Goal: Task Accomplishment & Management: Use online tool/utility

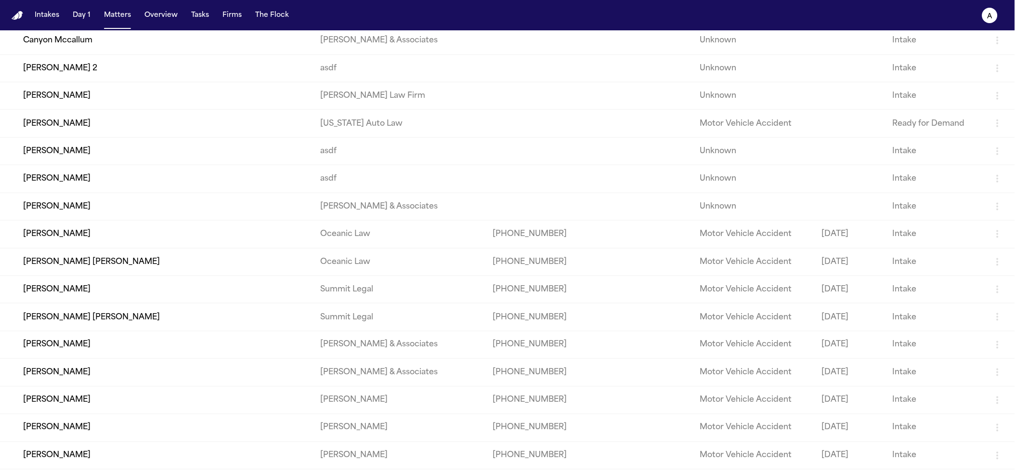
scroll to position [365, 0]
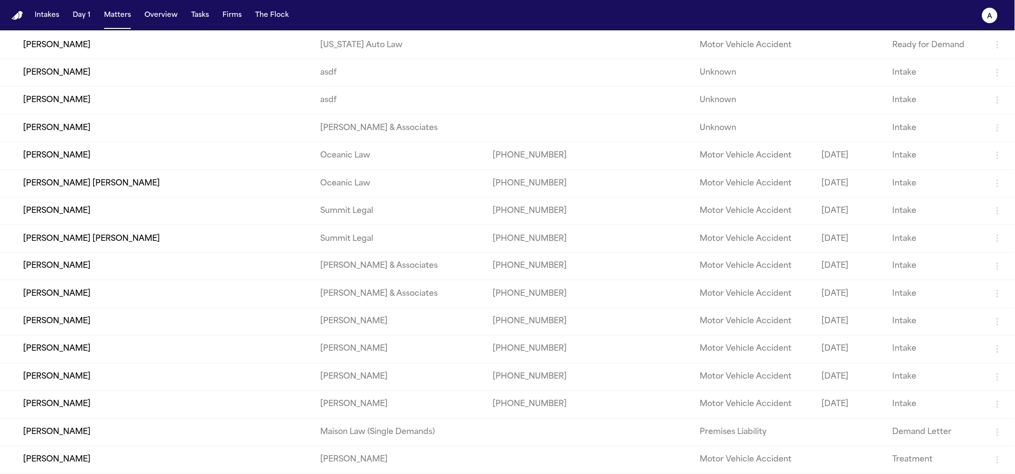
click at [228, 437] on td "[PERSON_NAME]" at bounding box center [156, 431] width 313 height 27
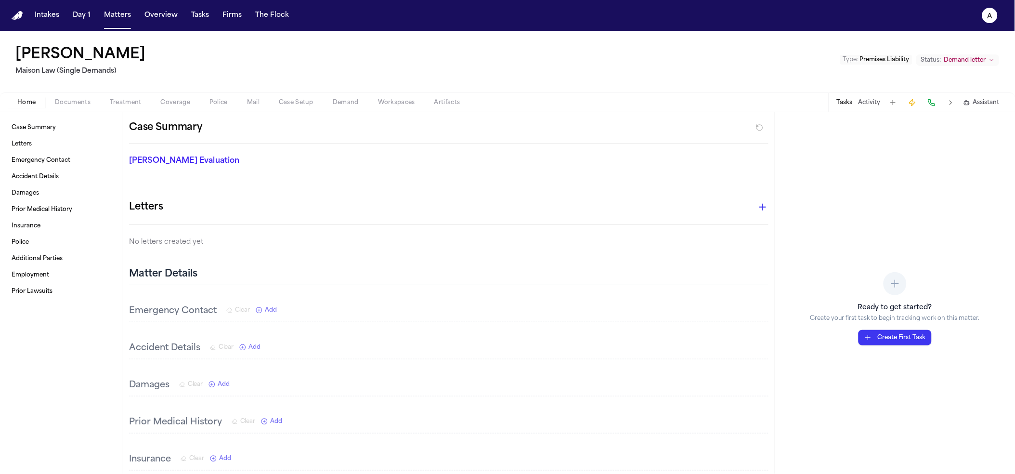
click at [88, 106] on span "Documents" at bounding box center [73, 103] width 36 height 8
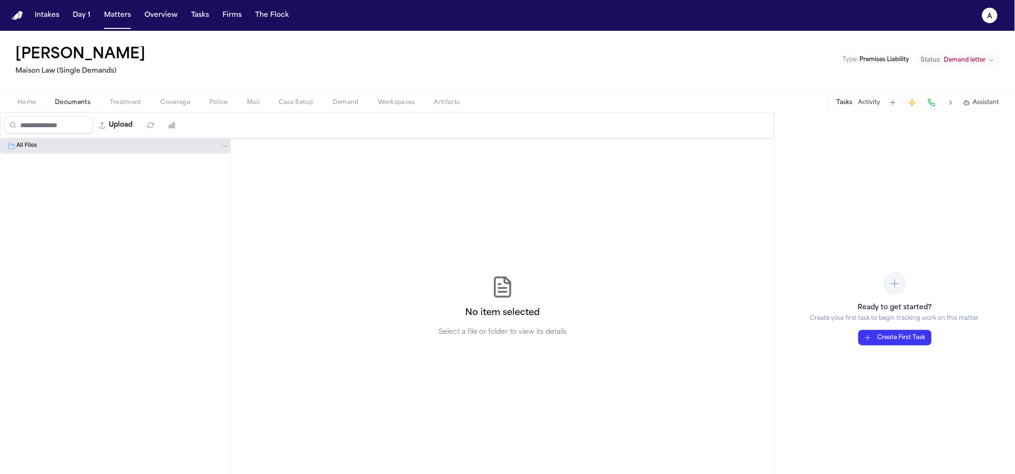
click at [80, 152] on div "All Files" at bounding box center [115, 145] width 231 height 15
click at [88, 151] on div "All Files" at bounding box center [115, 145] width 231 height 15
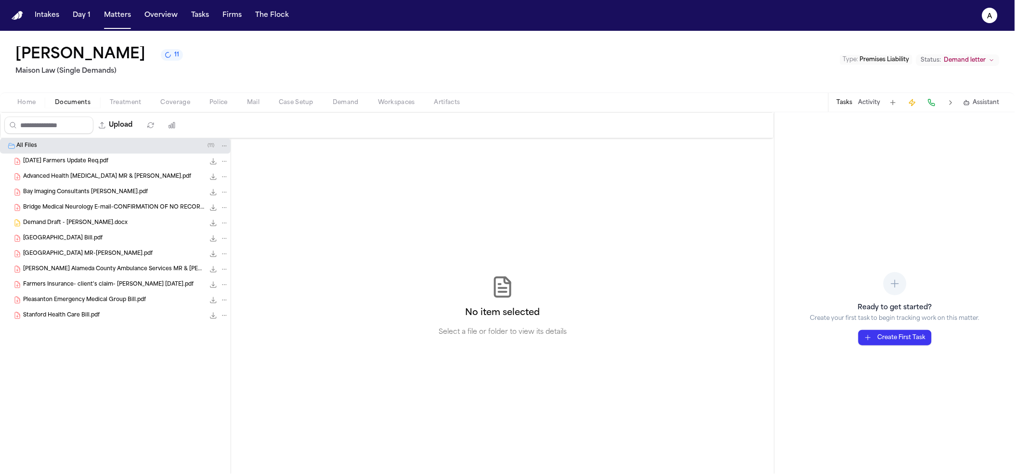
click at [58, 165] on span "2.21.25 Farmers Update Req.pdf" at bounding box center [65, 161] width 85 height 8
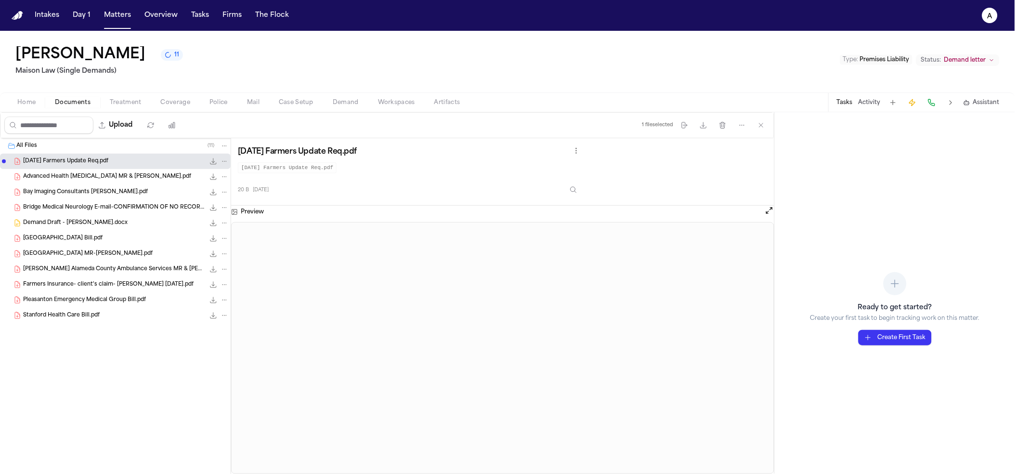
click at [61, 175] on span "Advanced Health [MEDICAL_DATA] MR & [PERSON_NAME].pdf" at bounding box center [107, 177] width 168 height 8
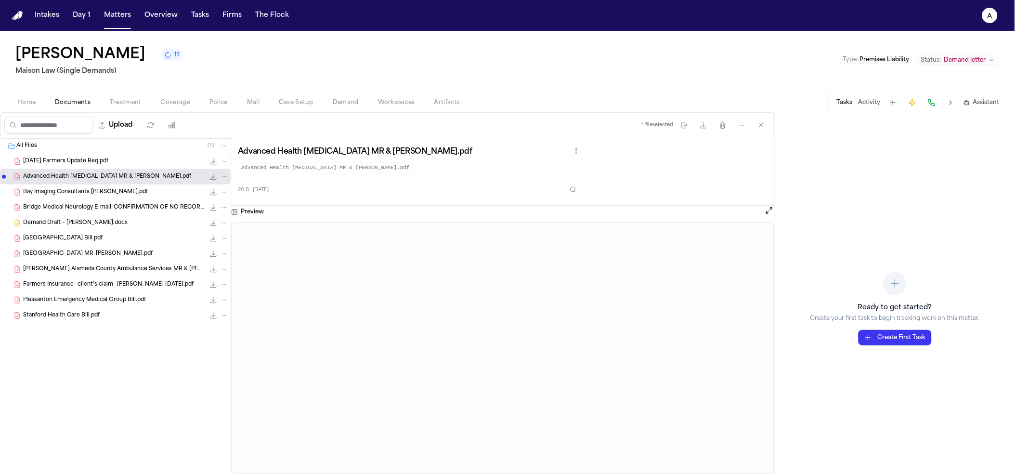
click at [66, 194] on span "Bay Imaging Consultants [PERSON_NAME].pdf" at bounding box center [85, 192] width 125 height 8
click at [68, 227] on span "Demand Draft - [PERSON_NAME].docx" at bounding box center [75, 223] width 104 height 8
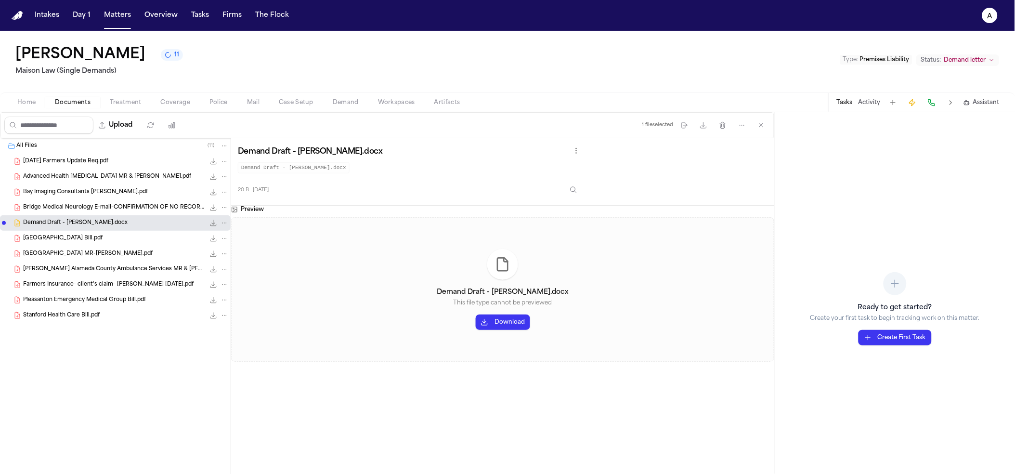
click at [71, 271] on span "[PERSON_NAME] Alameda County Ambulance Services MR & [PERSON_NAME].pdf" at bounding box center [114, 269] width 182 height 8
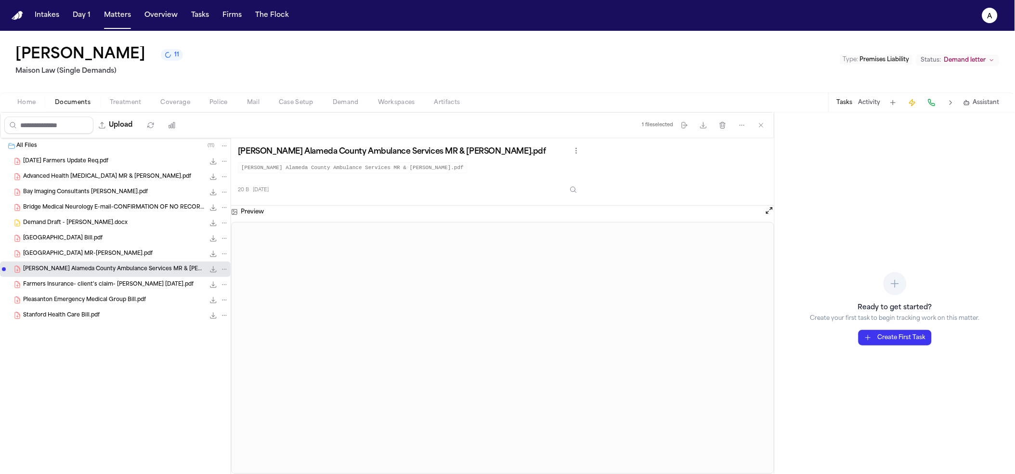
click at [85, 331] on div "All Files ( 11 ) 2.21.25 Farmers Update Req.pdf 0.0 KB • PDF Advanced Health Ch…" at bounding box center [115, 254] width 231 height 233
click at [78, 293] on div "Pleasanton Emergency Medical Group Bill.pdf 0.0 KB • PDF" at bounding box center [115, 299] width 231 height 15
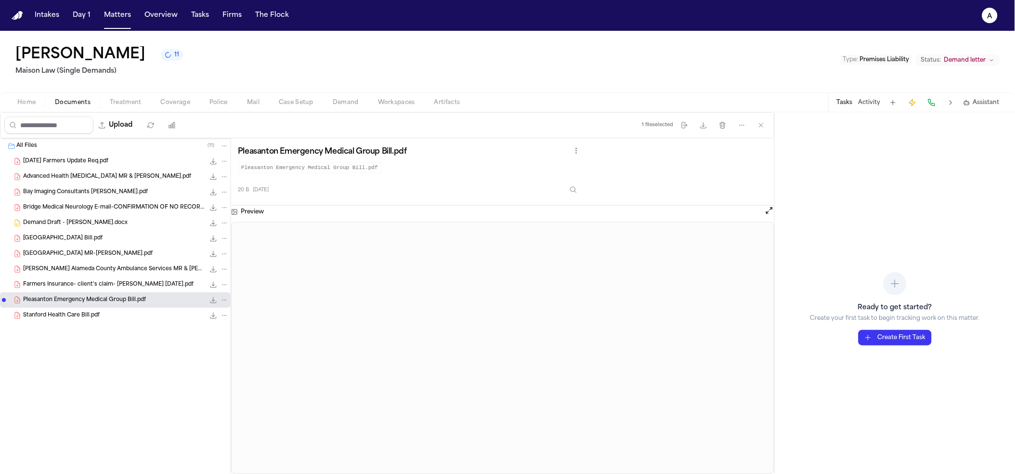
click at [143, 64] on div "Michael Nunez 11 Maison Law (Single Demands)" at bounding box center [99, 61] width 168 height 31
click at [161, 61] on button "11" at bounding box center [172, 55] width 22 height 12
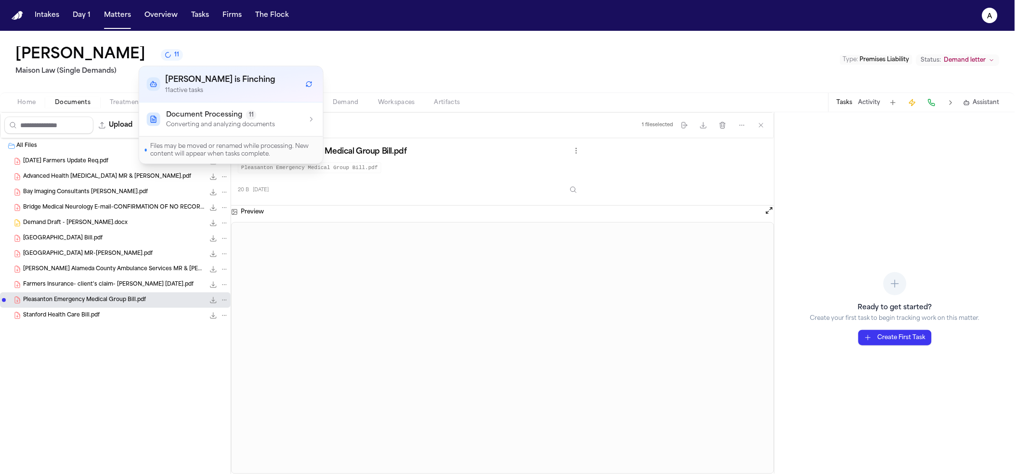
click at [260, 127] on p "Converting and analyzing documents" at bounding box center [220, 125] width 109 height 8
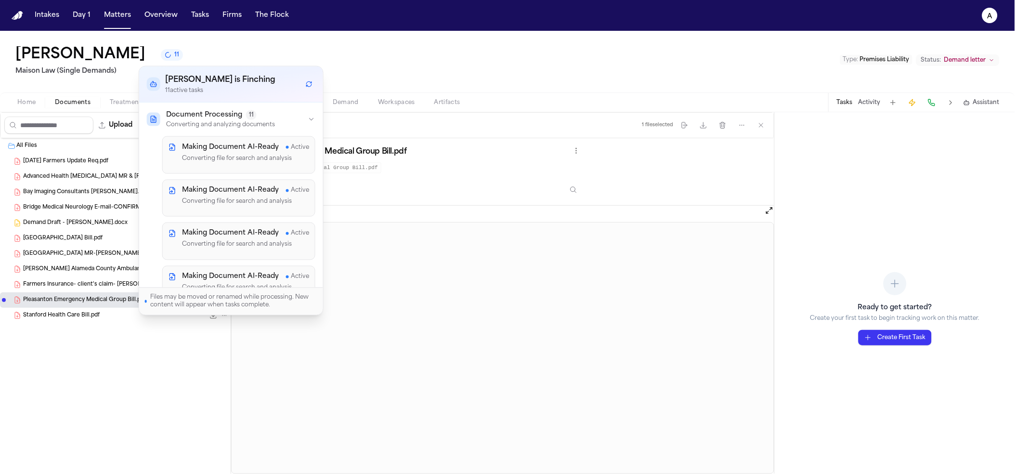
click at [236, 152] on div "Making Document AI-Ready Active Converting file for search and analysis" at bounding box center [245, 155] width 127 height 25
click at [476, 65] on div "Michael Nunez 11 Maison Law (Single Demands) Type : Premises Liability Status: …" at bounding box center [507, 62] width 1015 height 62
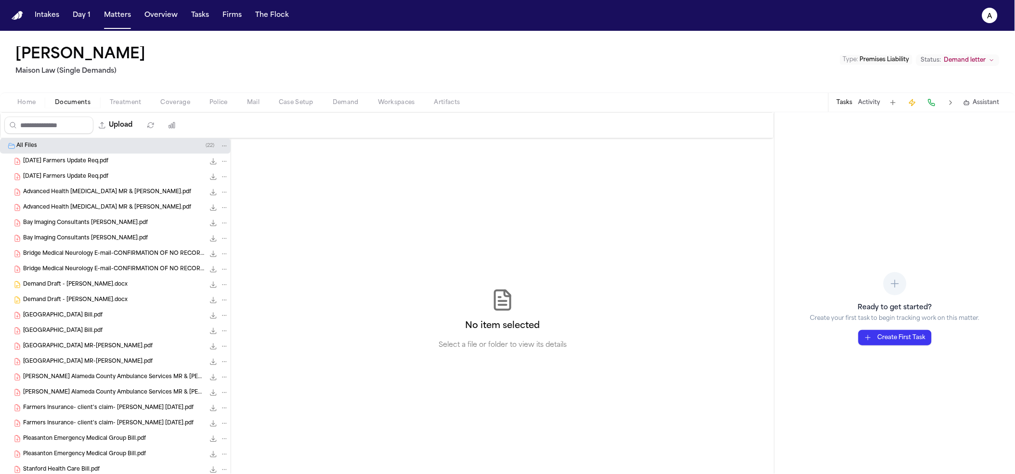
click at [123, 186] on div "Advanced Health [MEDICAL_DATA] MR & [PERSON_NAME].pdf 0.0 KB • PDF" at bounding box center [115, 191] width 231 height 15
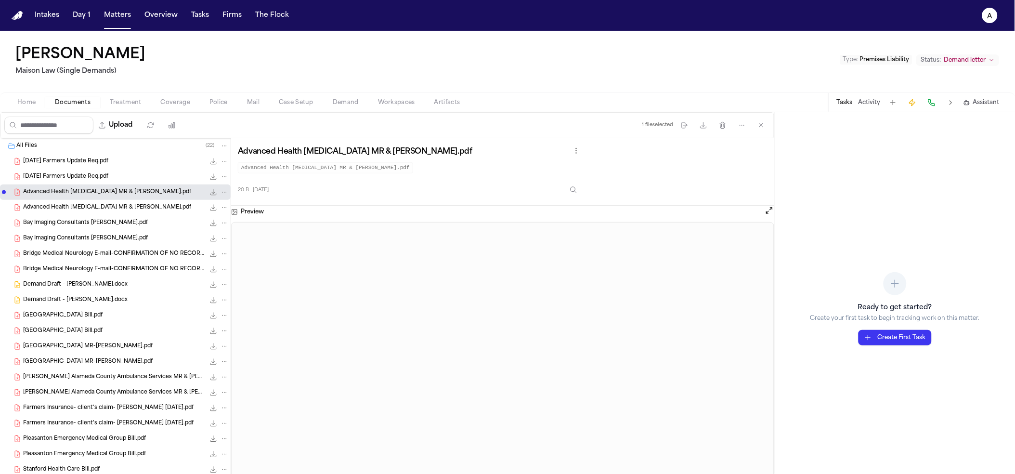
click at [122, 170] on div "2.21.25 Farmers Update Req.pdf 0.0 KB • PDF" at bounding box center [115, 176] width 231 height 15
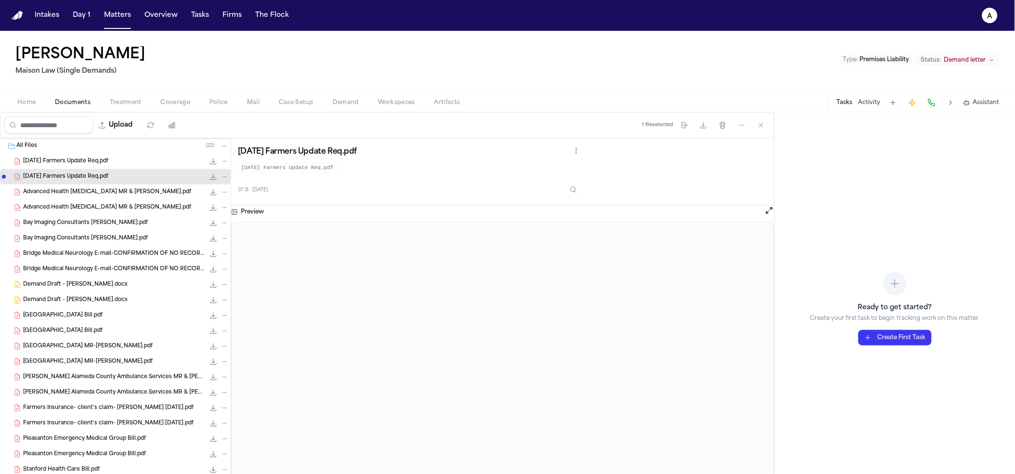
click at [129, 154] on div "2.21.25 Farmers Update Req.pdf 0.0 KB • PDF" at bounding box center [115, 161] width 231 height 15
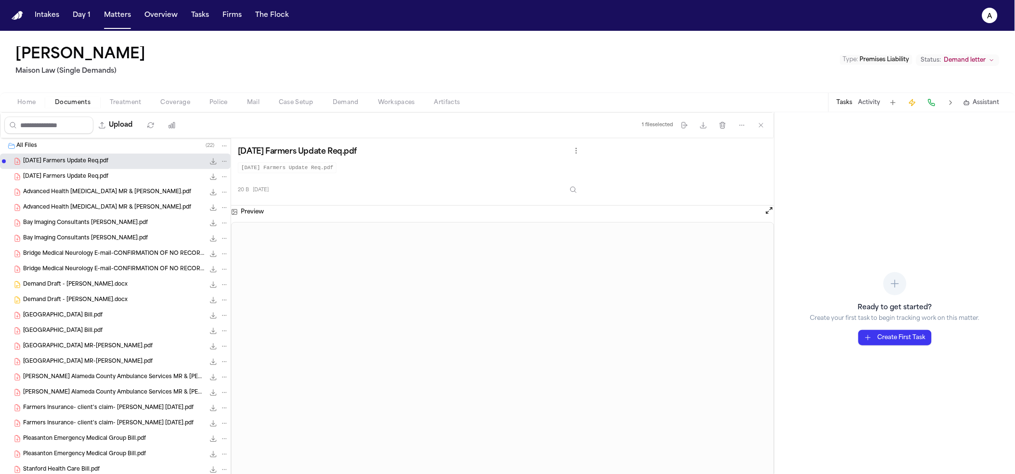
click at [125, 203] on div "Advanced Health Chiropractic MR & Bill.pdf 0.0 KB • PDF" at bounding box center [126, 208] width 206 height 10
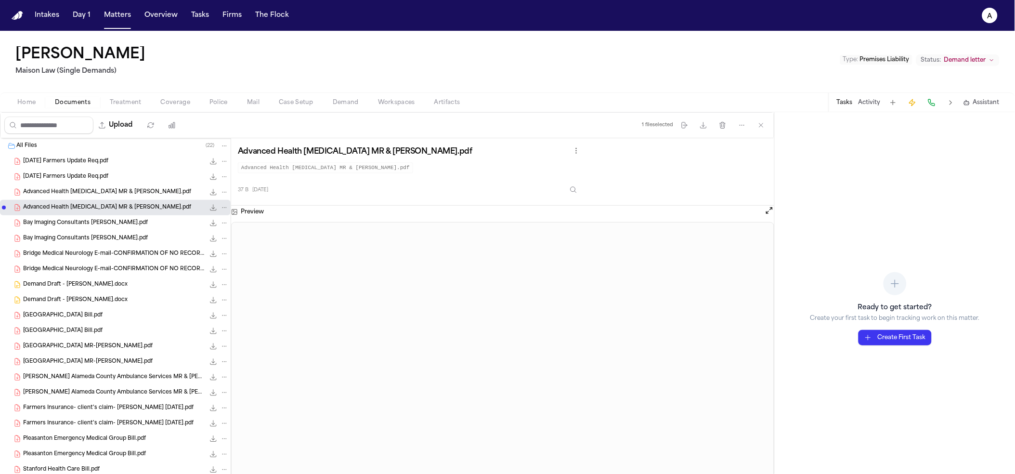
click at [123, 220] on div "Bay Imaging Consultants Bill.pdf 0.0 KB • PDF" at bounding box center [126, 223] width 206 height 10
click at [127, 251] on span "Bridge Medical Neurology E-mail-CONFIRMATION OF NO RECORDS.pdf" at bounding box center [114, 254] width 182 height 8
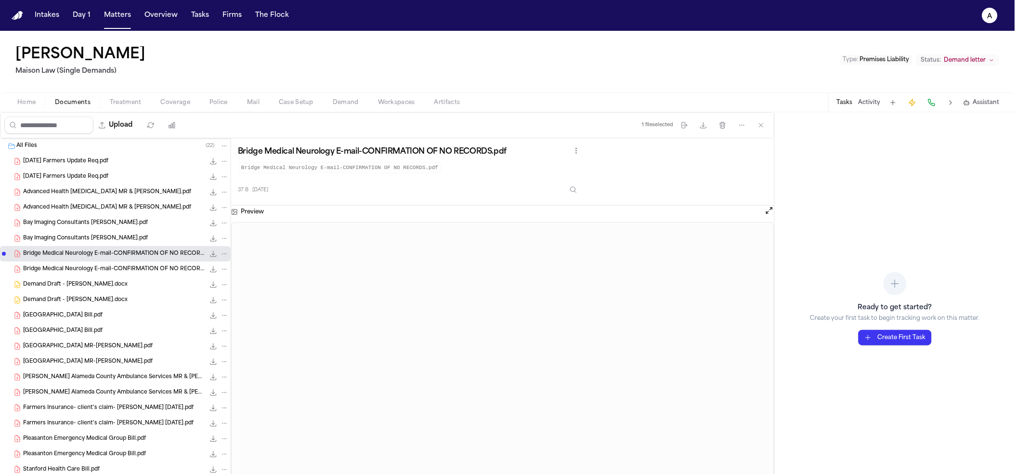
click at [125, 282] on div "Demand Draft - Michael Nunez.docx 0.0 KB • DOCX" at bounding box center [126, 285] width 206 height 10
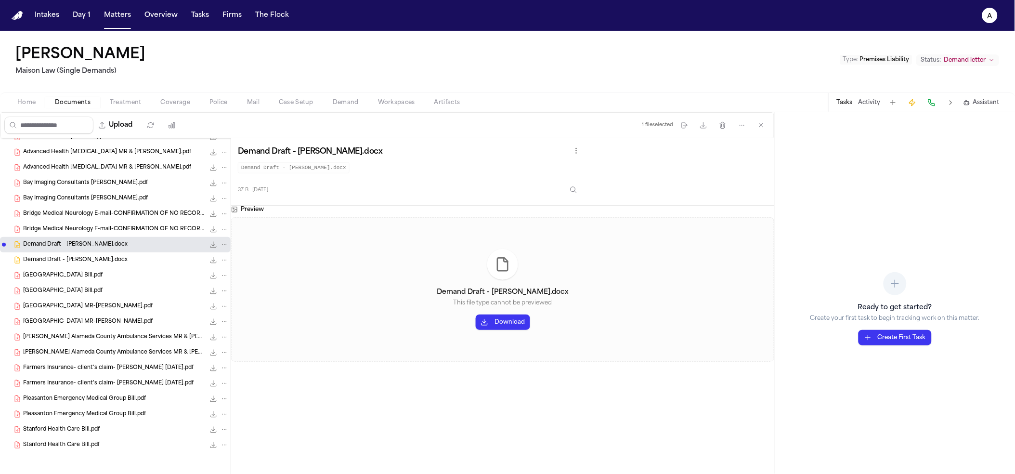
scroll to position [40, 0]
click at [95, 260] on span "Demand Draft - Michael Nunez.docx" at bounding box center [75, 260] width 104 height 8
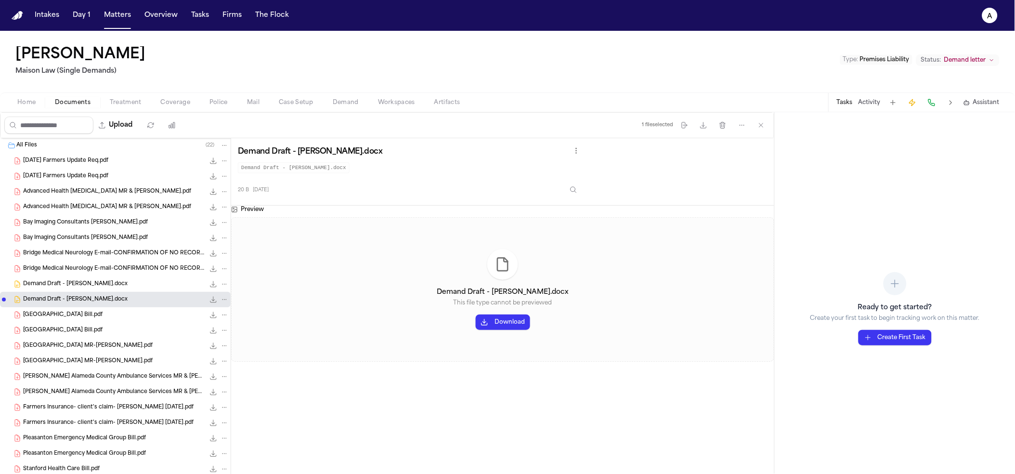
scroll to position [0, 0]
click at [8, 148] on icon "Folder: All Files" at bounding box center [12, 146] width 8 height 8
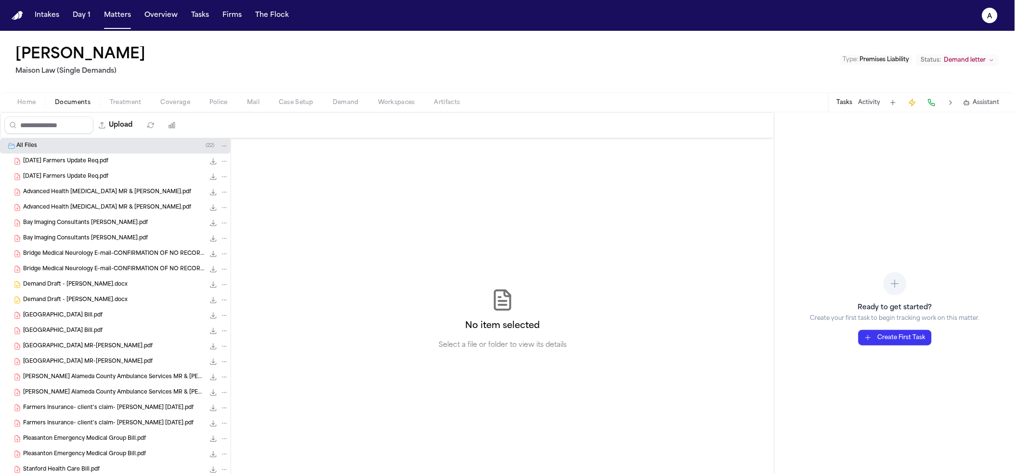
click at [5, 149] on span "Folder: All Files" at bounding box center [4, 146] width 6 height 6
click at [723, 128] on icon "button" at bounding box center [722, 125] width 5 height 6
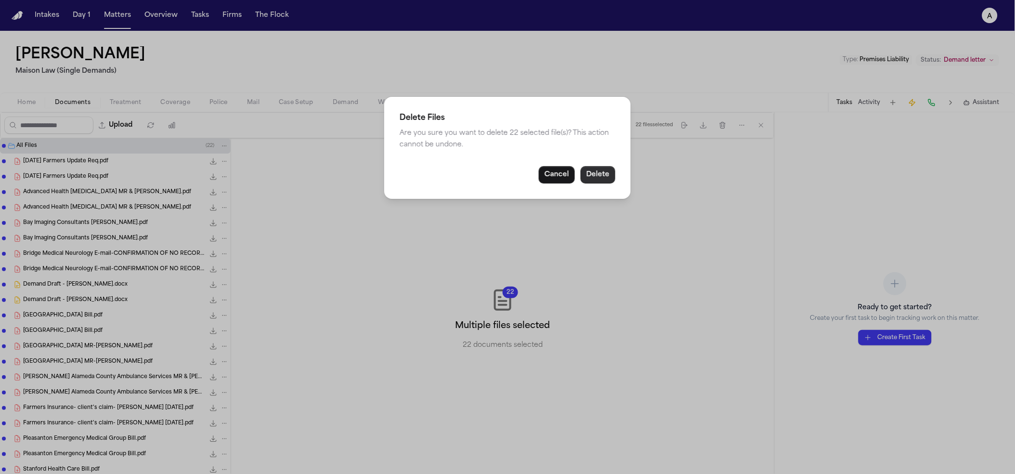
click at [612, 169] on button "Delete" at bounding box center [598, 174] width 35 height 17
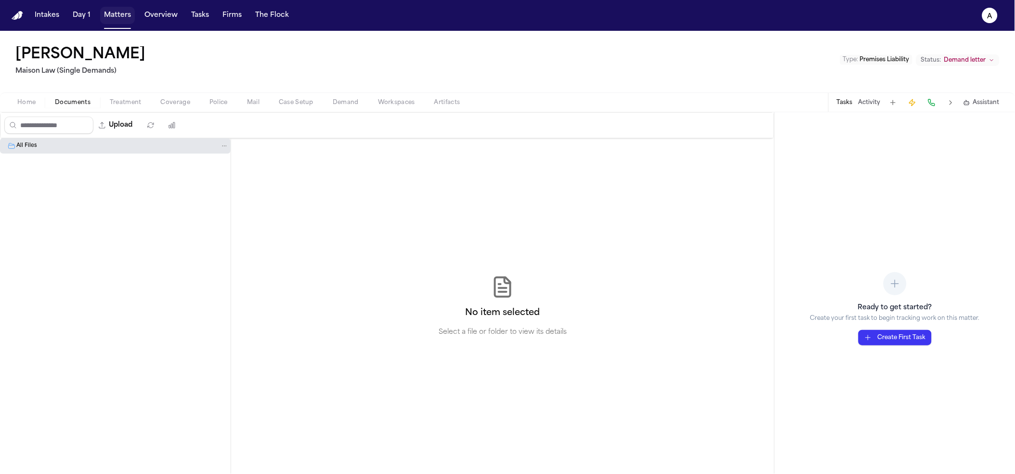
click at [125, 19] on button "Matters" at bounding box center [117, 15] width 35 height 17
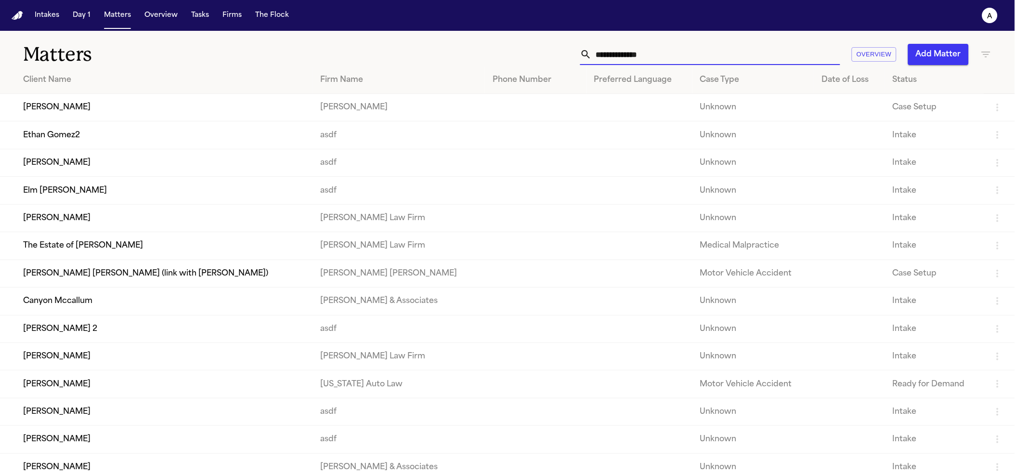
click at [603, 48] on input "text" at bounding box center [716, 54] width 248 height 21
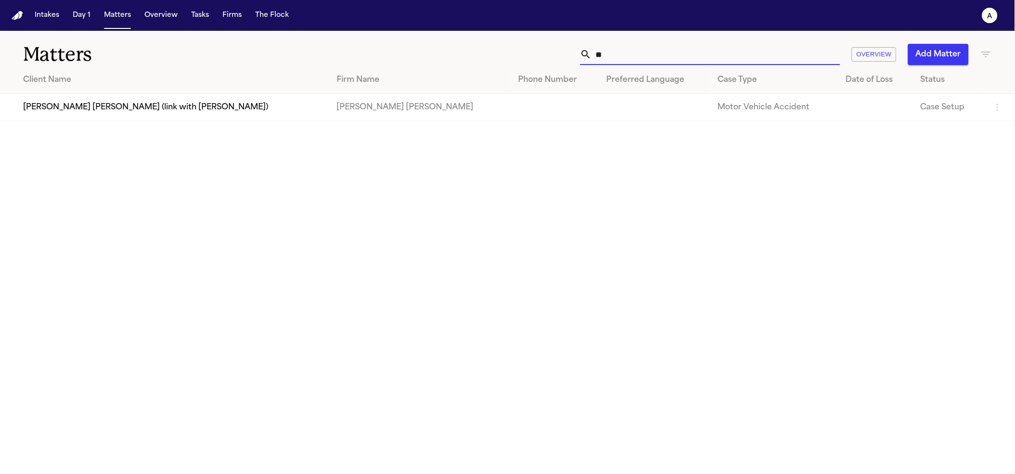
type input "*"
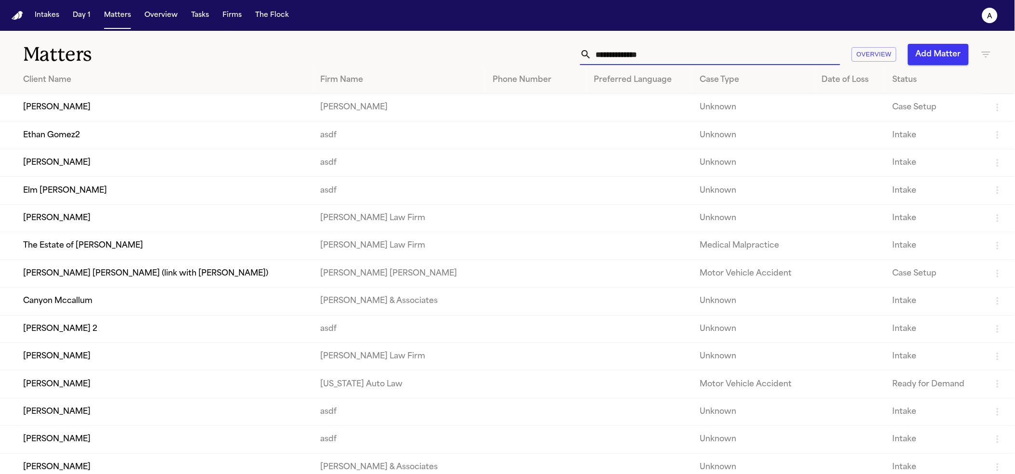
click at [603, 59] on input "text" at bounding box center [716, 54] width 248 height 21
type input "*"
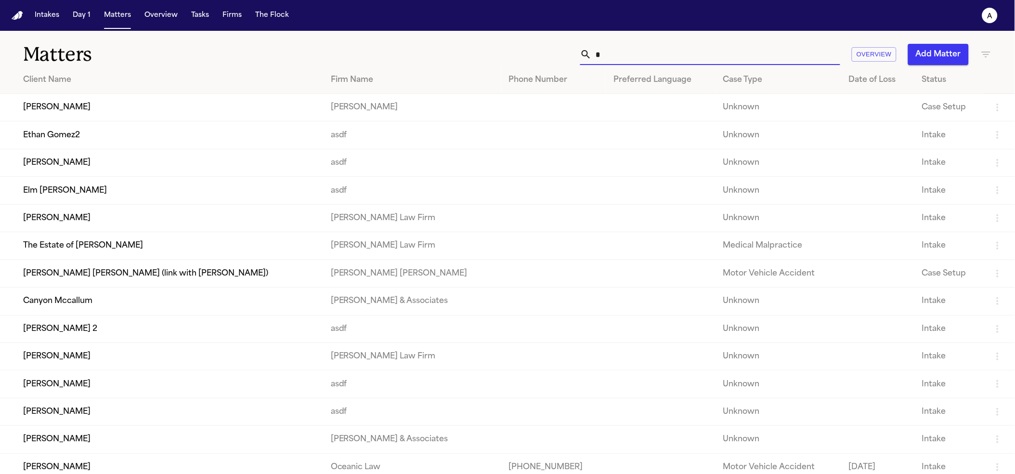
type input "**"
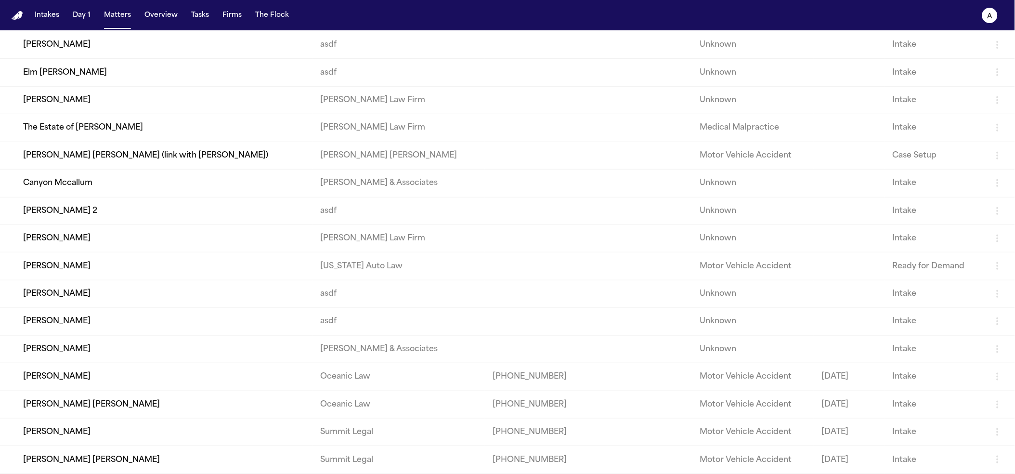
scroll to position [365, 0]
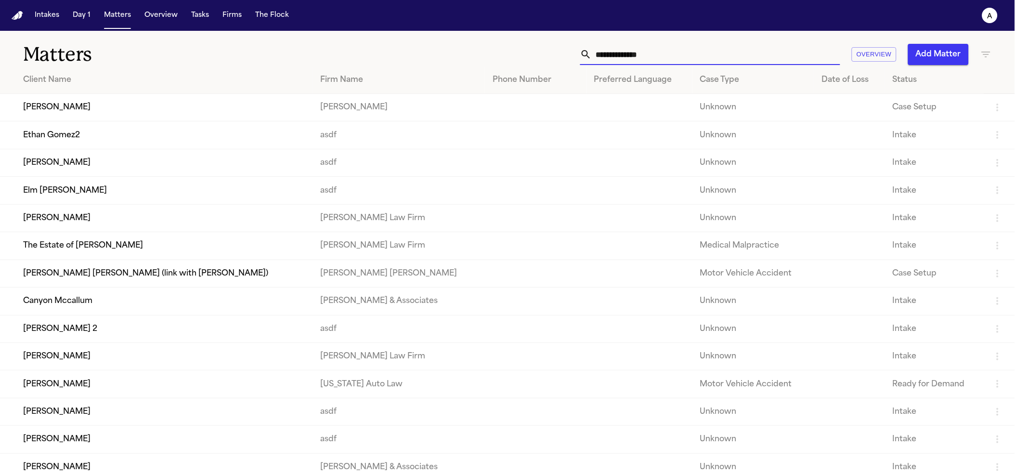
click at [674, 58] on input "text" at bounding box center [716, 54] width 248 height 21
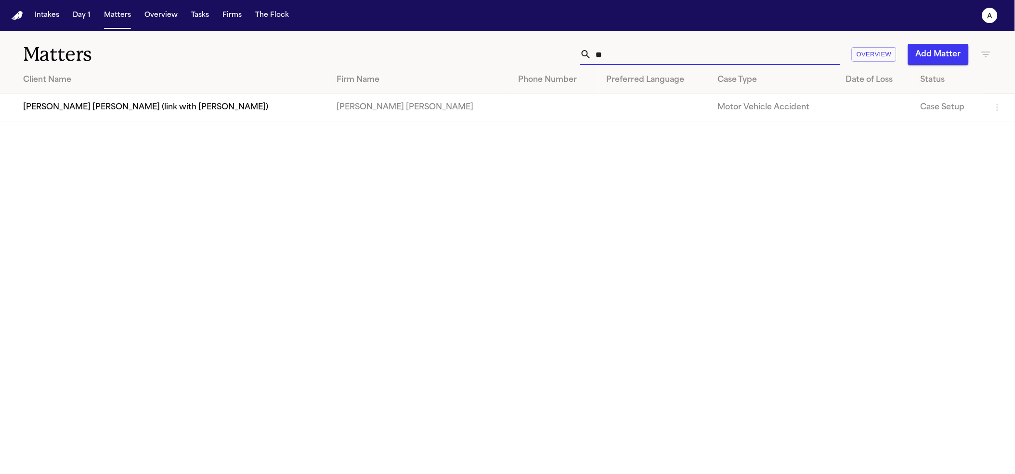
type input "**"
click at [289, 100] on td "[PERSON_NAME] [PERSON_NAME] (link with [PERSON_NAME])" at bounding box center [164, 107] width 329 height 27
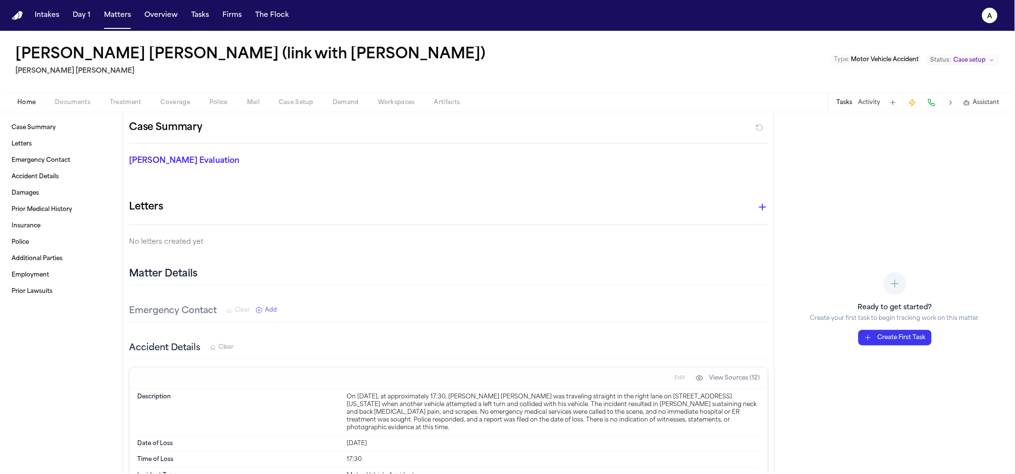
click at [81, 91] on div "Derick Ronaldo Galeano (link with Pedro Ovando Salazar) Steele Adams Hosman Typ…" at bounding box center [507, 62] width 1015 height 62
click at [81, 94] on div "Home Documents Treatment Coverage Police Mail Case Setup Demand Workspaces Arti…" at bounding box center [507, 101] width 1015 height 19
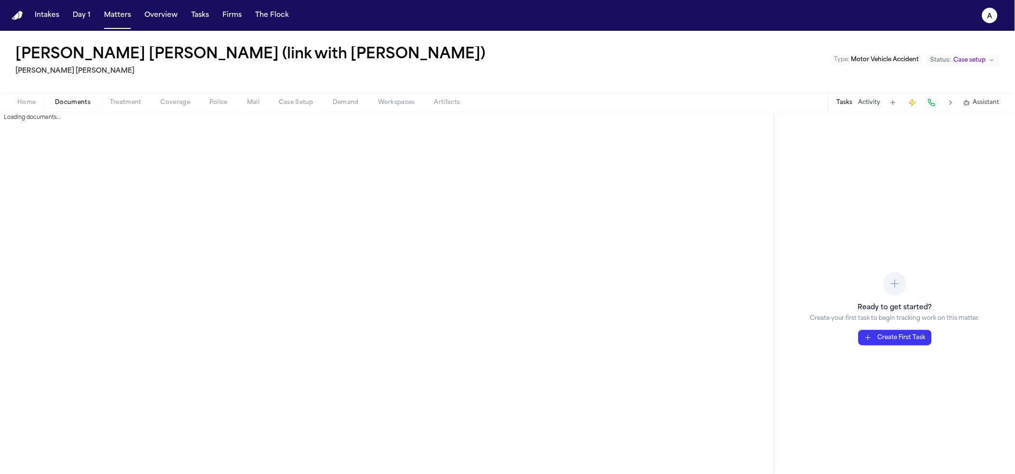
click at [81, 99] on span "Documents" at bounding box center [73, 103] width 36 height 8
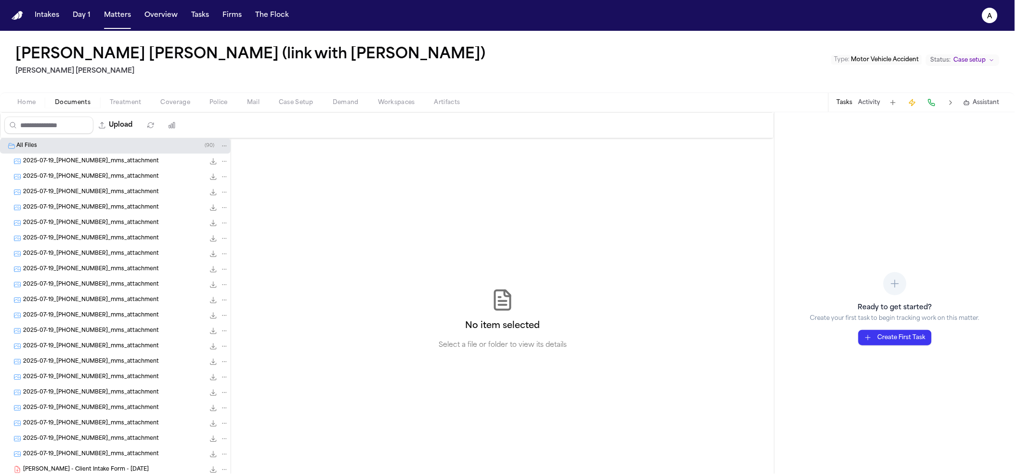
click at [136, 173] on span "2025-07-19_470-662-4242_mms_attachment" at bounding box center [91, 177] width 136 height 8
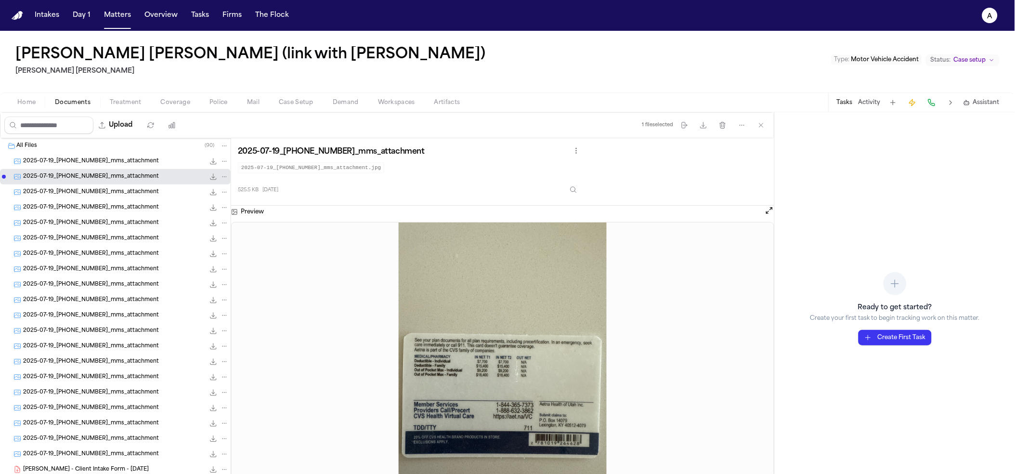
scroll to position [1089, 0]
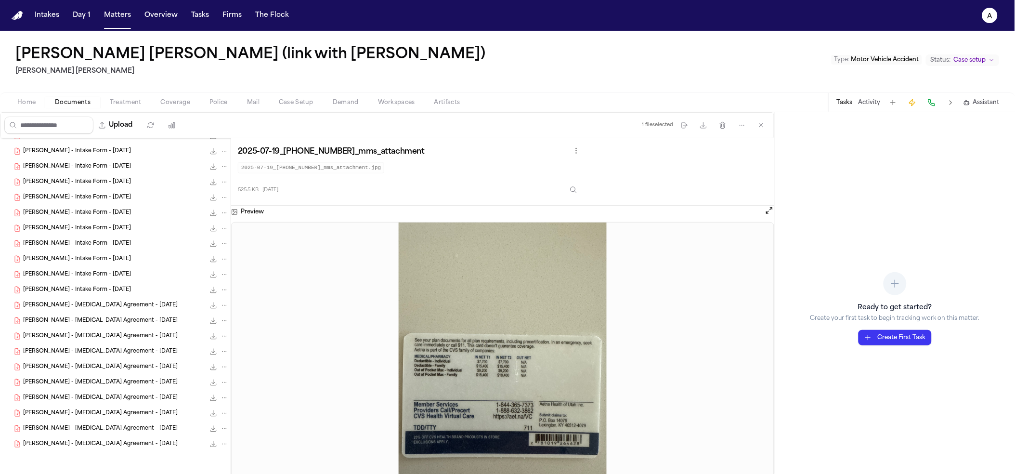
click at [108, 305] on span "D. Galeano - Retainer Agreement - 7.17.25" at bounding box center [100, 305] width 155 height 8
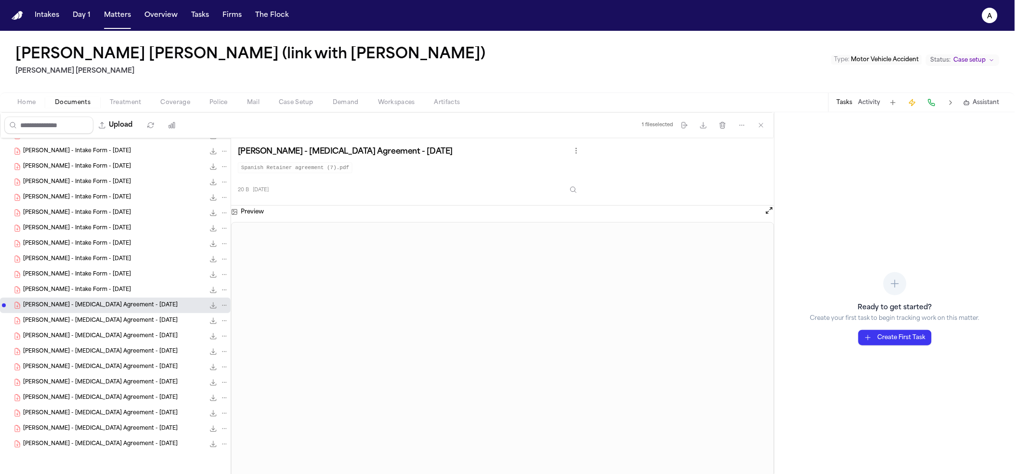
click at [96, 249] on div "D. Galeano - Intake Form - 7.17.25 0.0 KB • PDF" at bounding box center [115, 243] width 231 height 15
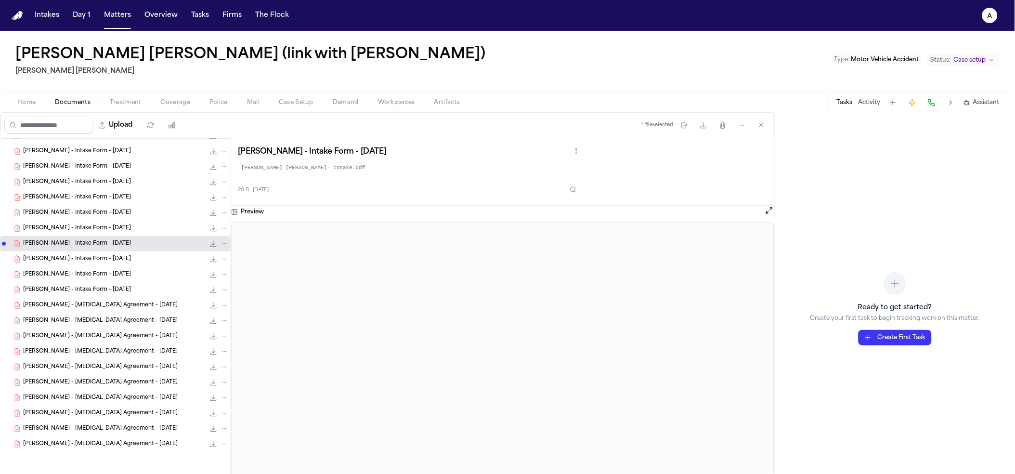
click at [93, 202] on div "D. Galeano - Intake Form - 7.17.25 22.2 KB • PDF" at bounding box center [126, 198] width 206 height 10
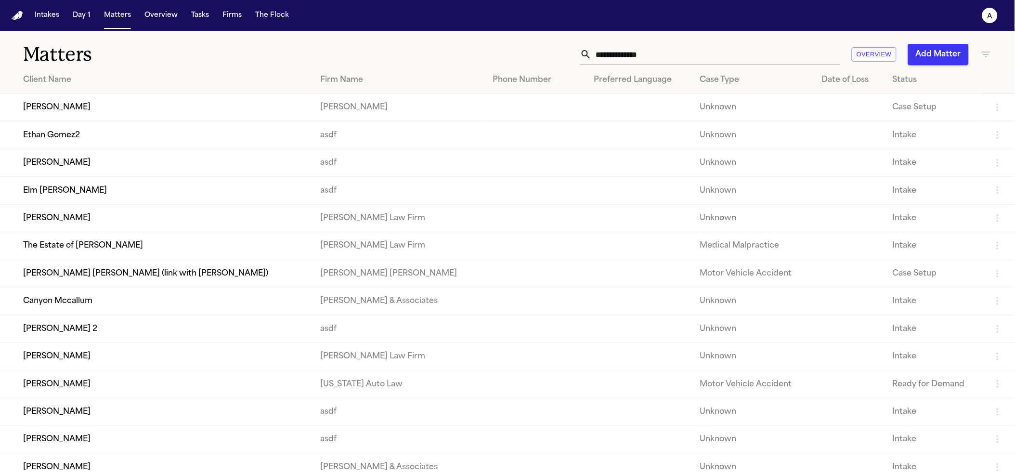
scroll to position [393, 0]
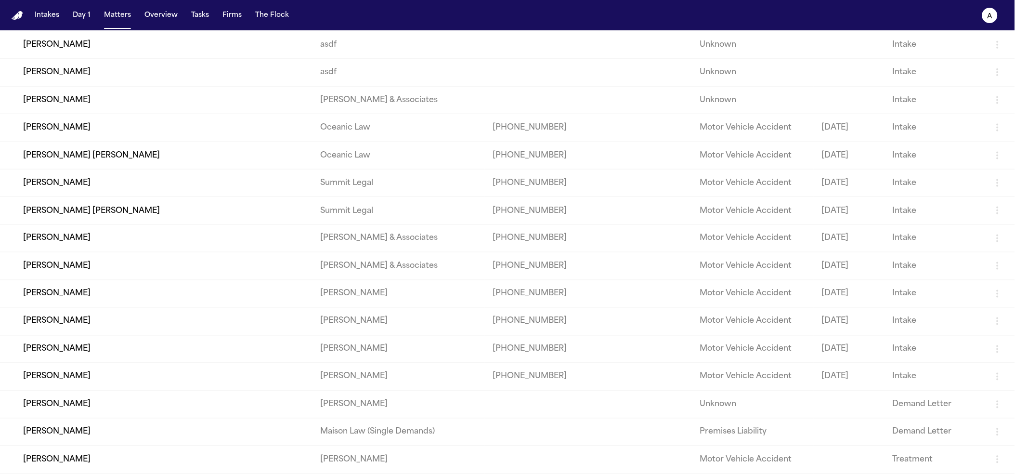
click at [198, 401] on td "[PERSON_NAME]" at bounding box center [156, 404] width 313 height 27
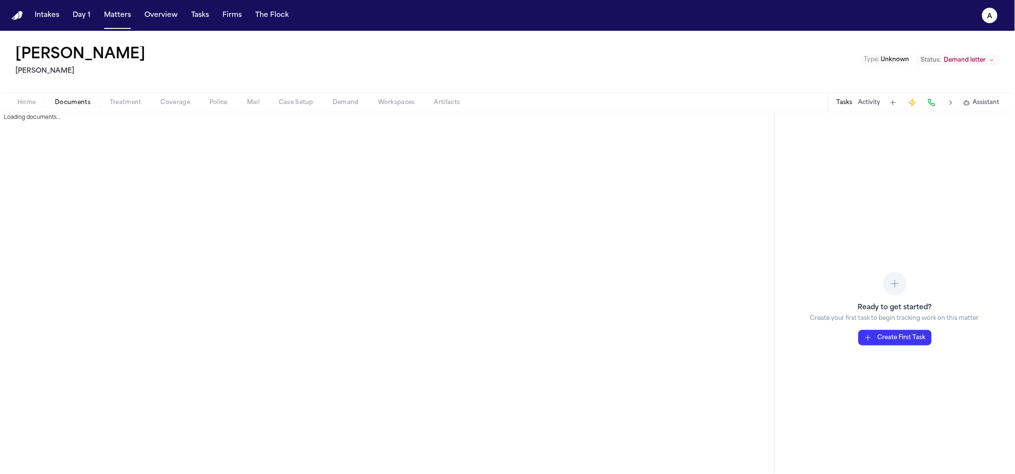
click at [70, 102] on span "Documents" at bounding box center [73, 103] width 36 height 8
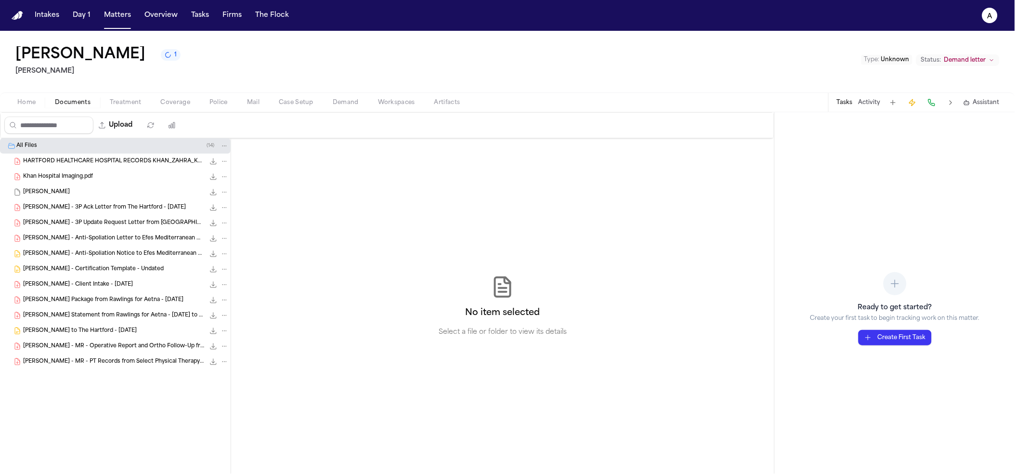
click at [88, 161] on span "HARTFORD HEALTHCARE HOSPITAL RECORDS KHAN_ZAHRA_Khan_ Zahra_292252996-1_05_15_2…" at bounding box center [114, 161] width 182 height 8
click at [103, 191] on div "Khan, Zahra 40.3 MB" at bounding box center [126, 192] width 206 height 10
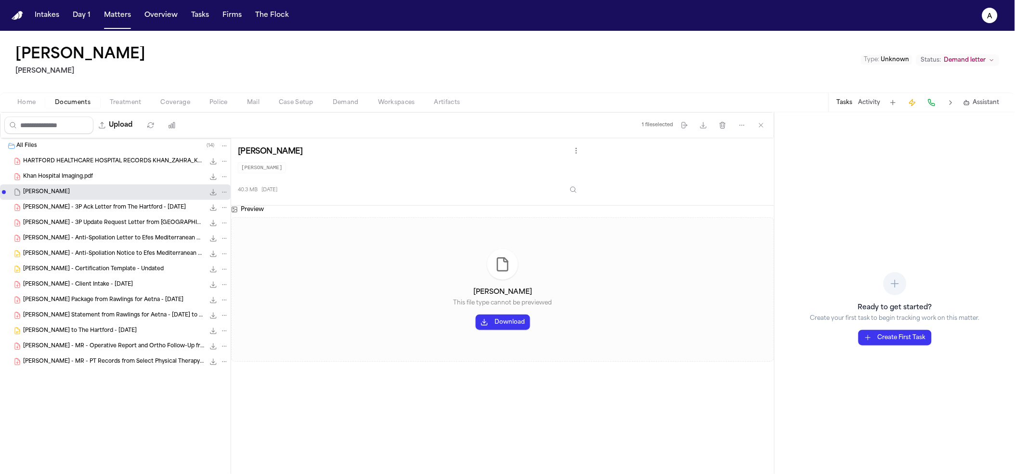
click at [114, 222] on span "Z. Khan - 3P Update Request Letter from Hartford - 5.2.25" at bounding box center [114, 223] width 182 height 8
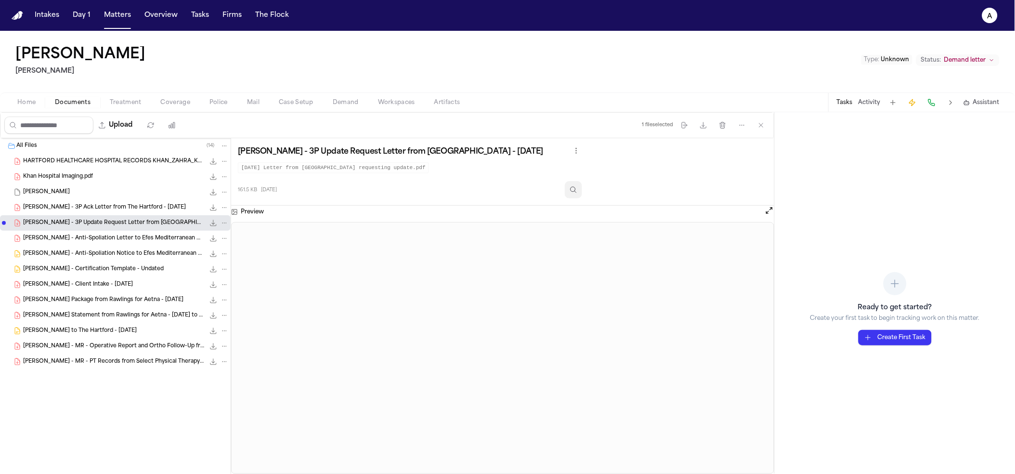
click at [577, 190] on icon "Inspect" at bounding box center [574, 190] width 8 height 8
click at [39, 166] on div "HARTFORD HEALTHCARE HOSPITAL RECORDS KHAN_ZAHRA_Khan_ Zahra_292252996-1_05_15_2…" at bounding box center [115, 161] width 231 height 15
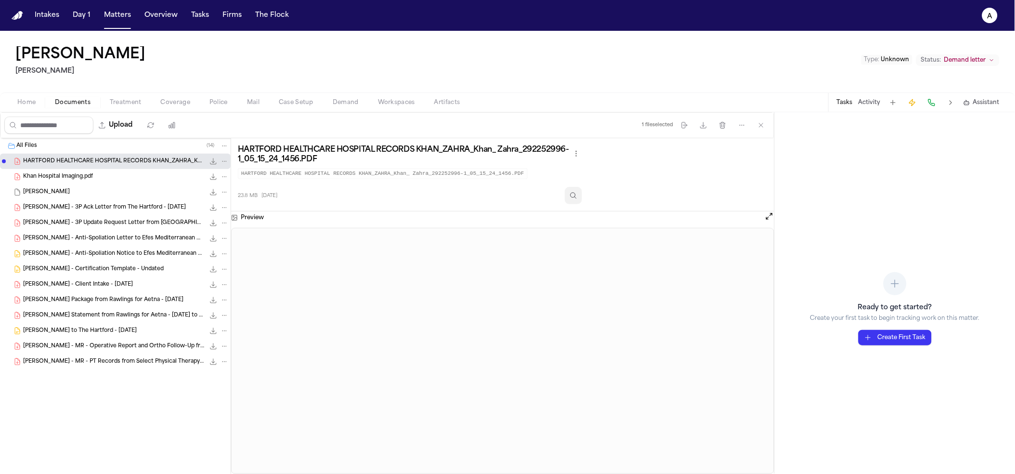
click at [579, 204] on button "Inspect" at bounding box center [573, 195] width 17 height 17
click at [3, 146] on span "Folder: All Files" at bounding box center [4, 146] width 4 height 4
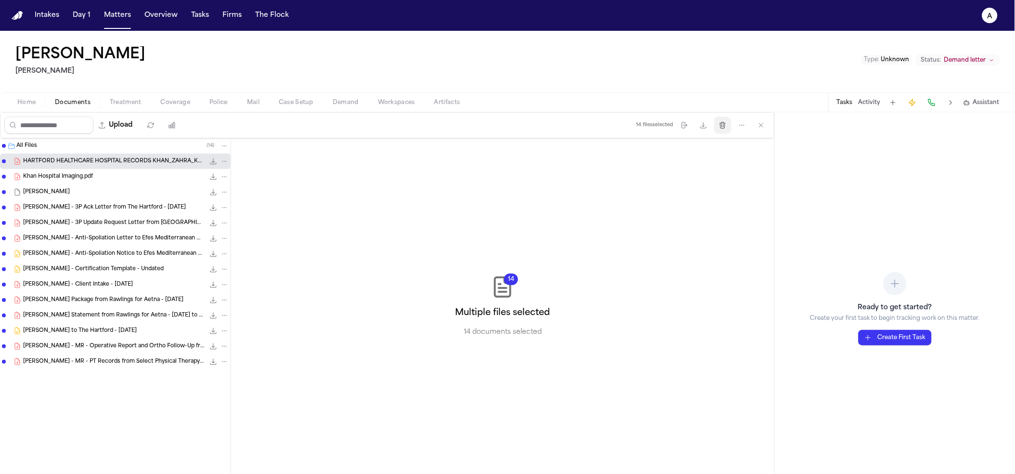
click at [730, 129] on button "Delete files" at bounding box center [722, 125] width 17 height 17
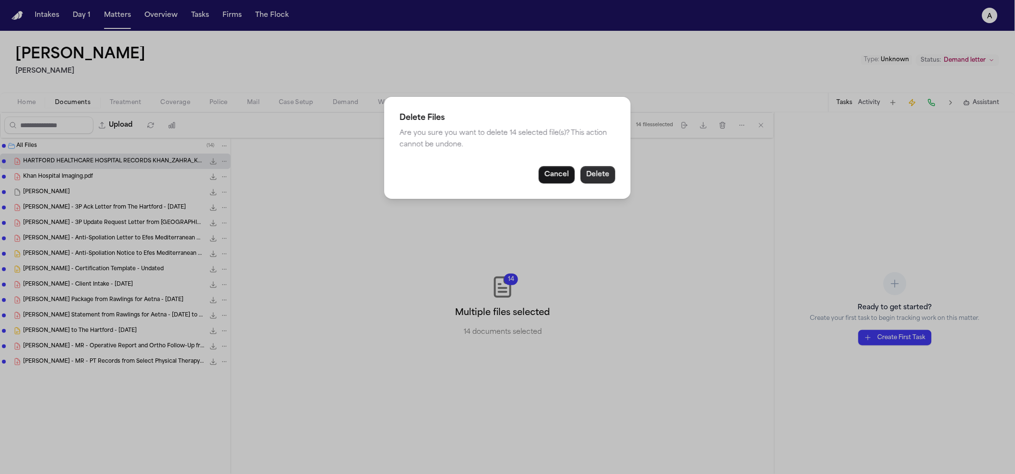
click at [596, 179] on button "Delete" at bounding box center [598, 174] width 35 height 17
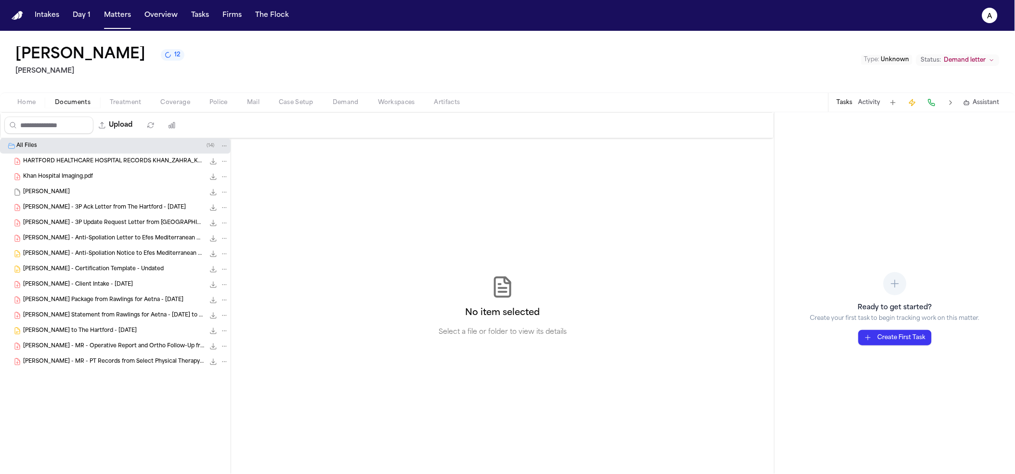
click at [174, 56] on span "12" at bounding box center [177, 55] width 6 height 8
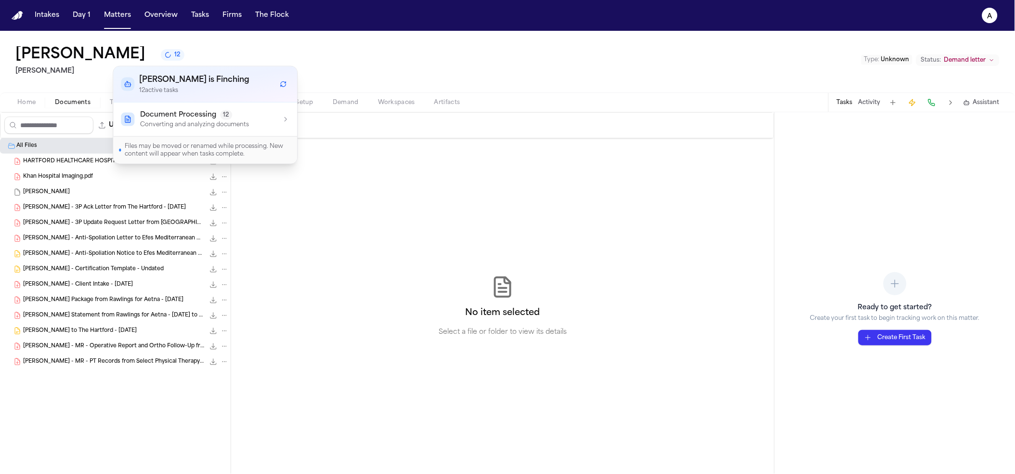
drag, startPoint x: 403, startPoint y: 48, endPoint x: 562, endPoint y: 5, distance: 164.6
click at [405, 48] on div "Zahra Khan 12 Mohamed K Ahmed Type : Unknown Status: Demand letter" at bounding box center [507, 62] width 1015 height 62
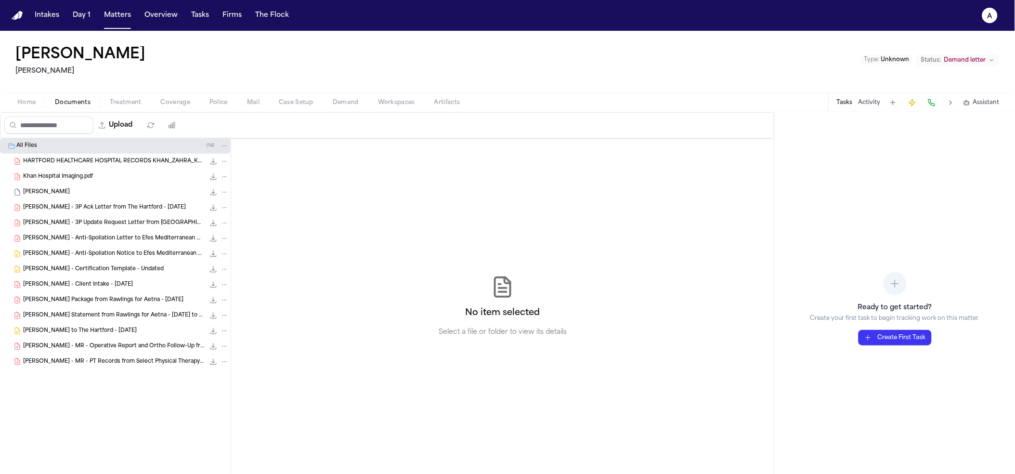
click at [2, 147] on span "Folder: All Files" at bounding box center [4, 146] width 4 height 4
click at [728, 129] on button "Delete files" at bounding box center [722, 125] width 17 height 17
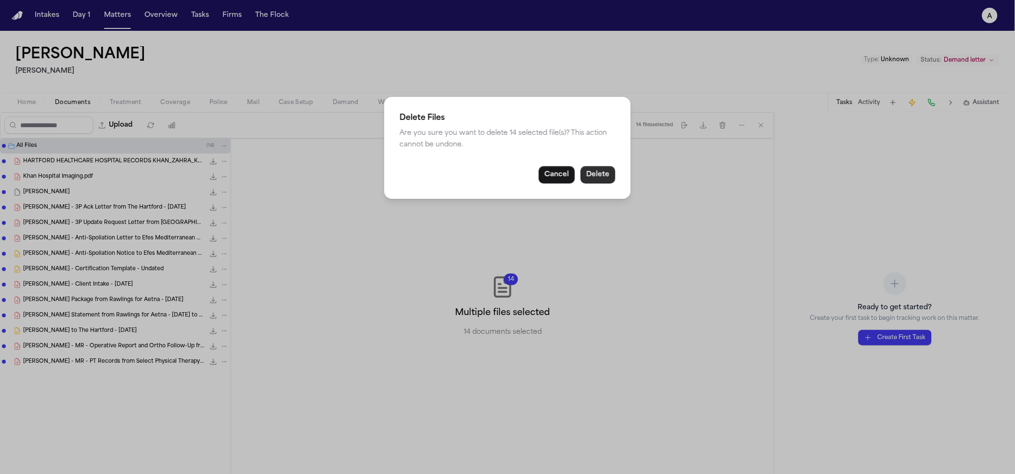
click at [601, 167] on button "Delete" at bounding box center [598, 174] width 35 height 17
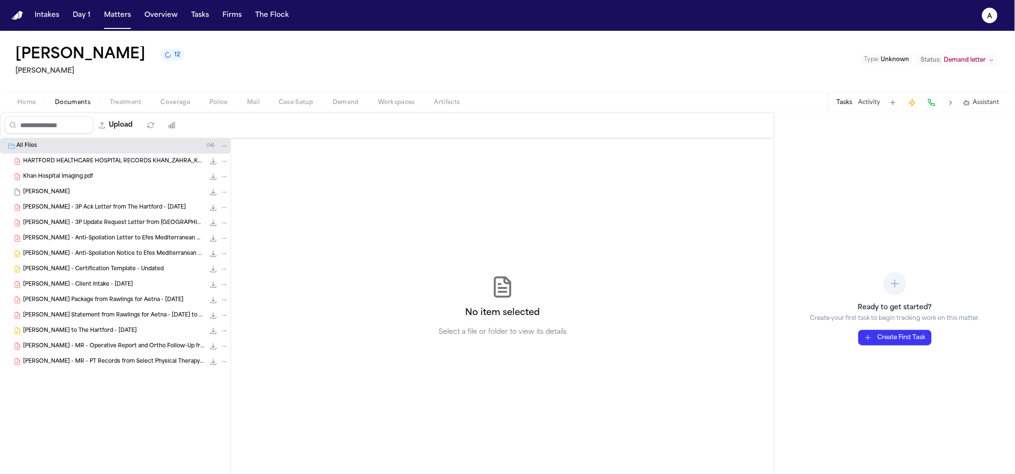
click at [173, 123] on button "button" at bounding box center [171, 125] width 17 height 17
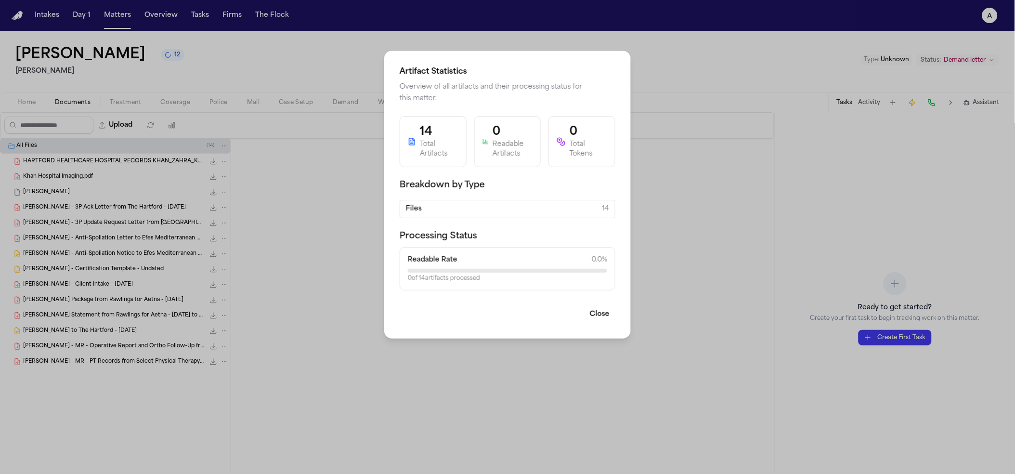
click at [284, 174] on div "Artifact Statistics Overview of all artifacts and their processing status for t…" at bounding box center [507, 237] width 1015 height 474
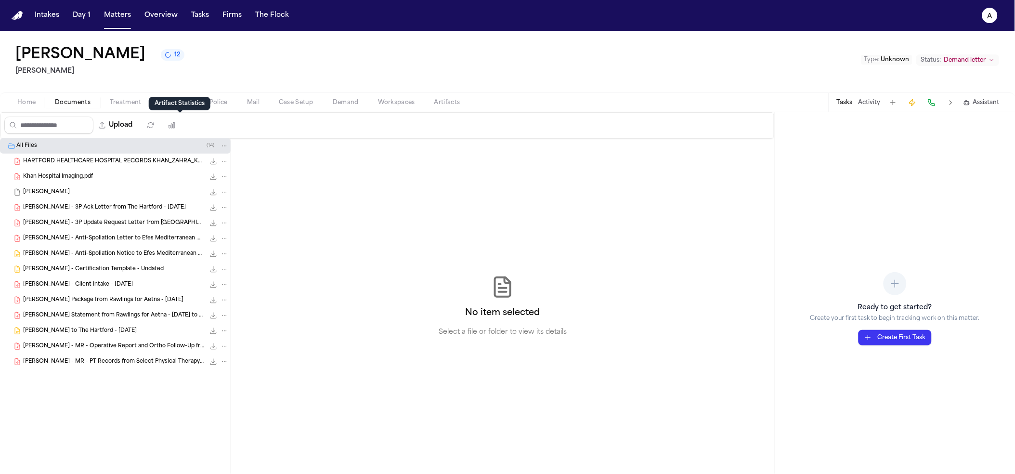
click at [129, 164] on span "HARTFORD HEALTHCARE HOSPITAL RECORDS KHAN_ZAHRA_Khan_ Zahra_292252996-1_05_15_2…" at bounding box center [114, 161] width 182 height 8
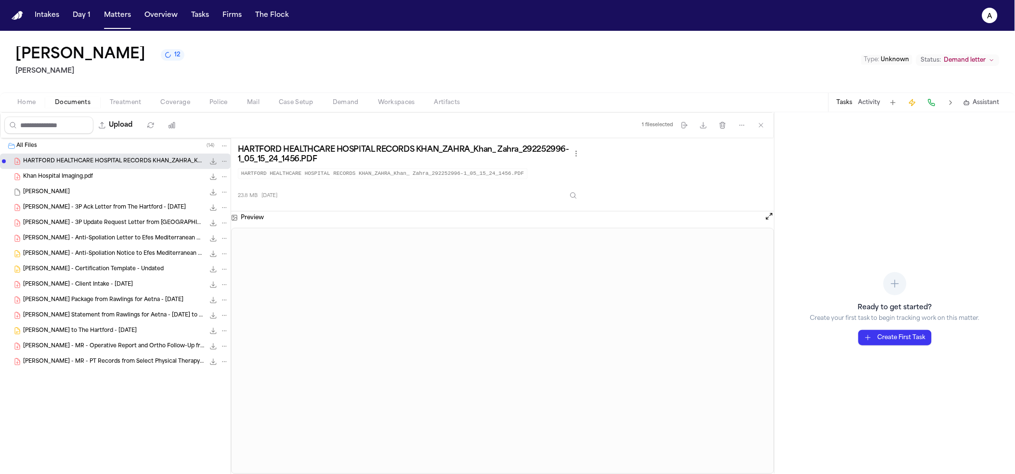
click at [573, 207] on div "HARTFORD HEALTHCARE HOSPITAL RECORDS KHAN_ZAHRA_Khan_ Zahra_292252996-1_05_15_2…" at bounding box center [502, 174] width 543 height 73
click at [576, 199] on icon "Inspect" at bounding box center [574, 196] width 8 height 8
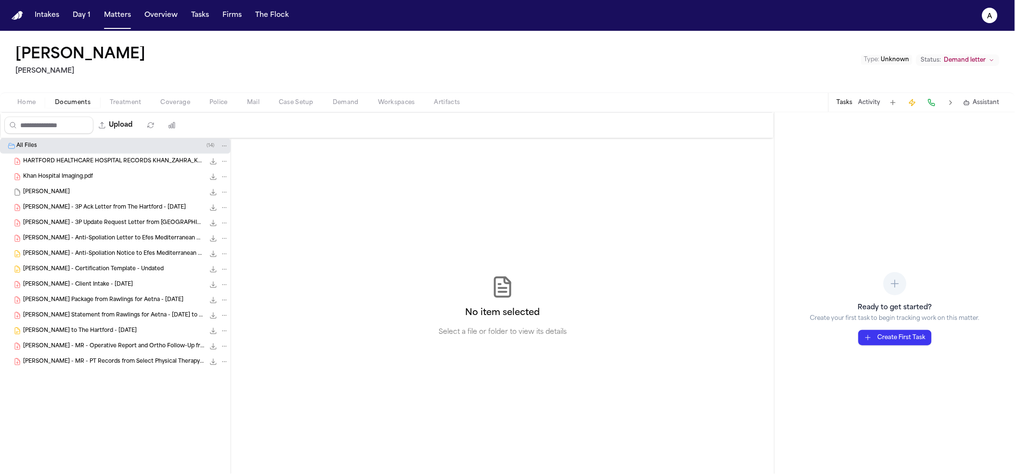
click at [149, 168] on div "HARTFORD HEALTHCARE HOSPITAL RECORDS KHAN_ZAHRA_Khan_ Zahra_292252996-1_05_15_2…" at bounding box center [115, 161] width 231 height 15
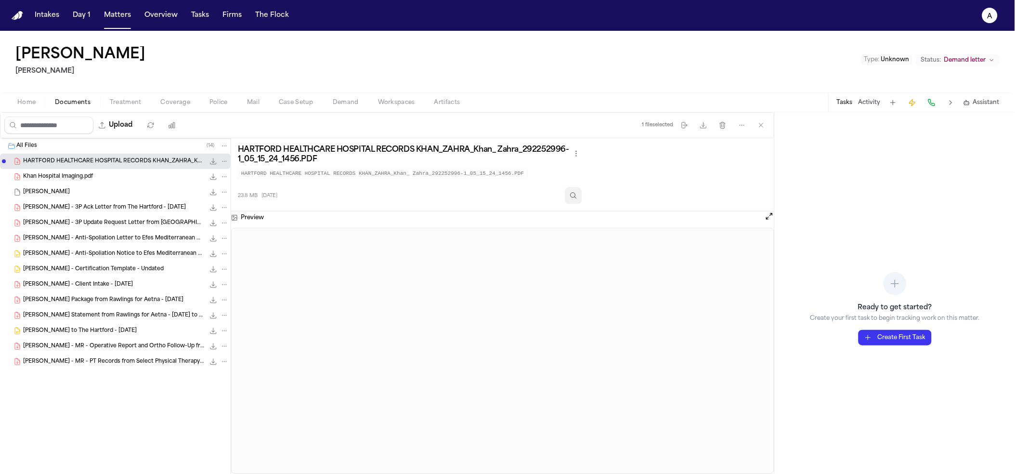
click at [582, 201] on button "Inspect" at bounding box center [573, 195] width 17 height 17
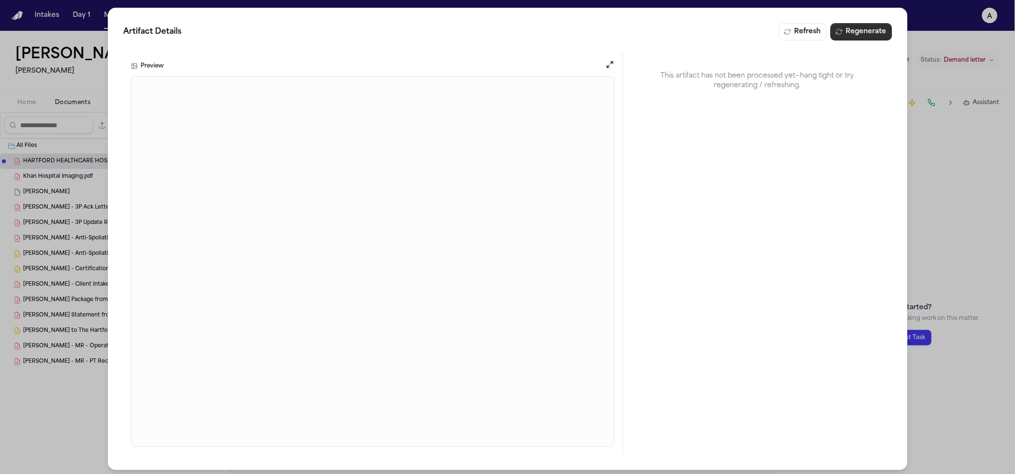
click at [859, 26] on button "Regenerate" at bounding box center [861, 31] width 62 height 17
click at [947, 205] on div "Artifact Details Refresh Regenerate Preview This artifact has not been processe…" at bounding box center [507, 239] width 1015 height 478
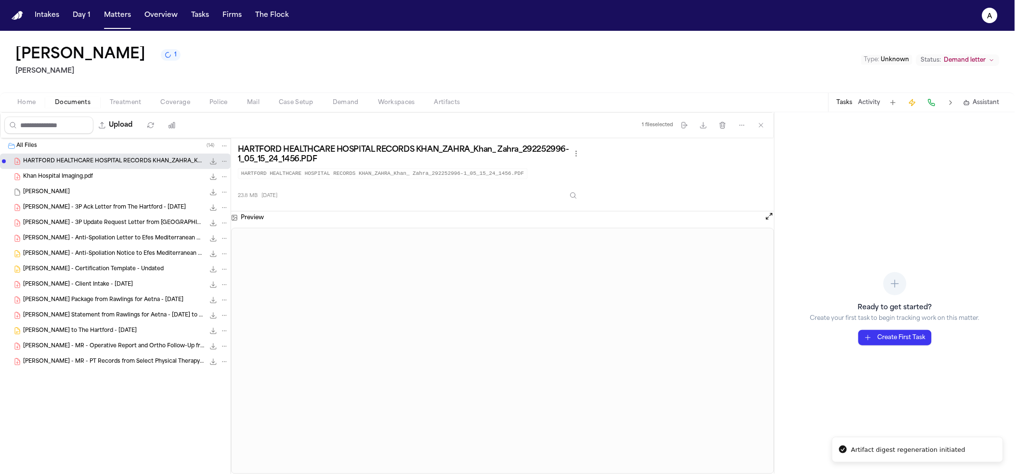
click at [3, 146] on span "Folder: All Files" at bounding box center [4, 146] width 4 height 4
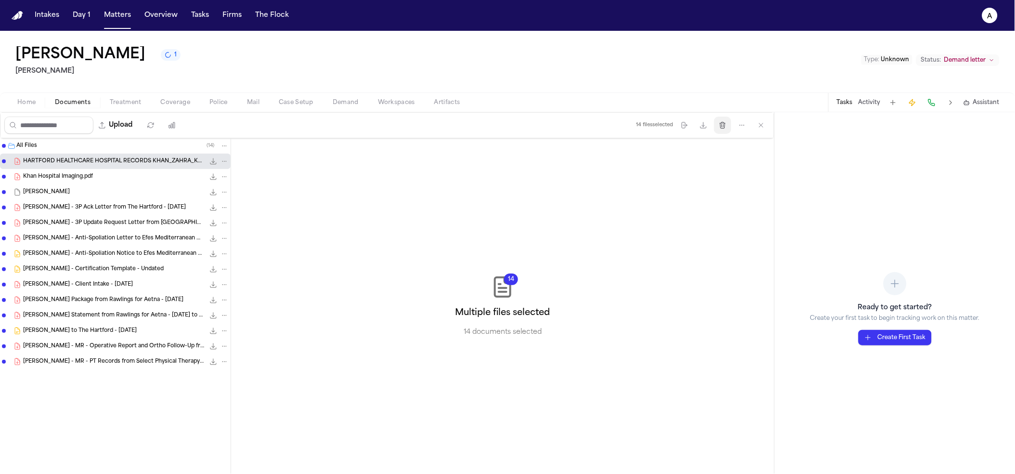
click at [727, 132] on button "Delete files" at bounding box center [722, 125] width 17 height 17
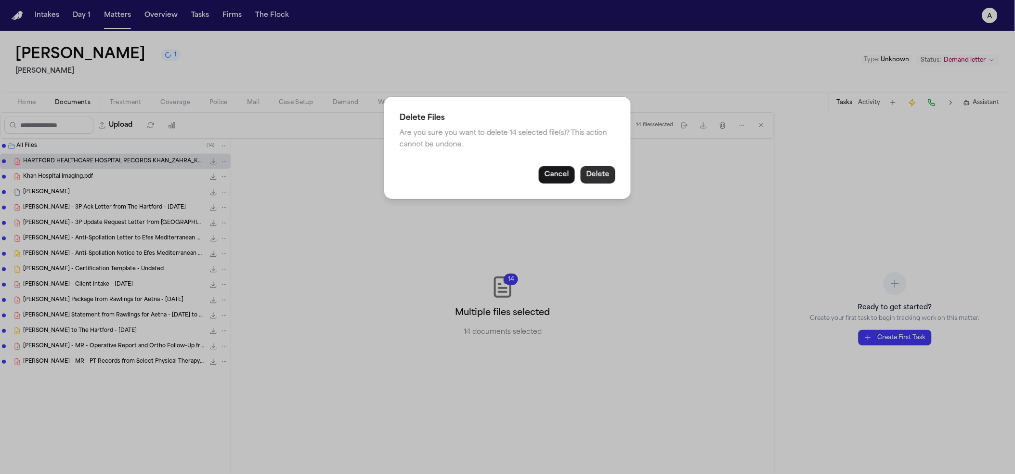
click at [587, 180] on button "Delete" at bounding box center [598, 174] width 35 height 17
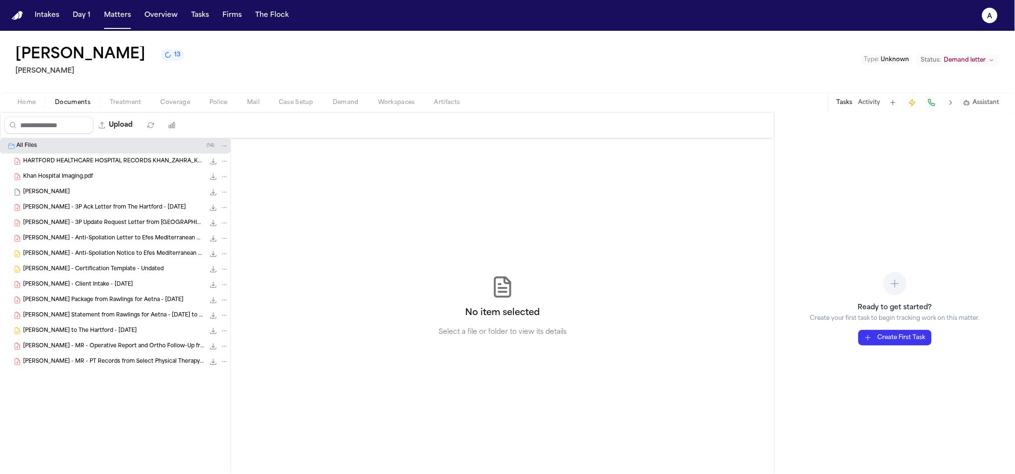
click at [140, 170] on div "Khan Hospital Imaging.pdf 936.3 KB • PDF" at bounding box center [115, 176] width 231 height 15
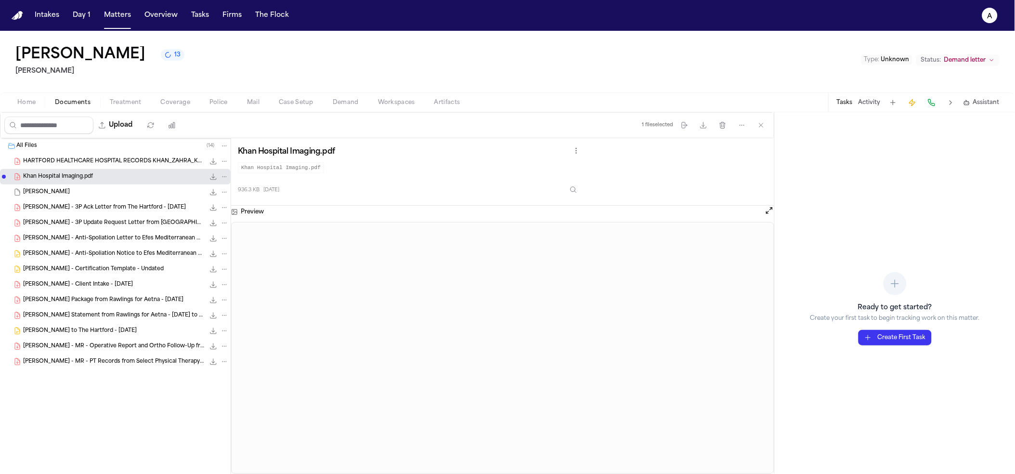
click at [567, 190] on div "936.3 KB 2 months ago" at bounding box center [410, 187] width 344 height 21
click at [572, 192] on button "Inspect" at bounding box center [573, 189] width 17 height 17
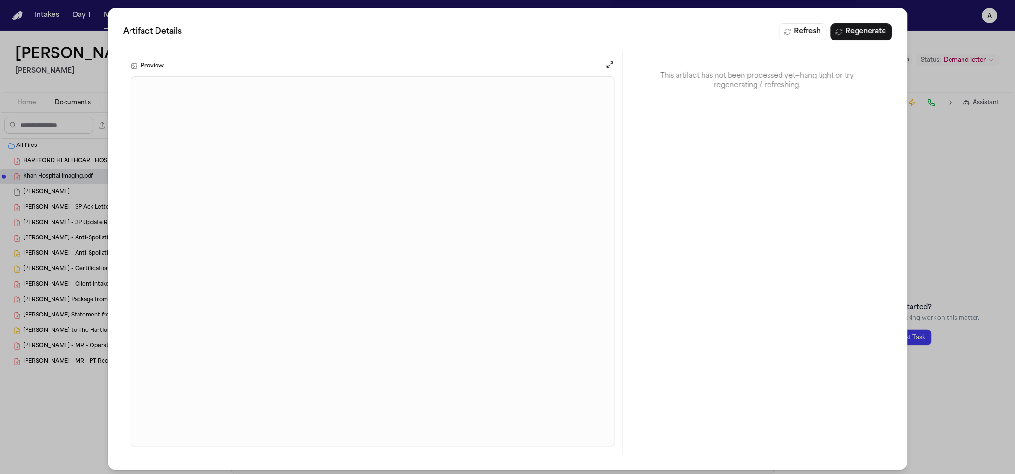
click at [970, 175] on div "Artifact Details Refresh Regenerate Preview This artifact has not been processe…" at bounding box center [507, 239] width 1015 height 478
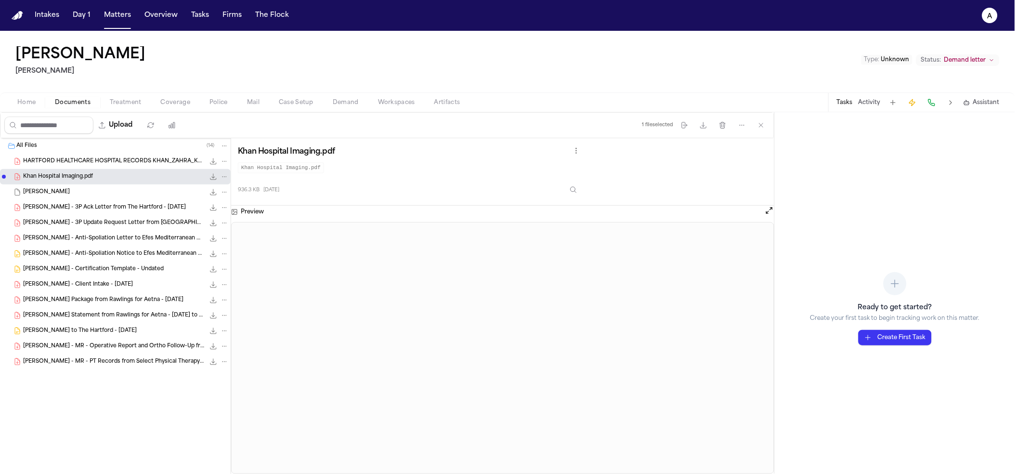
click at [38, 158] on span "HARTFORD HEALTHCARE HOSPITAL RECORDS KHAN_ZAHRA_Khan_ Zahra_292252996-1_05_15_2…" at bounding box center [114, 161] width 182 height 8
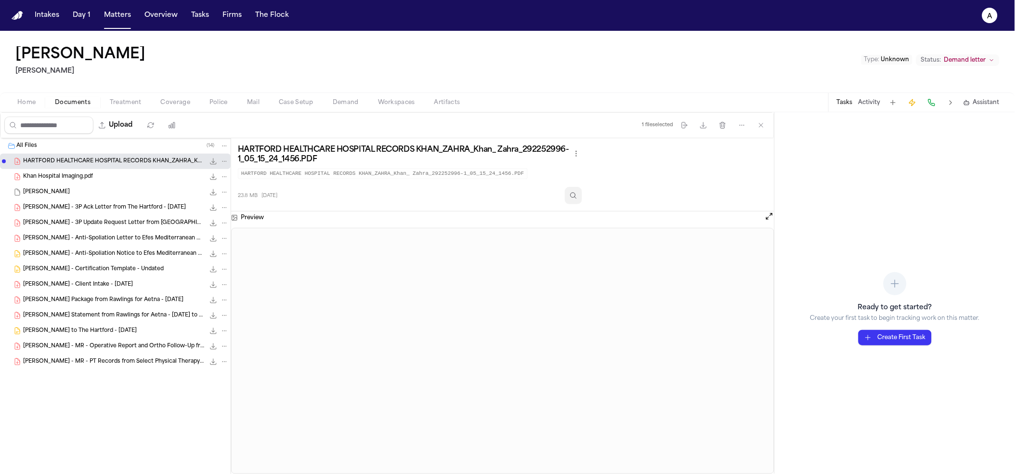
click at [574, 196] on button "Inspect" at bounding box center [573, 195] width 17 height 17
click at [6, 147] on span "Folder: All Files" at bounding box center [4, 146] width 6 height 6
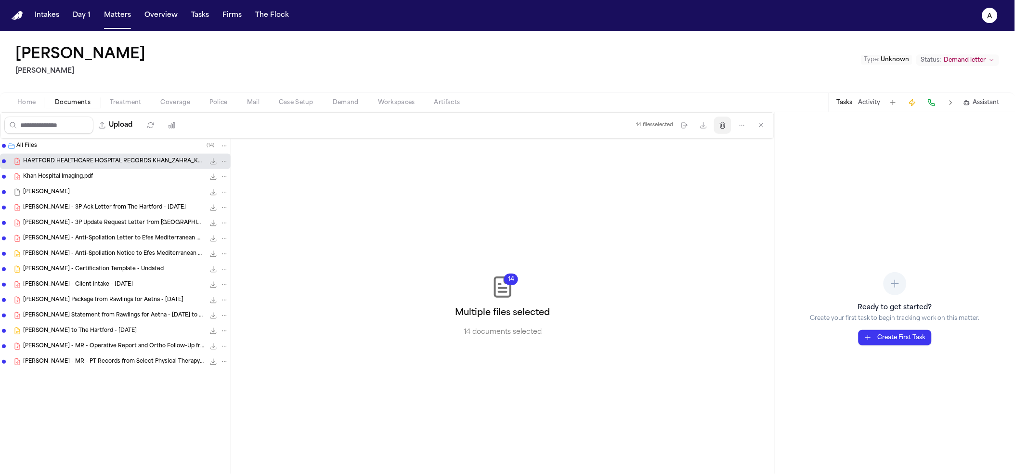
click at [720, 121] on icon "button" at bounding box center [723, 125] width 8 height 8
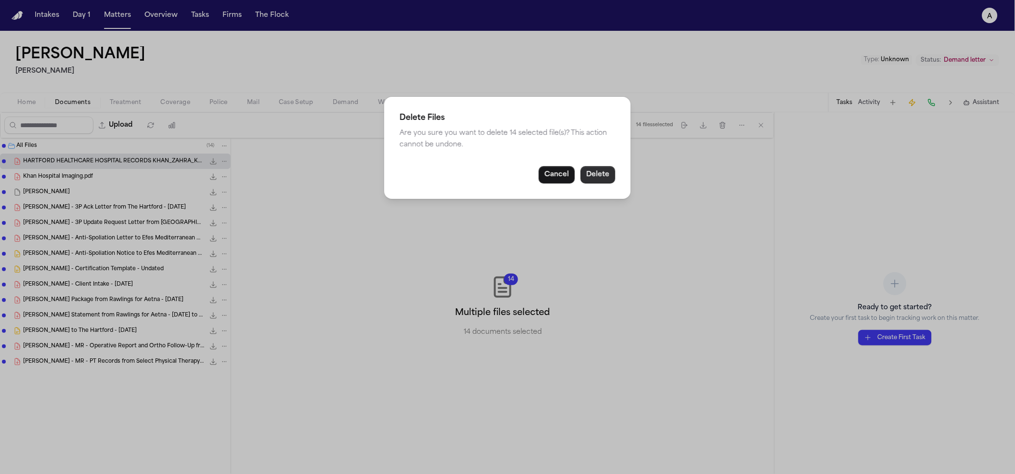
click at [600, 175] on button "Delete" at bounding box center [598, 174] width 35 height 17
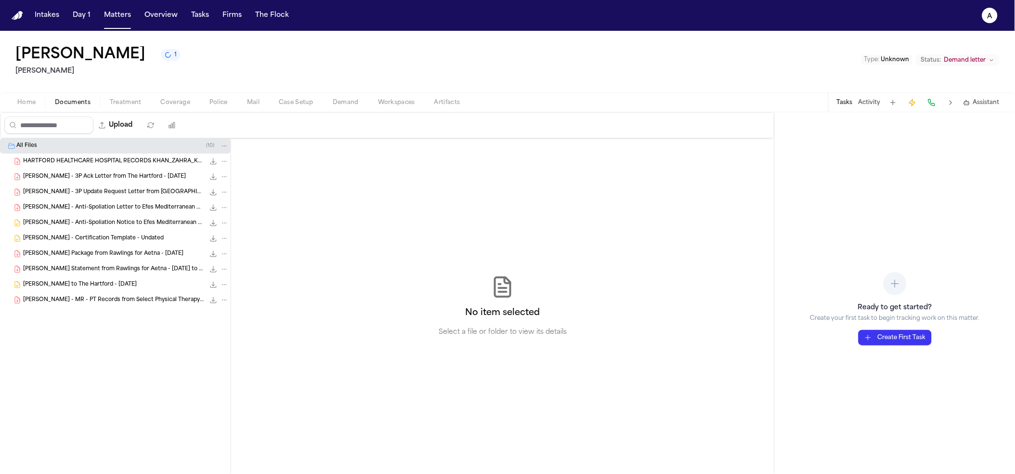
click at [148, 161] on span "HARTFORD HEALTHCARE HOSPITAL RECORDS KHAN_ZAHRA_Khan_ Zahra_292252996-1_05_15_2…" at bounding box center [114, 161] width 182 height 8
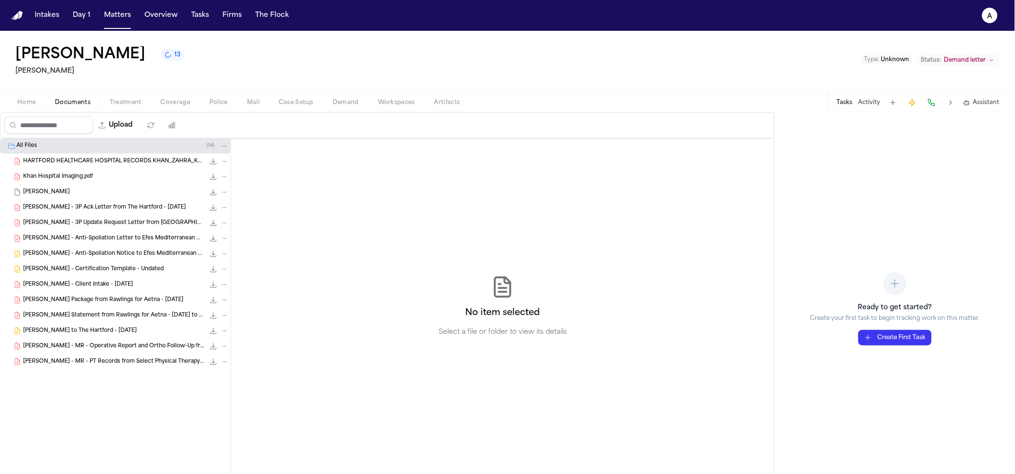
click at [174, 59] on span "13" at bounding box center [177, 55] width 6 height 8
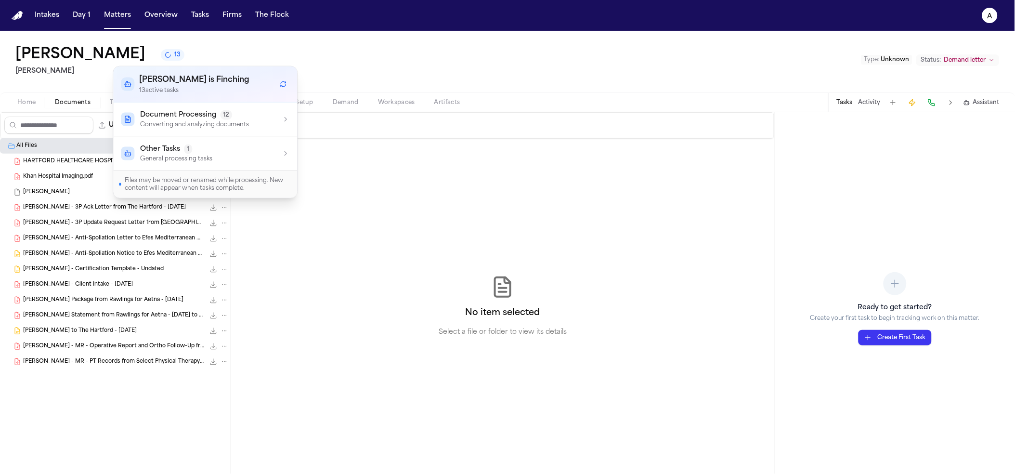
click at [275, 114] on div "Document Processing 12 Converting and analyzing documents" at bounding box center [205, 119] width 169 height 18
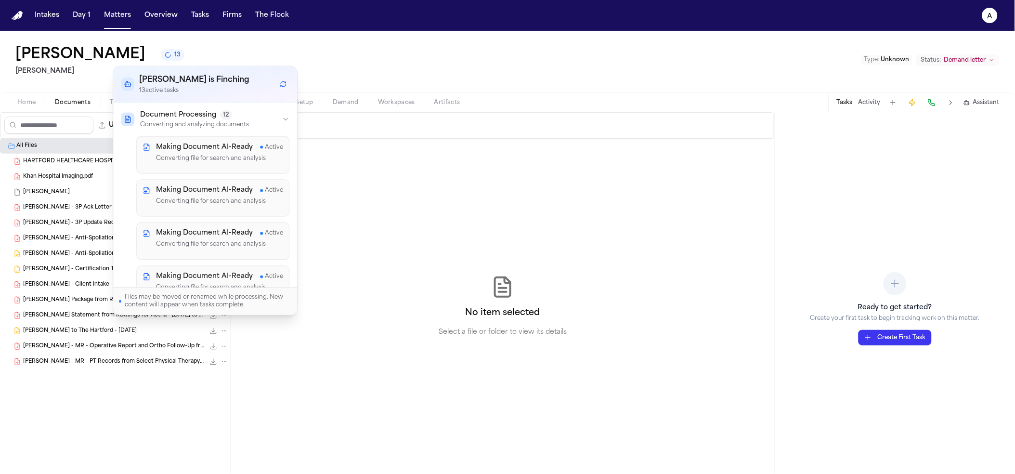
click at [241, 155] on p "Converting file for search and analysis" at bounding box center [219, 159] width 127 height 10
click at [362, 76] on div "Zahra Khan 13 Mohamed K Ahmed Type : Unknown Status: Demand letter" at bounding box center [507, 62] width 1015 height 62
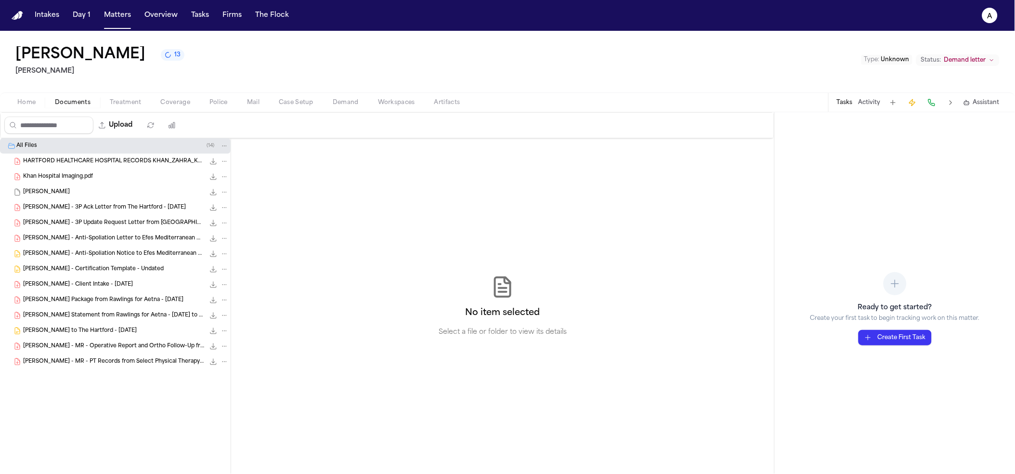
click at [144, 159] on span "HARTFORD HEALTHCARE HOSPITAL RECORDS KHAN_ZAHRA_Khan_ Zahra_292252996-1_05_15_2…" at bounding box center [114, 161] width 182 height 8
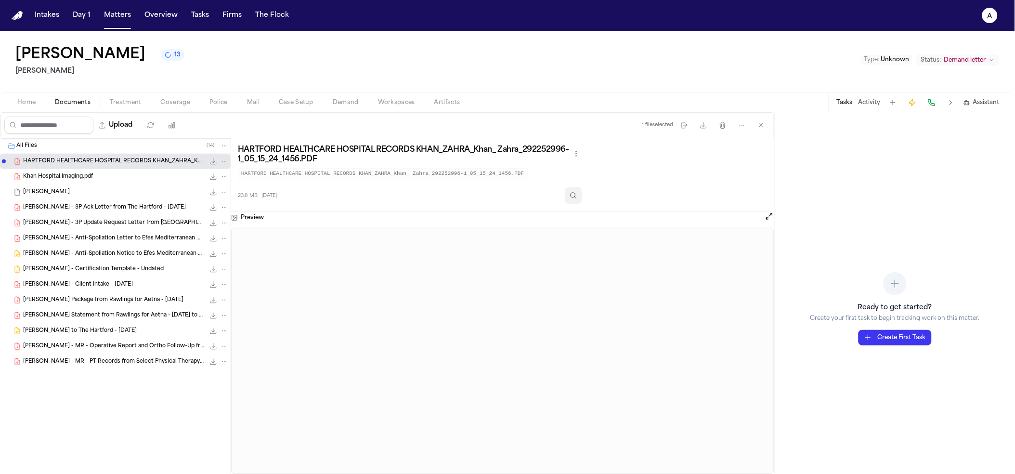
click at [582, 204] on button "Inspect" at bounding box center [573, 195] width 17 height 17
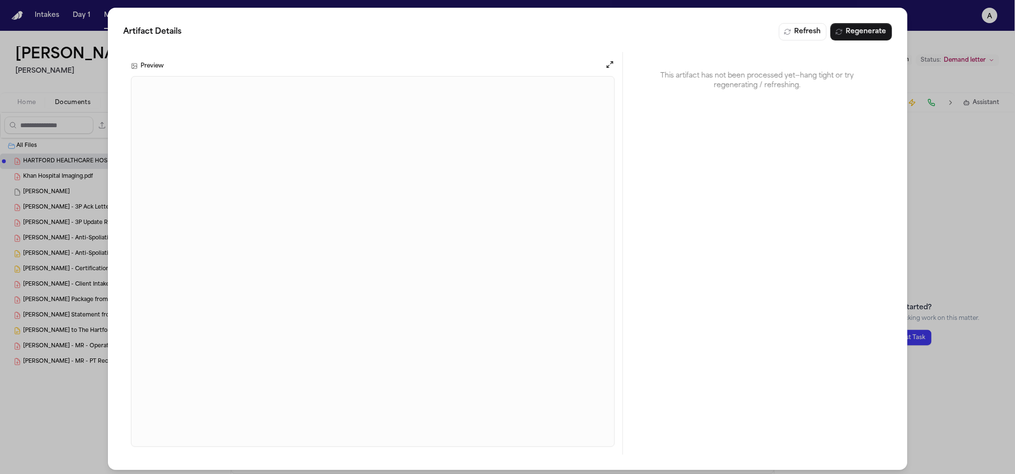
click at [964, 108] on div "Artifact Details Refresh Regenerate Preview This artifact has not been processe…" at bounding box center [507, 239] width 1015 height 478
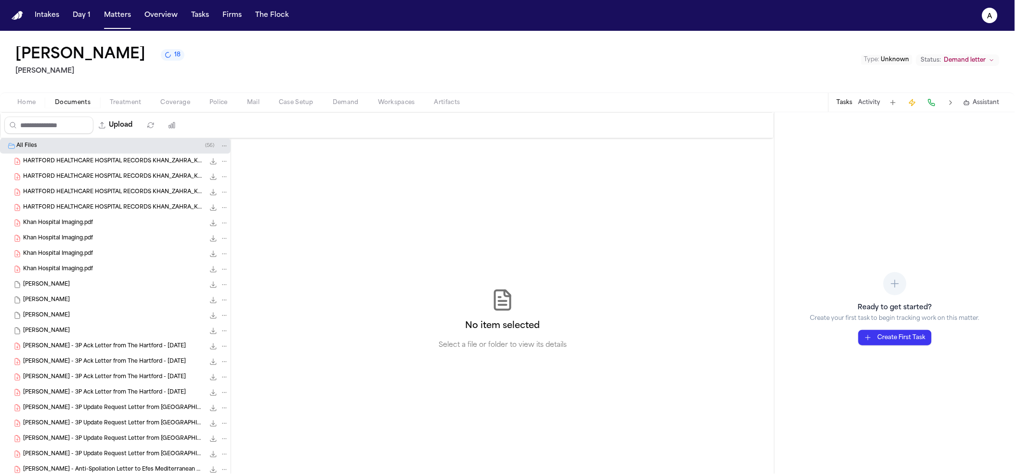
click at [63, 227] on span "Khan Hospital Imaging.pdf" at bounding box center [58, 223] width 70 height 8
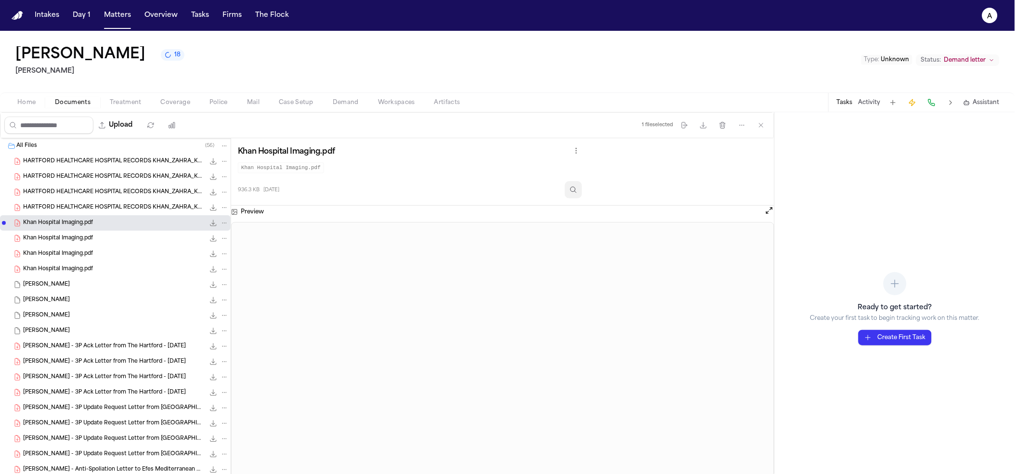
click at [575, 185] on button "Inspect" at bounding box center [573, 189] width 17 height 17
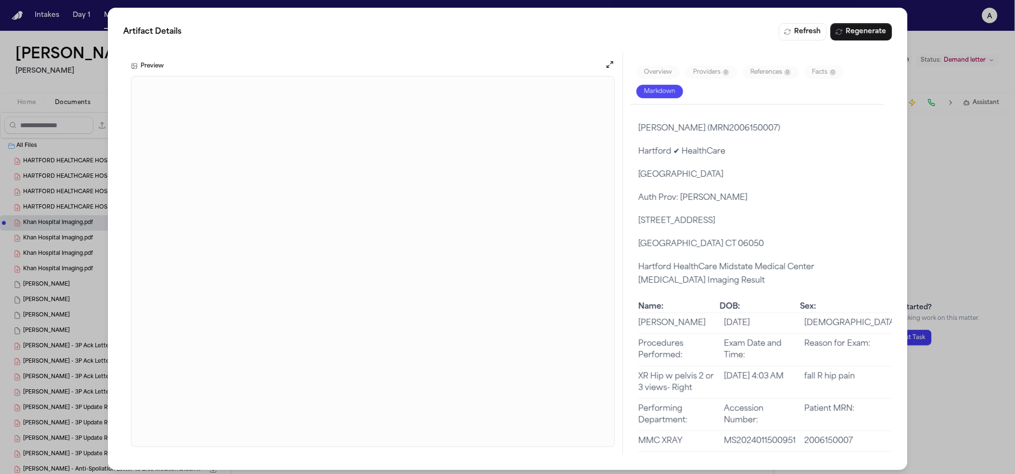
click at [959, 145] on div "Artifact Details Refresh Regenerate Preview Overview Providers 0 References 0 F…" at bounding box center [507, 239] width 1015 height 478
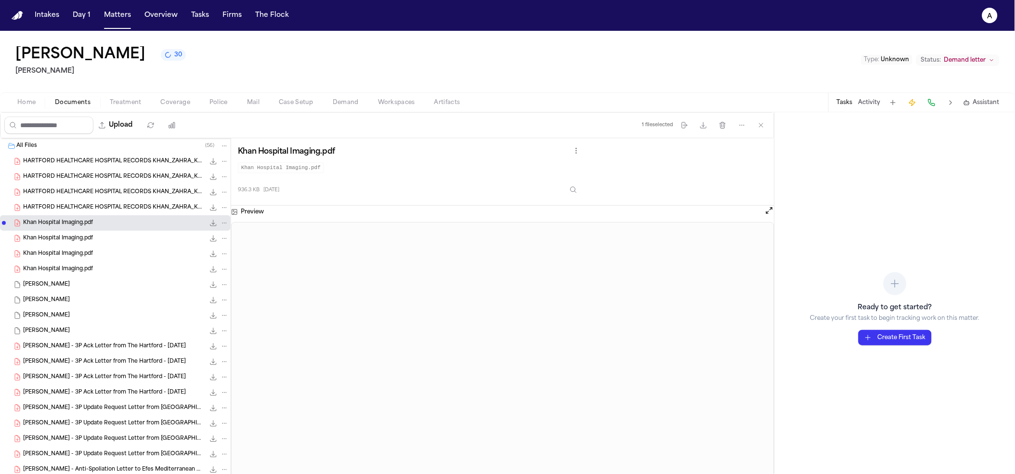
click at [2, 145] on span "Folder: All Files" at bounding box center [4, 146] width 4 height 4
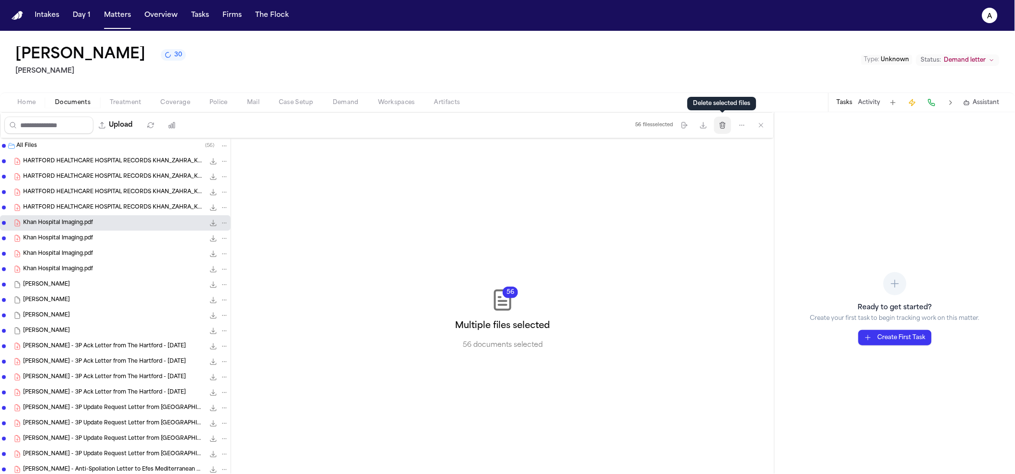
click at [725, 125] on icon "button" at bounding box center [723, 125] width 8 height 8
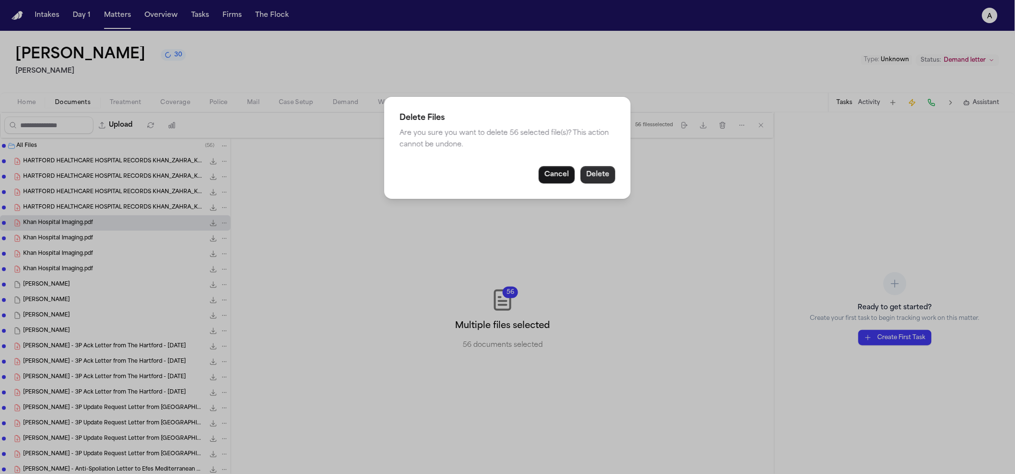
click at [603, 177] on button "Delete" at bounding box center [598, 174] width 35 height 17
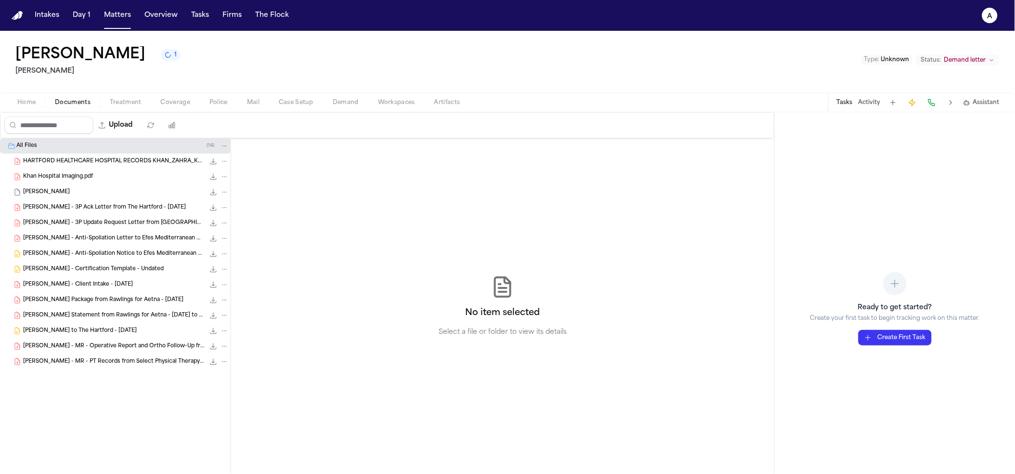
click at [140, 159] on span "HARTFORD HEALTHCARE HOSPITAL RECORDS KHAN_ZAHRA_Khan_ Zahra_292252996-1_05_15_2…" at bounding box center [114, 161] width 182 height 8
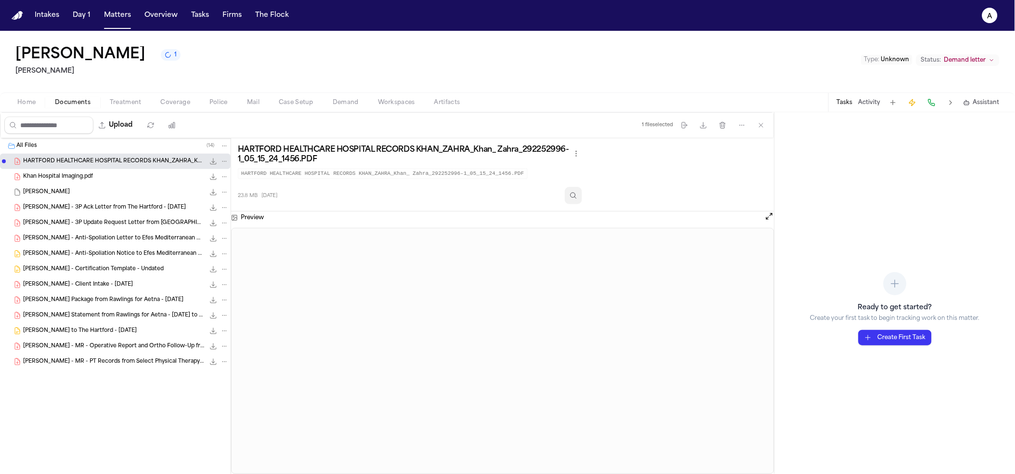
click at [582, 200] on button "Inspect" at bounding box center [573, 195] width 17 height 17
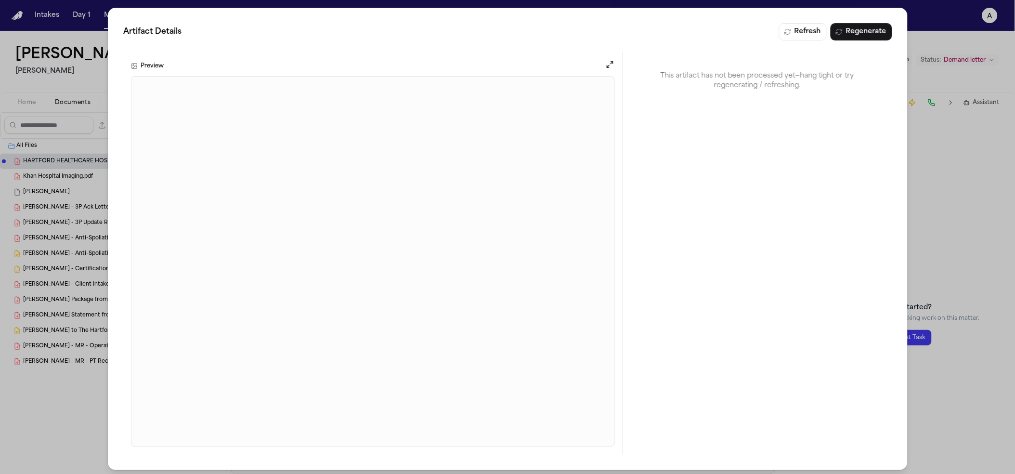
drag, startPoint x: 804, startPoint y: 115, endPoint x: 825, endPoint y: 81, distance: 39.4
click at [804, 117] on div "This artifact has not been processed yet—hang tight or try regenerating / refre…" at bounding box center [757, 253] width 269 height 403
click at [861, 21] on div "Artifact Details Refresh Regenerate Preview This artifact has not been processe…" at bounding box center [508, 239] width 800 height 462
click at [861, 33] on button "Regenerate" at bounding box center [861, 31] width 62 height 17
drag, startPoint x: 920, startPoint y: 154, endPoint x: 939, endPoint y: 2, distance: 153.3
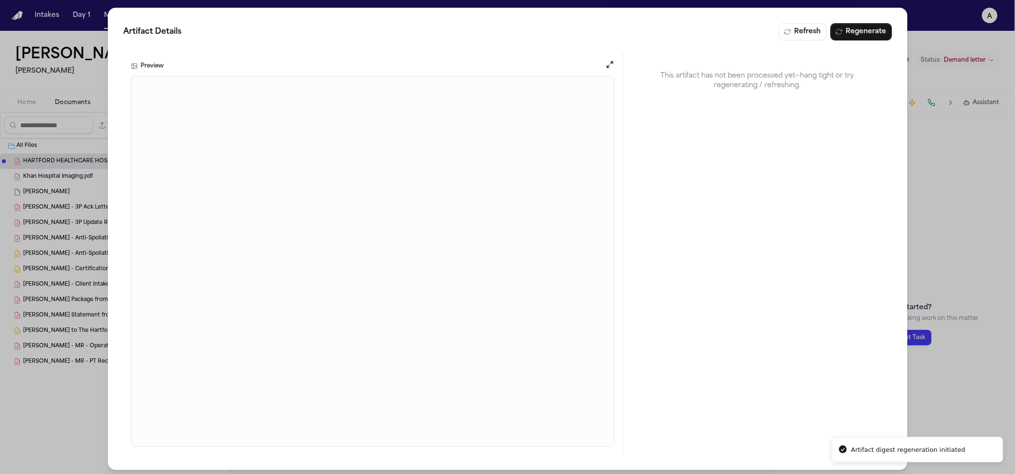
click at [920, 154] on div "Artifact Details Refresh Regenerate Preview This artifact has not been processe…" at bounding box center [507, 239] width 1015 height 478
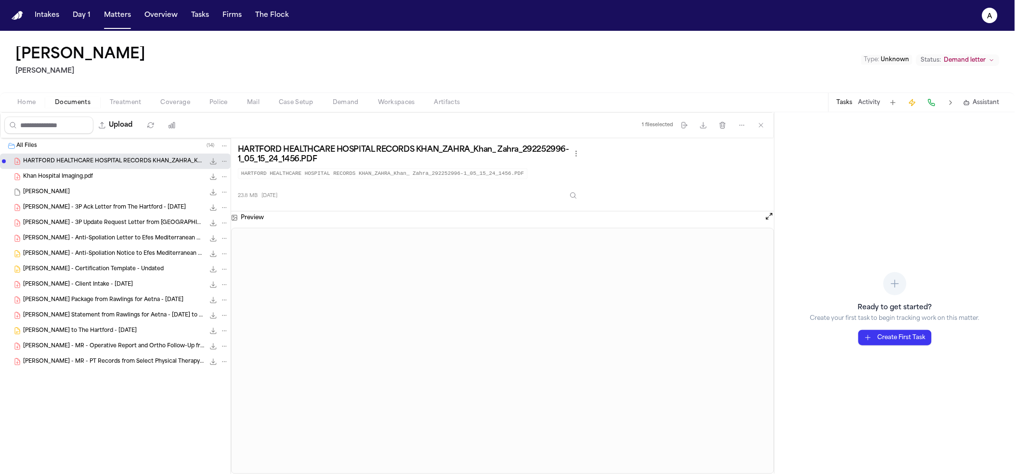
click at [177, 170] on div "Khan Hospital Imaging.pdf 936.3 KB • PDF" at bounding box center [115, 176] width 231 height 15
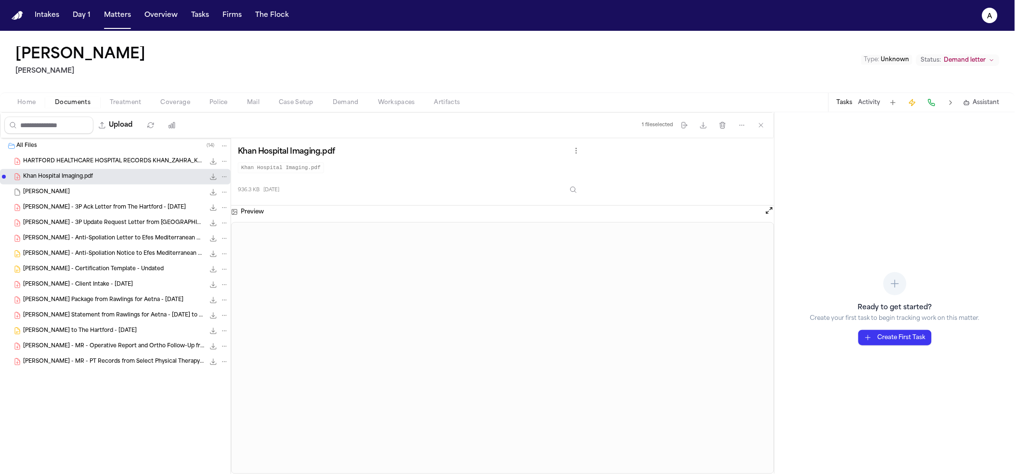
click at [0, 0] on span "161.5 KB • PDF" at bounding box center [0, 0] width 0 height 0
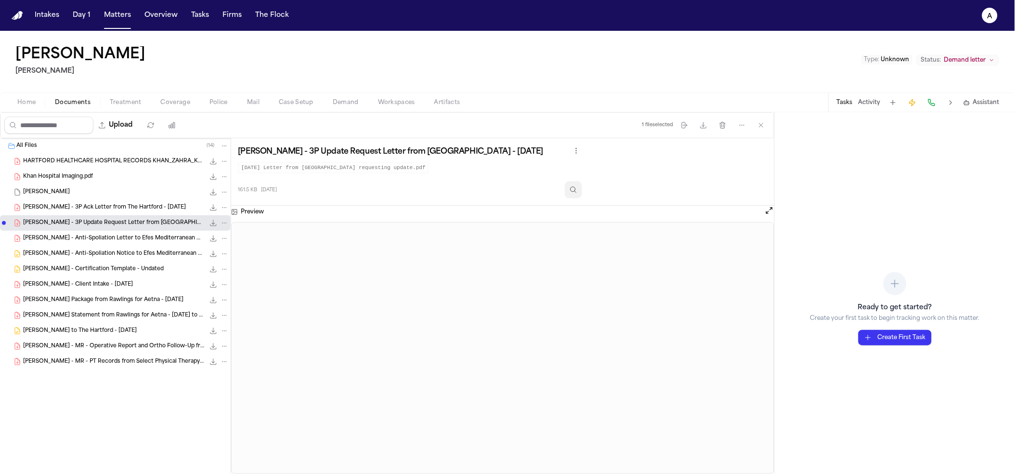
click at [574, 193] on button "Inspect" at bounding box center [573, 189] width 17 height 17
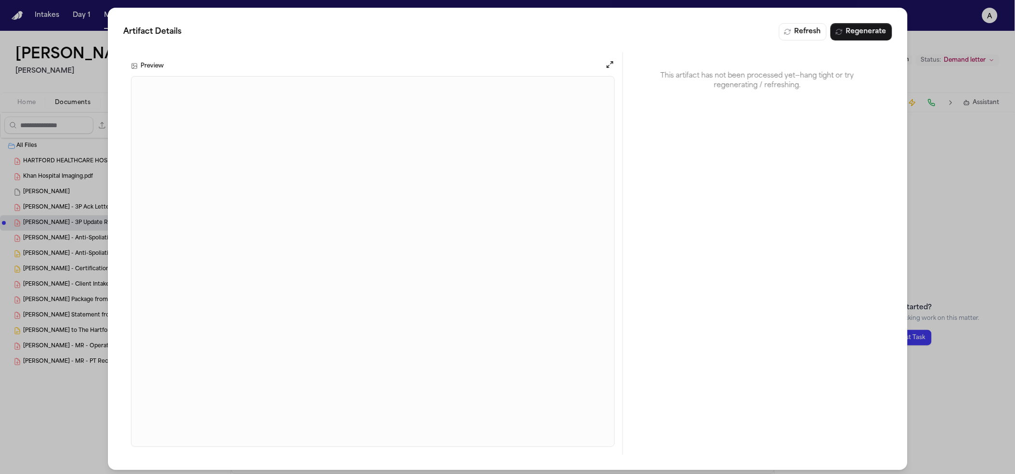
click at [64, 61] on div "Artifact Details Refresh Regenerate Preview This artifact has not been processe…" at bounding box center [507, 239] width 1015 height 478
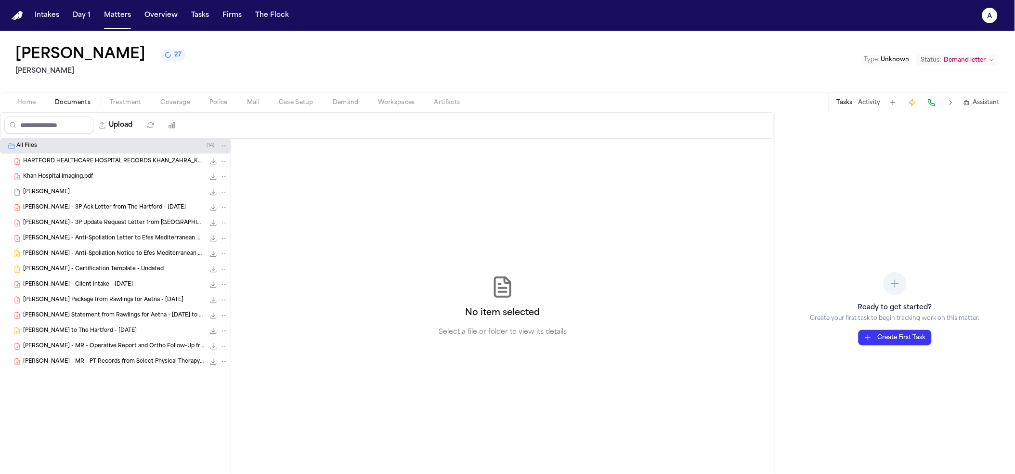
click at [20, 168] on div "HARTFORD HEALTHCARE HOSPITAL RECORDS KHAN_ZAHRA_Khan_ Zahra_292252996-1_05_15_2…" at bounding box center [115, 161] width 231 height 15
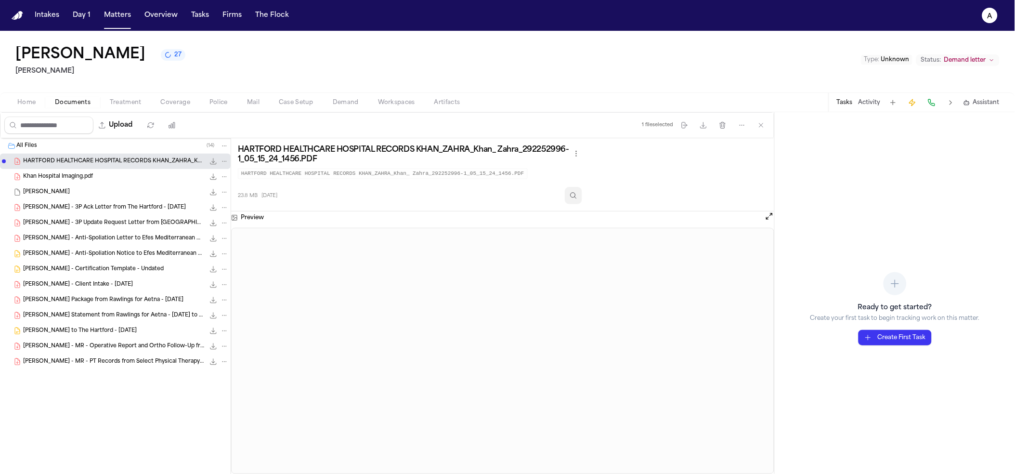
click at [582, 195] on button "Inspect" at bounding box center [573, 195] width 17 height 17
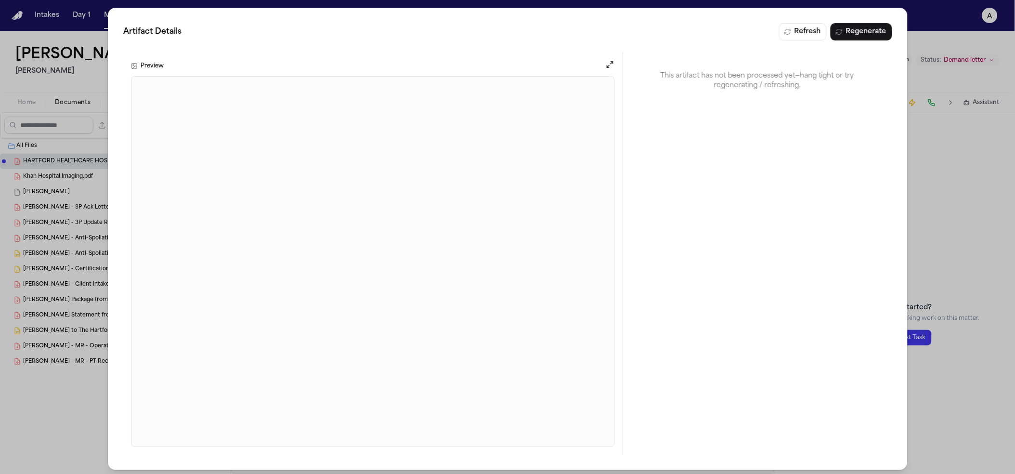
click at [923, 88] on div "Artifact Details Refresh Regenerate Preview This artifact has not been processe…" at bounding box center [507, 239] width 1015 height 478
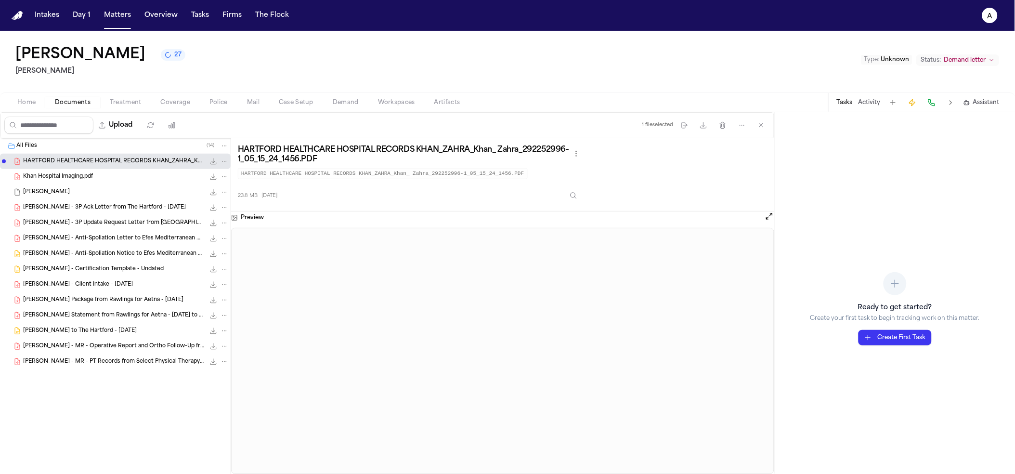
click at [151, 178] on div "Khan Hospital Imaging.pdf 936.3 KB • PDF" at bounding box center [126, 177] width 206 height 10
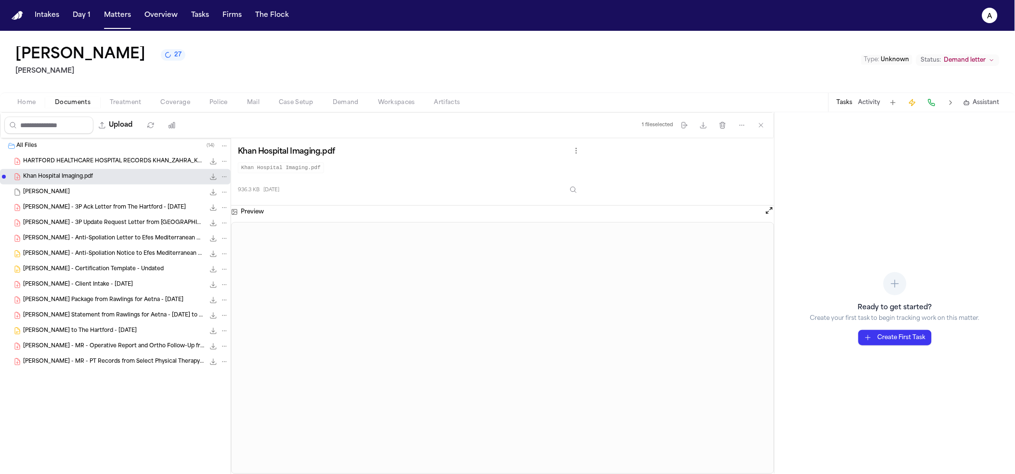
click at [595, 190] on div "Khan Hospital Imaging.pdf Khan Hospital Imaging.pdf 936.3 KB 2 months ago" at bounding box center [503, 171] width 530 height 53
click at [582, 191] on button "Inspect" at bounding box center [573, 189] width 17 height 17
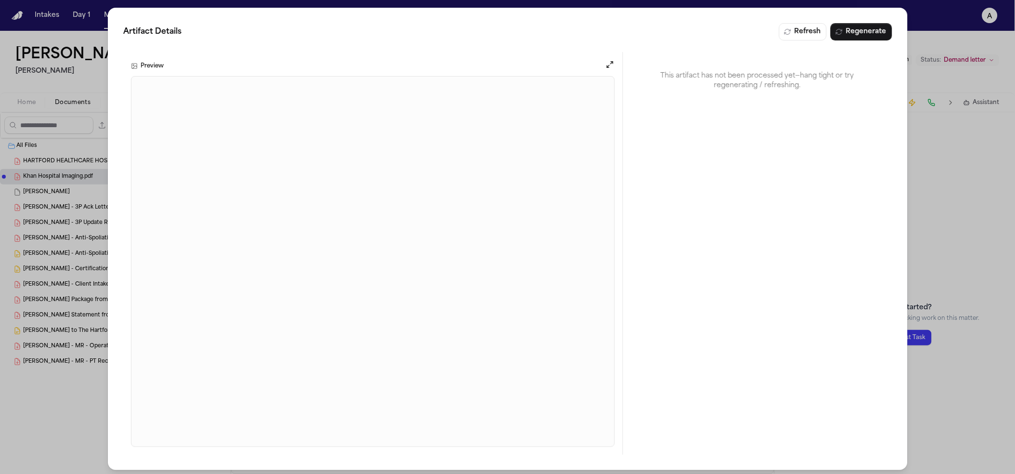
drag, startPoint x: 950, startPoint y: 198, endPoint x: 698, endPoint y: 139, distance: 258.7
click at [948, 198] on div "Artifact Details Refresh Regenerate Preview This artifact has not been processe…" at bounding box center [507, 239] width 1015 height 478
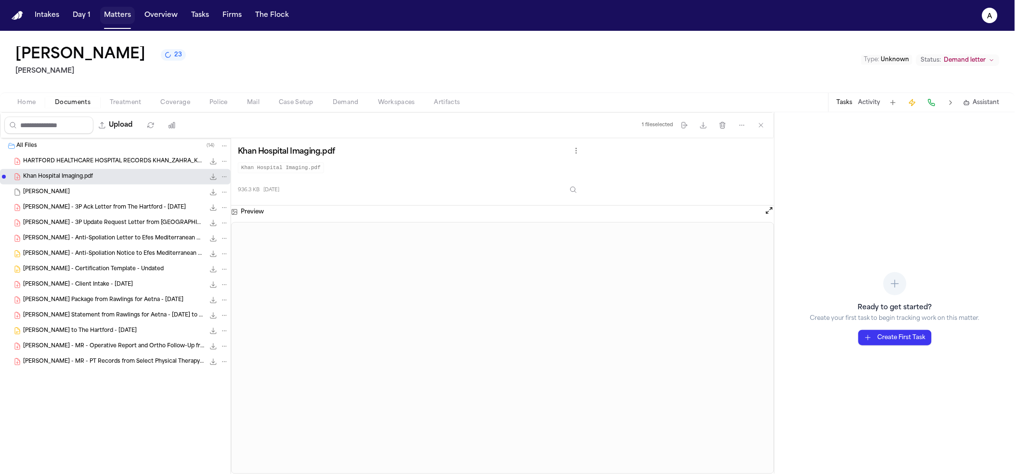
click at [115, 17] on button "Matters" at bounding box center [117, 15] width 35 height 17
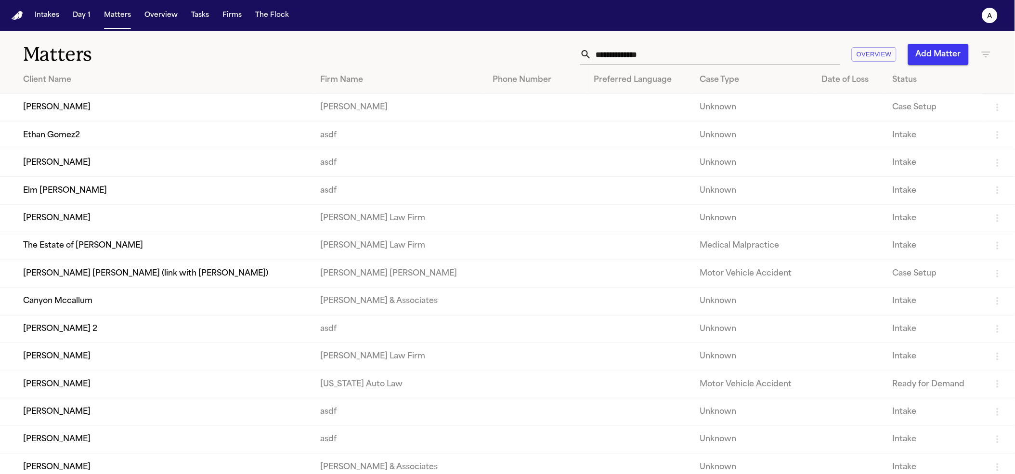
click at [720, 42] on div "Matters Overview Add Matter" at bounding box center [507, 49] width 1015 height 36
click at [720, 46] on input "text" at bounding box center [716, 54] width 248 height 21
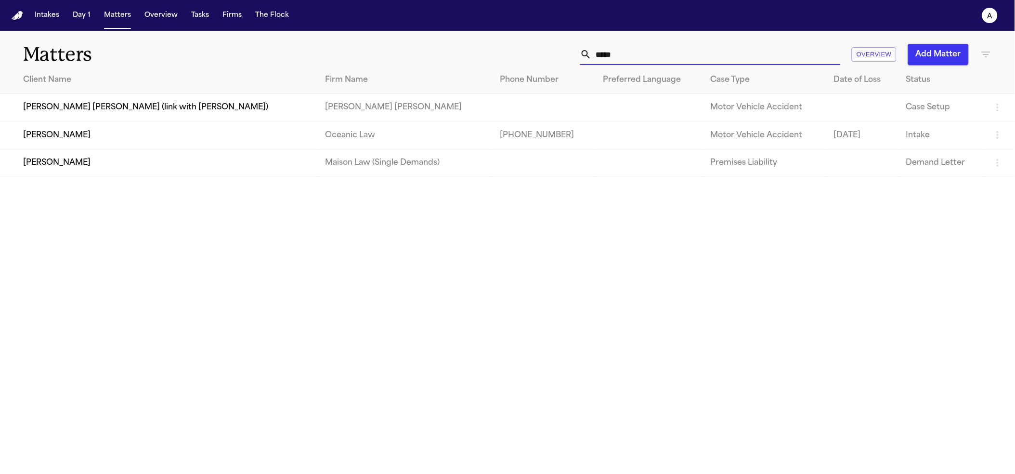
type input "*****"
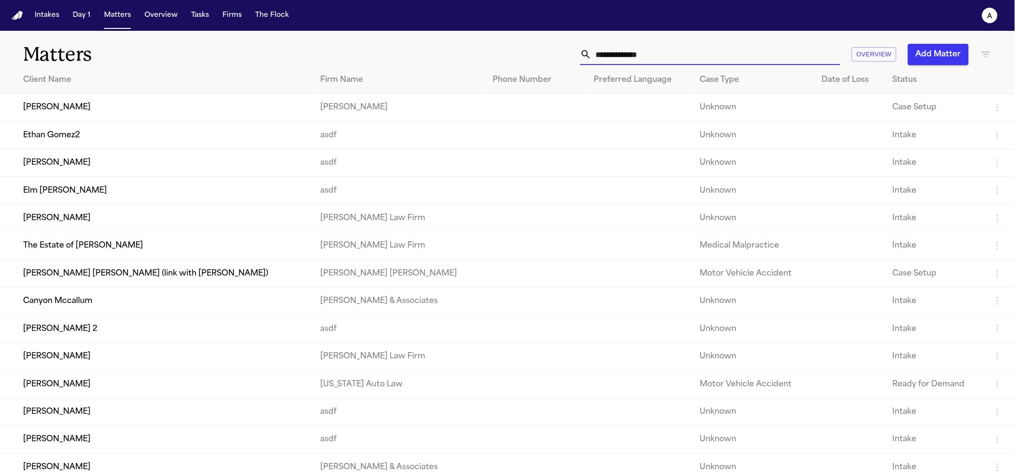
click at [684, 63] on input "text" at bounding box center [716, 54] width 248 height 21
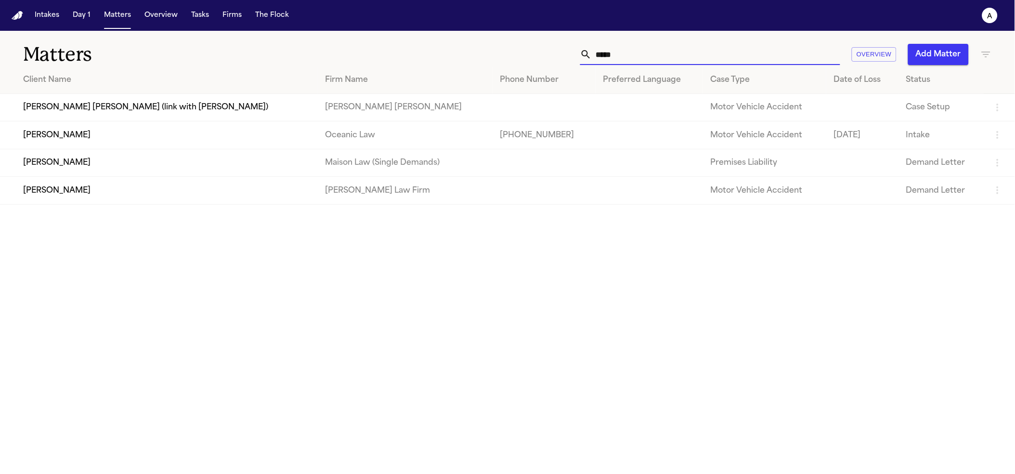
type input "*****"
click at [268, 181] on td "[PERSON_NAME]" at bounding box center [158, 190] width 317 height 27
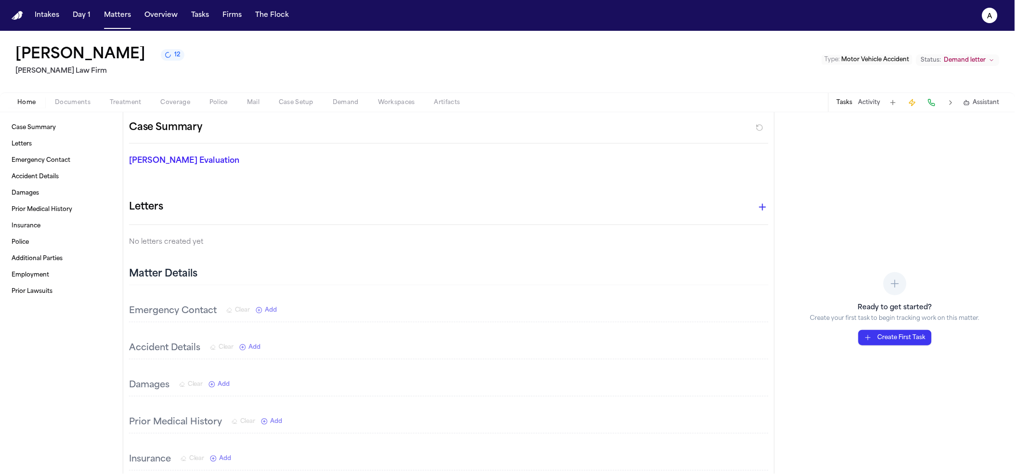
click at [161, 55] on button "12" at bounding box center [173, 55] width 24 height 12
click at [354, 17] on nav "Intakes Day 1 Matters Overview Tasks Firms The Flock a" at bounding box center [507, 15] width 1015 height 31
click at [67, 100] on span "Documents" at bounding box center [73, 103] width 36 height 8
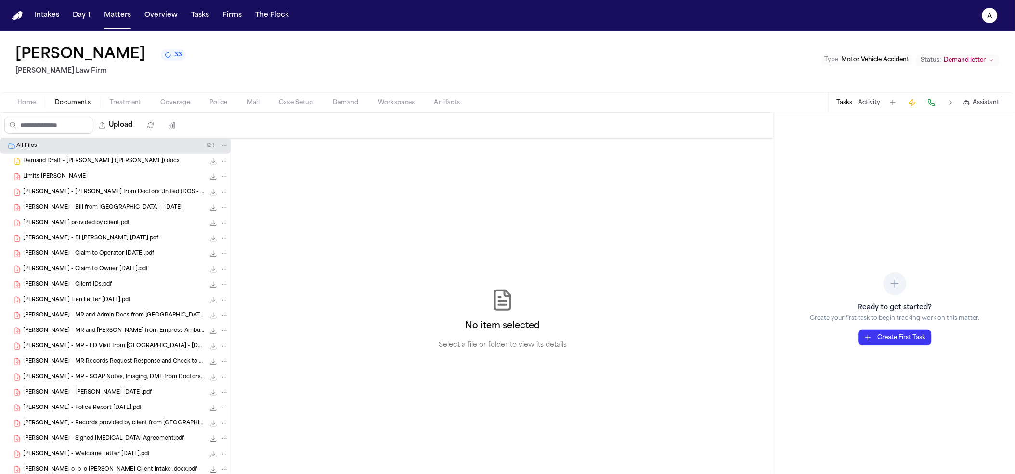
click at [62, 180] on span "Limits Peterson" at bounding box center [55, 177] width 65 height 8
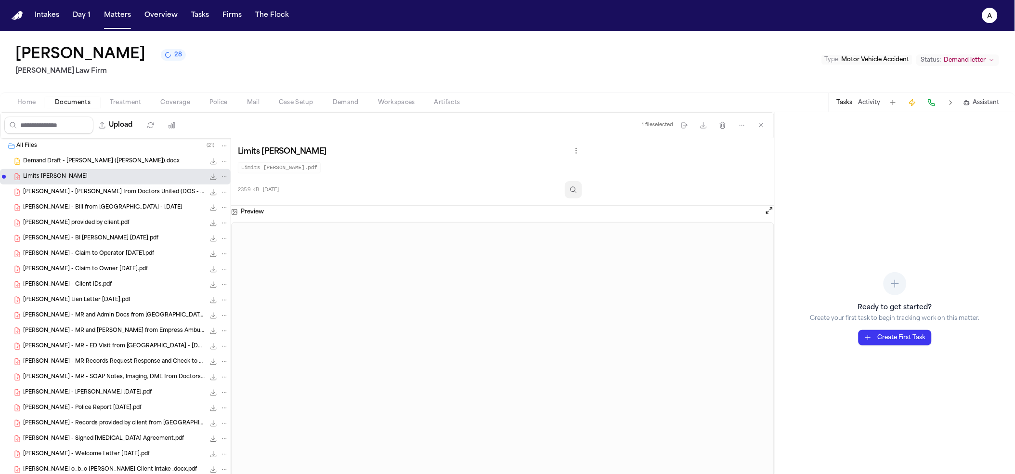
click at [577, 194] on icon "Inspect" at bounding box center [574, 190] width 8 height 8
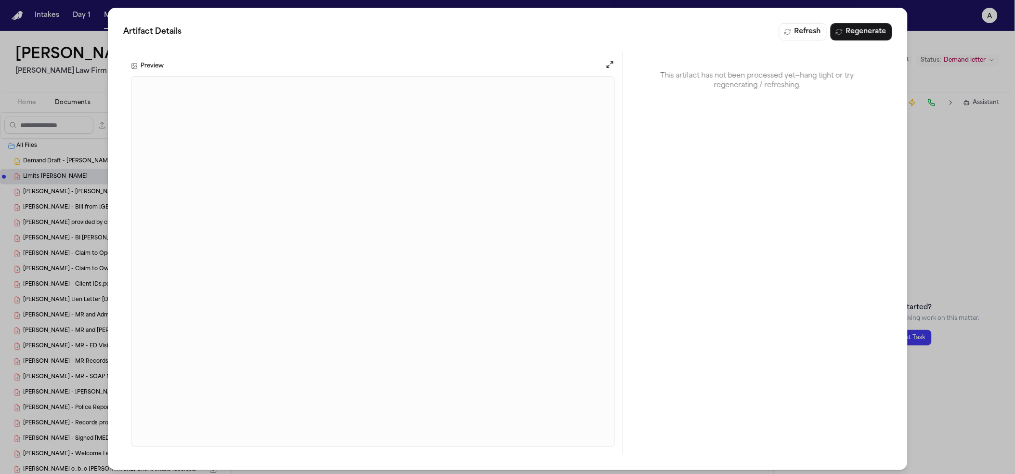
click at [974, 164] on div "Artifact Details Refresh Regenerate Preview This artifact has not been processe…" at bounding box center [507, 239] width 1015 height 478
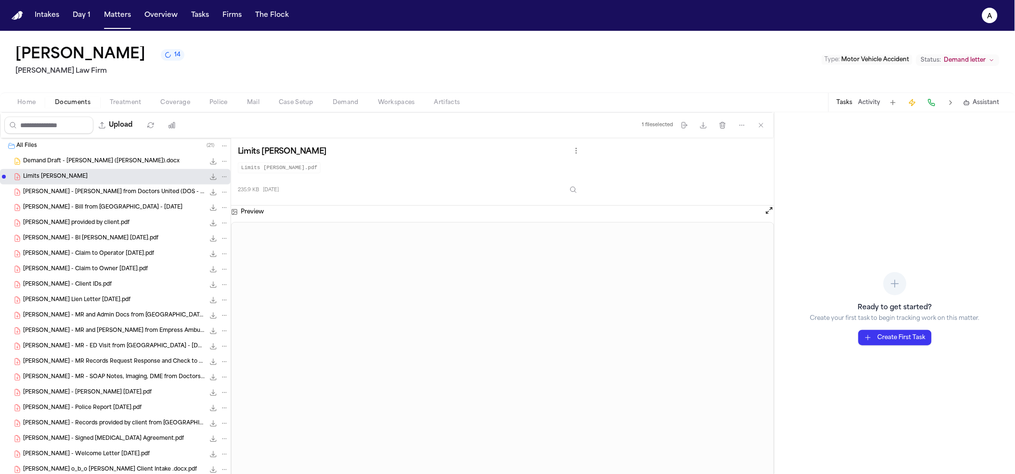
click at [164, 58] on icon "14 active tasks" at bounding box center [167, 54] width 7 height 7
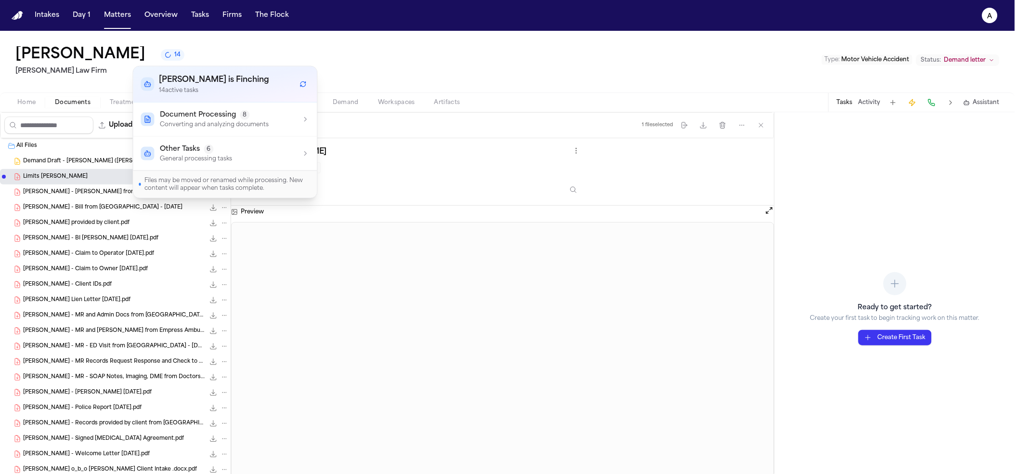
click at [87, 202] on div "L. Peterson - Bill from Westchester Medical Center - 4.3.25 173.9 KB • PDF" at bounding box center [115, 207] width 231 height 15
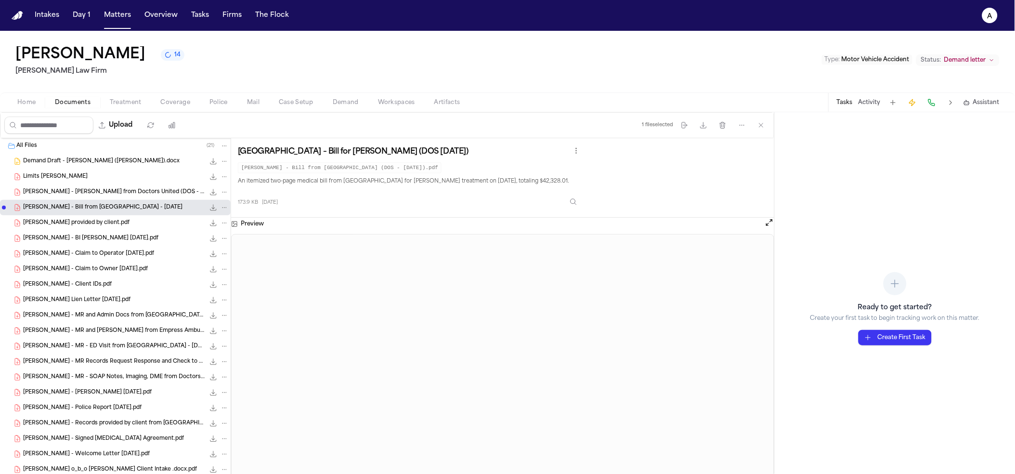
drag, startPoint x: 572, startPoint y: 219, endPoint x: 573, endPoint y: 214, distance: 5.4
click at [572, 210] on div "173.9 KB 3 months ago" at bounding box center [410, 199] width 344 height 21
click at [573, 210] on button "Inspect" at bounding box center [573, 201] width 17 height 17
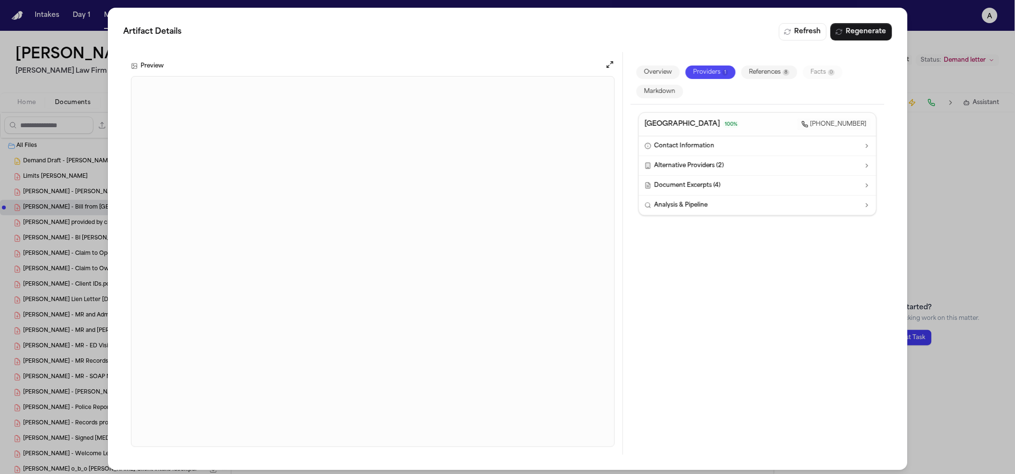
click at [652, 97] on button "Markdown" at bounding box center [660, 91] width 47 height 13
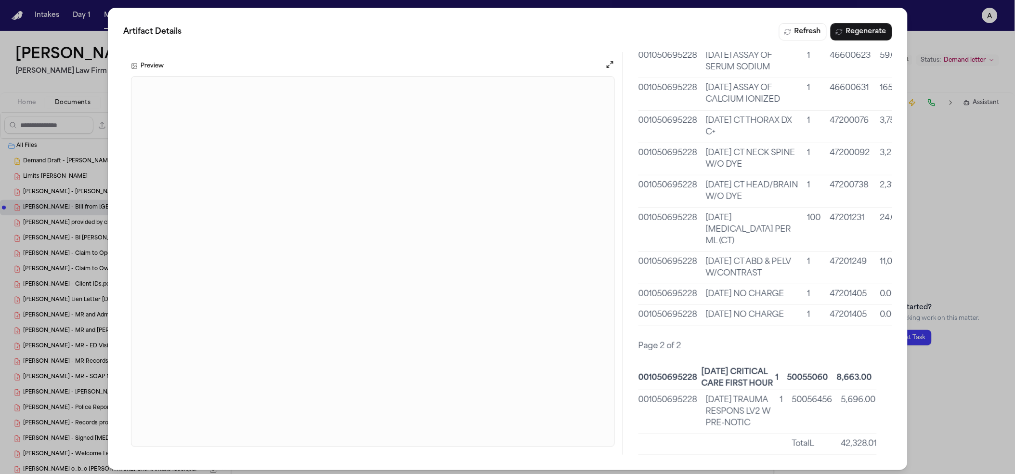
click at [69, 90] on div "Artifact Details Refresh Regenerate Preview Overview Providers 1 References 8 F…" at bounding box center [507, 239] width 1015 height 478
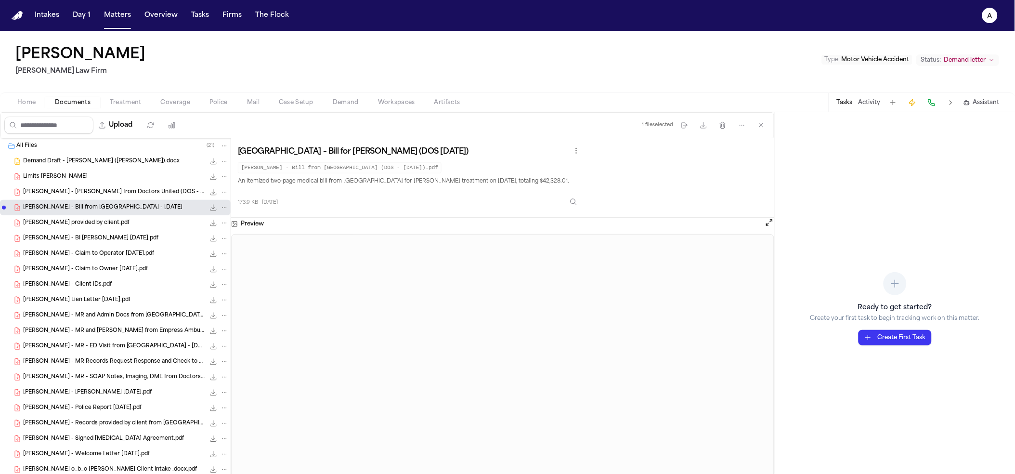
click at [2, 150] on div "All Files ( 21 )" at bounding box center [115, 145] width 231 height 15
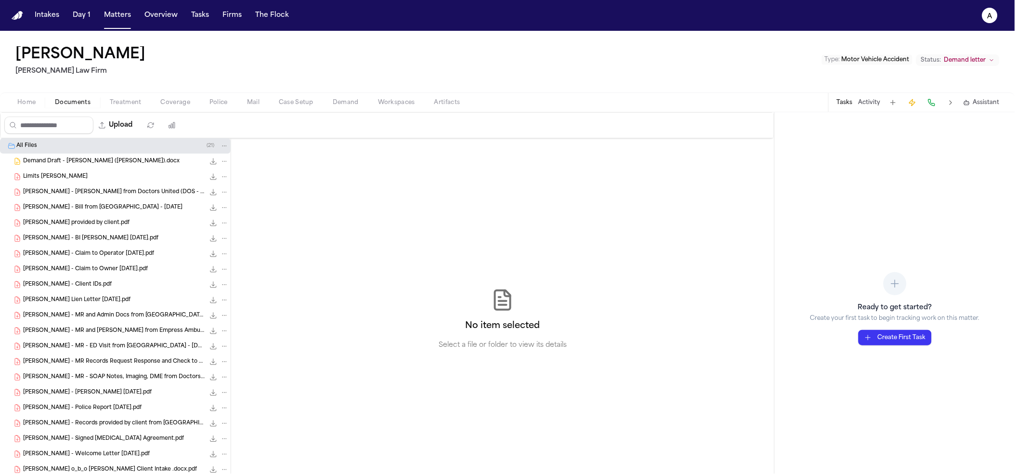
click at [3, 147] on span "Folder: All Files" at bounding box center [4, 146] width 4 height 4
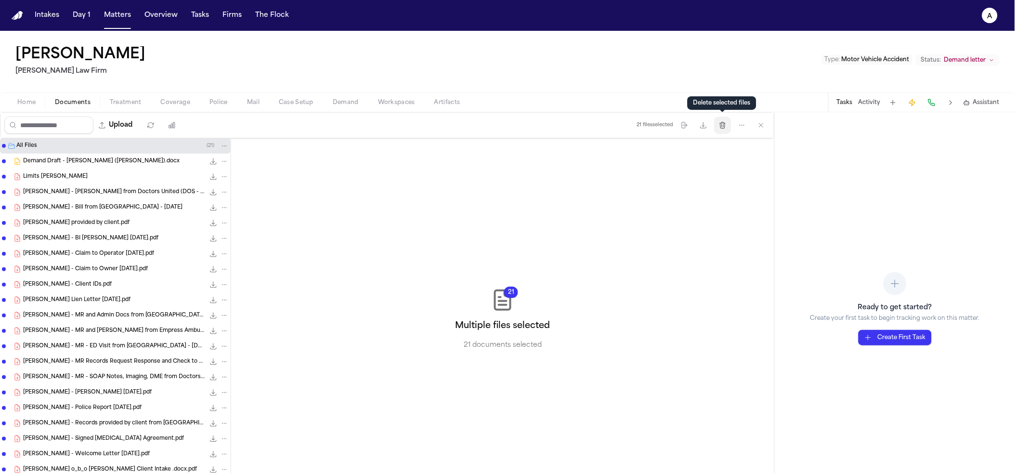
click at [723, 122] on icon "button" at bounding box center [723, 125] width 8 height 8
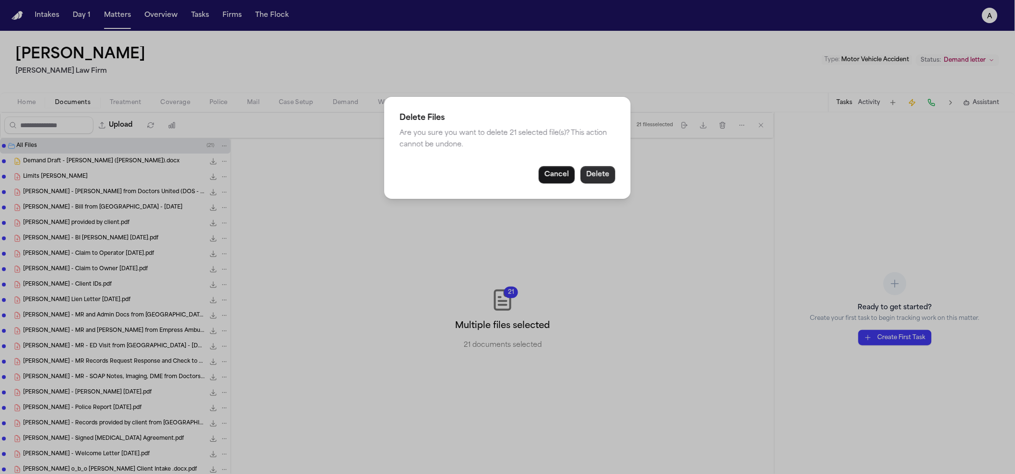
click at [585, 167] on button "Delete" at bounding box center [598, 174] width 35 height 17
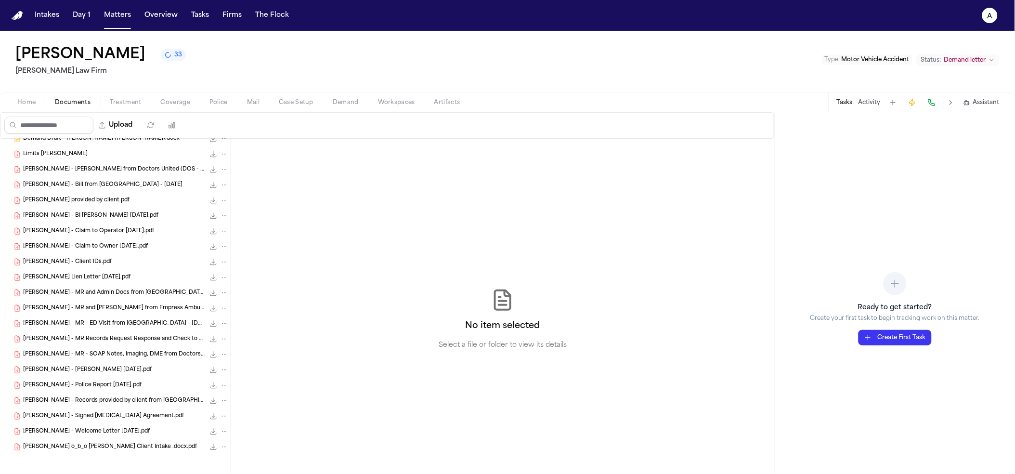
scroll to position [26, 0]
click at [184, 127] on div "Upload" at bounding box center [92, 125] width 184 height 25
click at [184, 126] on div "Upload" at bounding box center [92, 125] width 184 height 25
click at [181, 127] on button "button" at bounding box center [171, 125] width 17 height 17
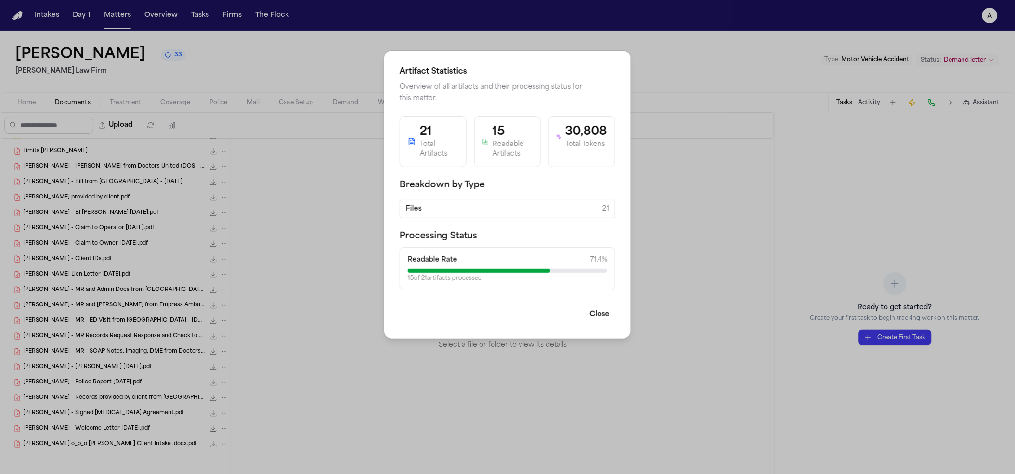
click at [329, 210] on div "Artifact Statistics Overview of all artifacts and their processing status for t…" at bounding box center [507, 237] width 1015 height 474
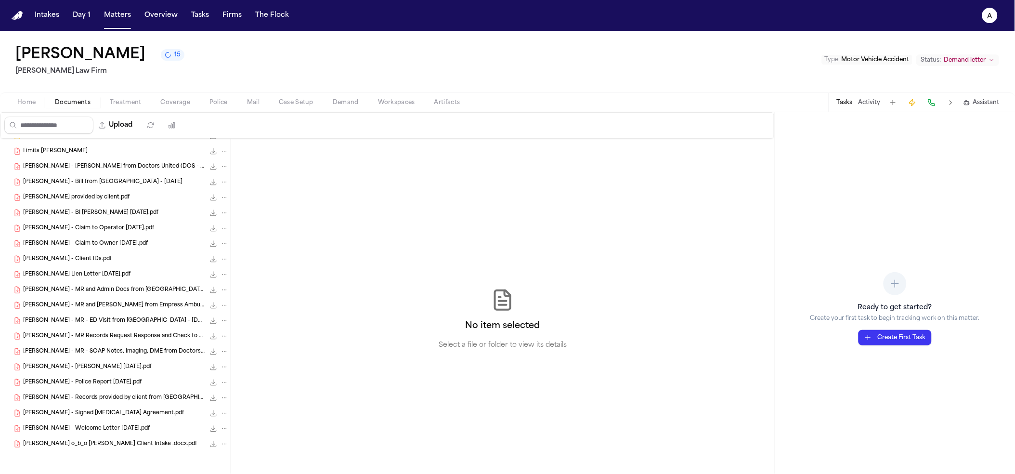
click at [161, 54] on button "15" at bounding box center [173, 55] width 24 height 12
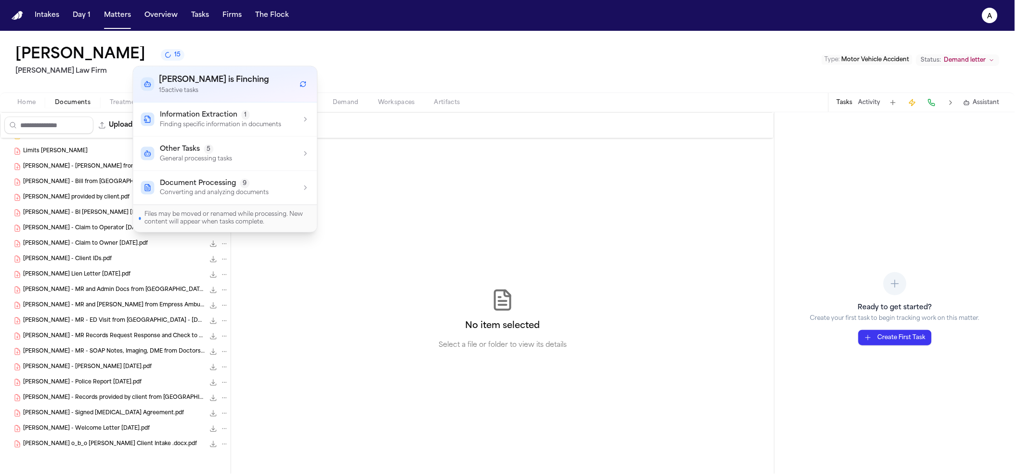
click at [411, 72] on div "Laila Peterson 15 Martello Law Firm Type : Motor Vehicle Accident Status: Deman…" at bounding box center [507, 62] width 1015 height 62
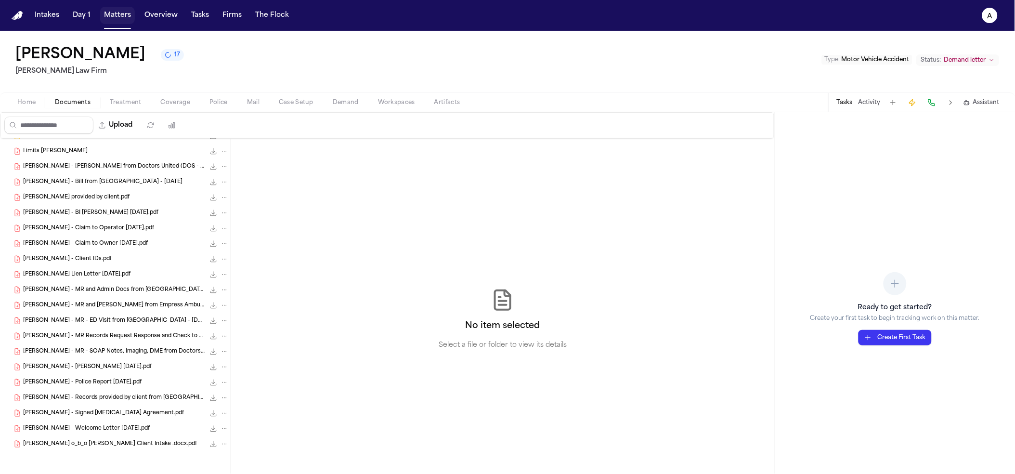
click at [111, 11] on button "Matters" at bounding box center [117, 15] width 35 height 17
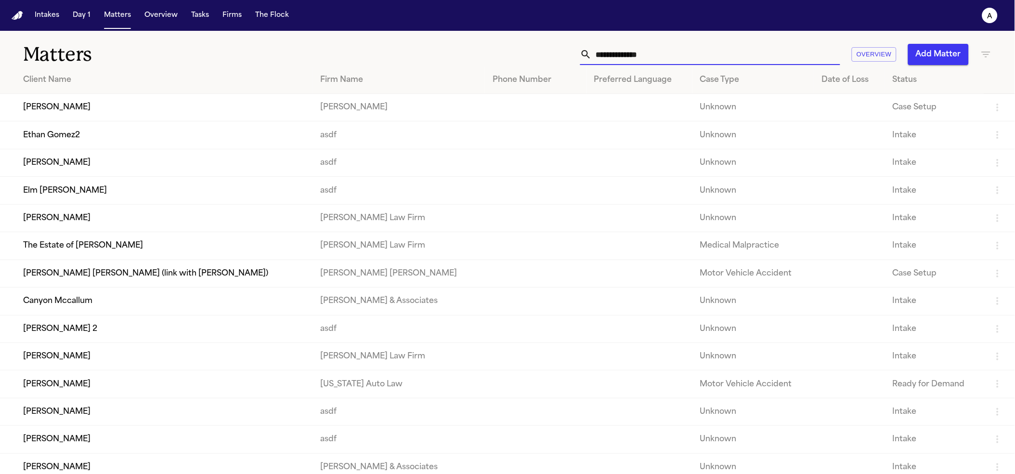
click at [776, 52] on input "text" at bounding box center [716, 54] width 248 height 21
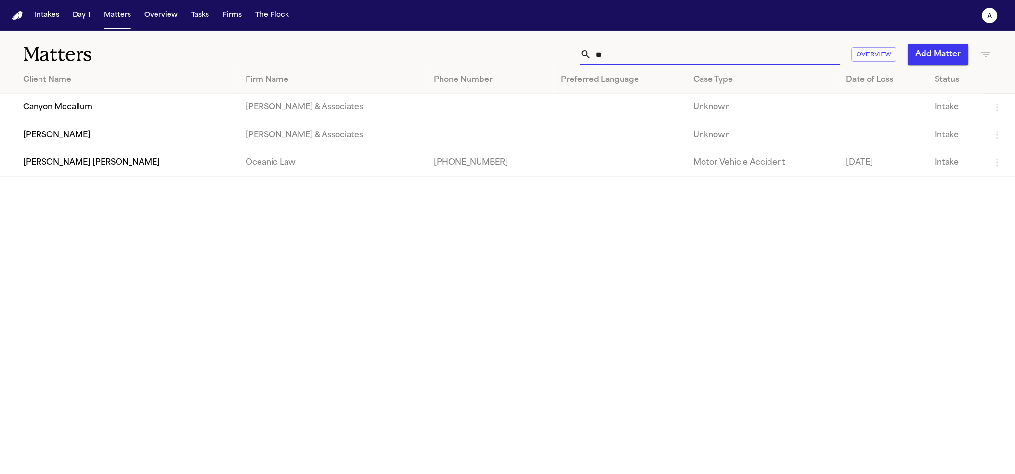
type input "**"
click at [64, 140] on td "Yunior Batista" at bounding box center [119, 134] width 238 height 27
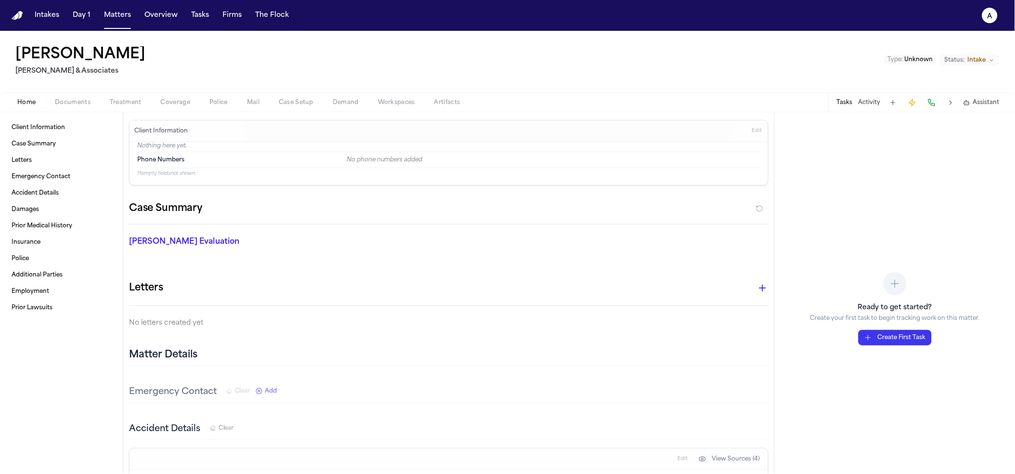
click at [342, 105] on span "Demand" at bounding box center [346, 103] width 26 height 8
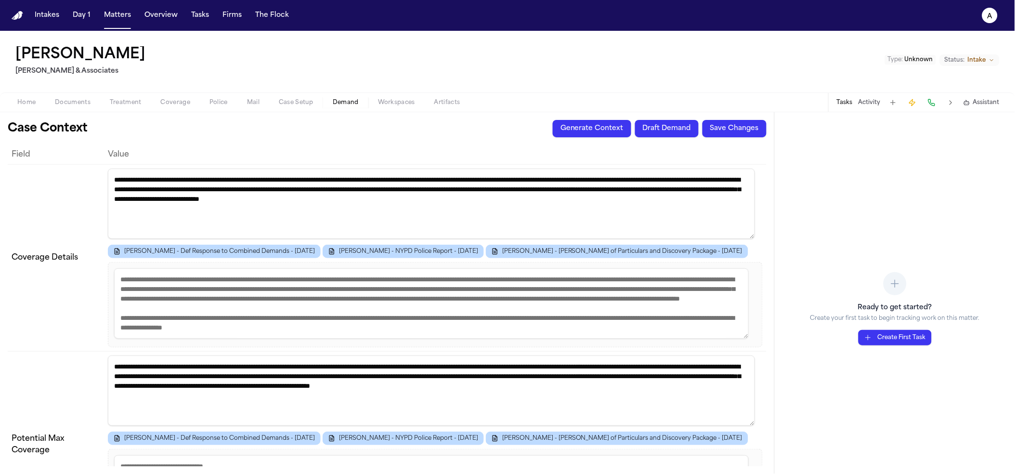
click at [366, 112] on div "**********" at bounding box center [387, 293] width 774 height 362
click at [374, 115] on div "**********" at bounding box center [507, 252] width 1015 height 443
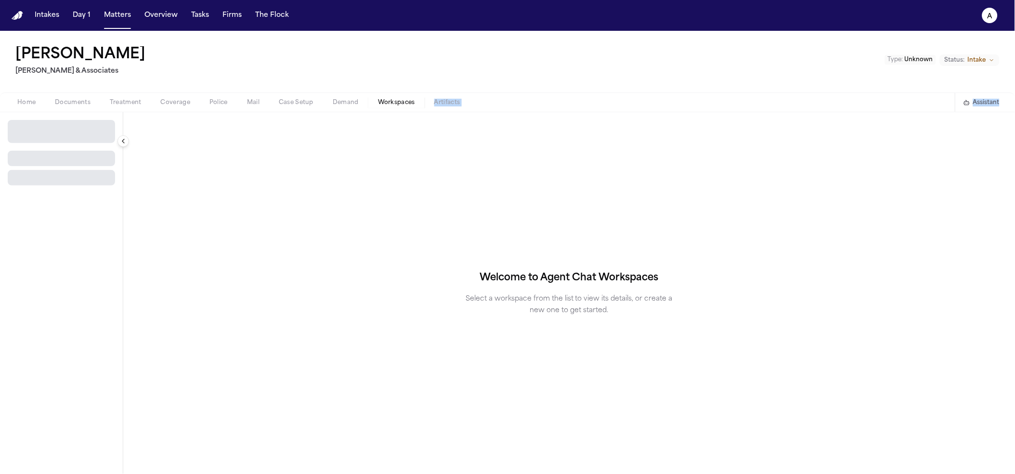
click at [395, 99] on span "Workspaces" at bounding box center [396, 103] width 37 height 8
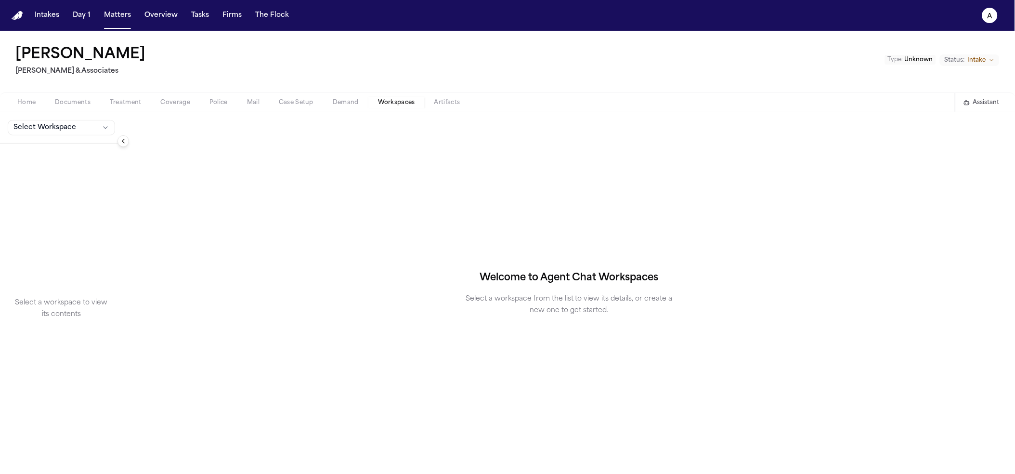
click at [72, 119] on div "Select Workspace" at bounding box center [61, 127] width 123 height 31
click at [65, 133] on button "Select Workspace" at bounding box center [61, 127] width 107 height 15
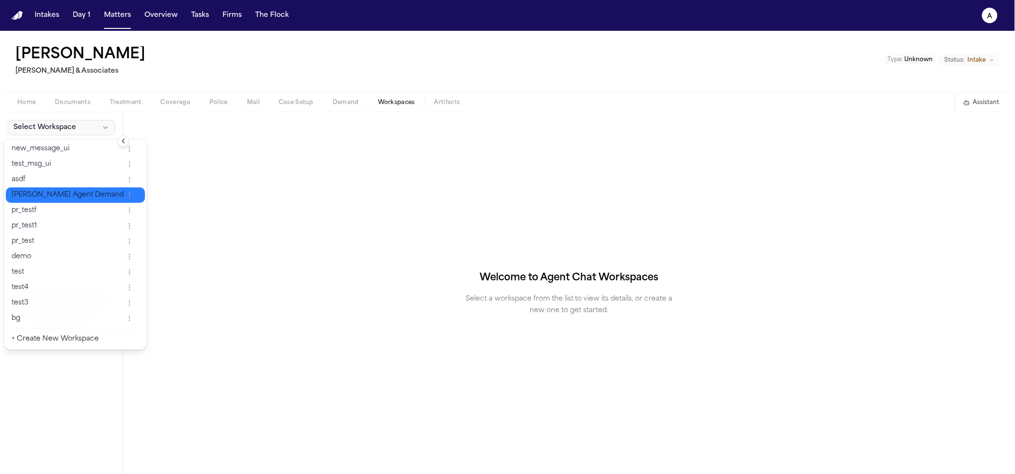
drag, startPoint x: 58, startPoint y: 146, endPoint x: 92, endPoint y: 200, distance: 63.9
click at [92, 200] on div "new_message_ui test_msg_ui asdf Finch Agent Demand pr_testf pr_test1 pr_test de…" at bounding box center [75, 244] width 143 height 210
click at [92, 200] on button "Finch Agent Demand" at bounding box center [75, 194] width 139 height 15
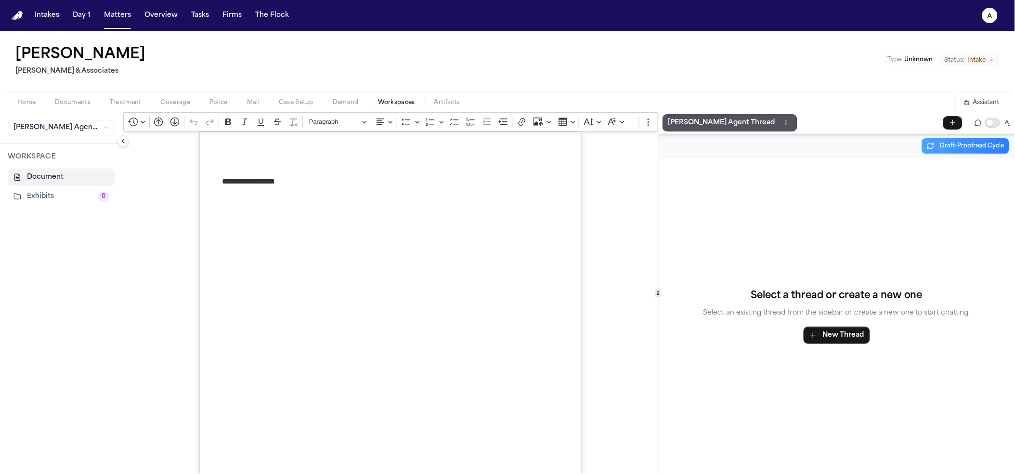
click at [690, 110] on div "Home Documents Treatment Coverage Police Mail Case Setup Demand Workspaces Arti…" at bounding box center [507, 101] width 1015 height 19
click at [692, 120] on p "Finch Agent Thread" at bounding box center [721, 123] width 107 height 12
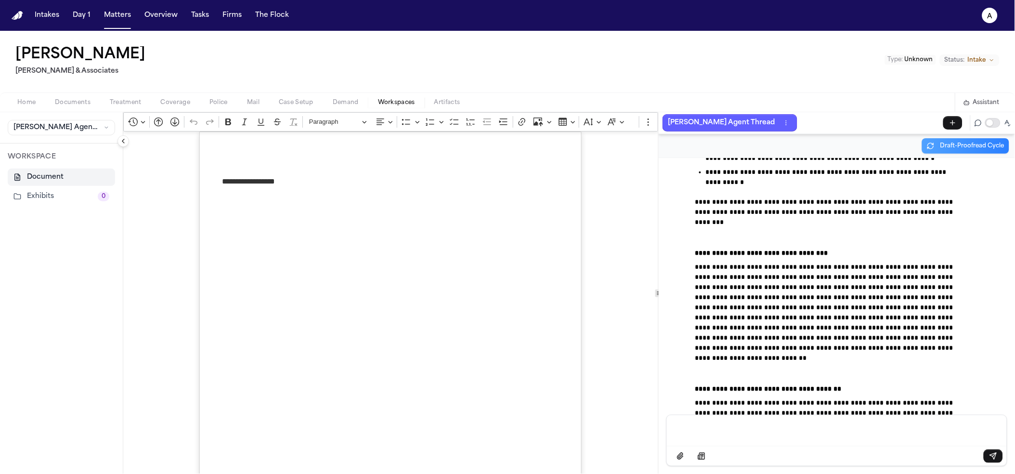
scroll to position [10220, 0]
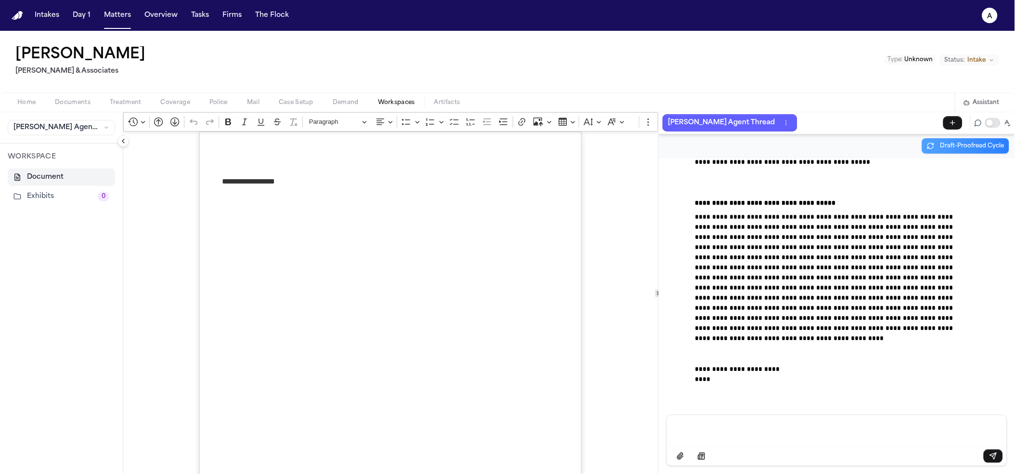
click at [342, 103] on span "Demand" at bounding box center [346, 103] width 26 height 8
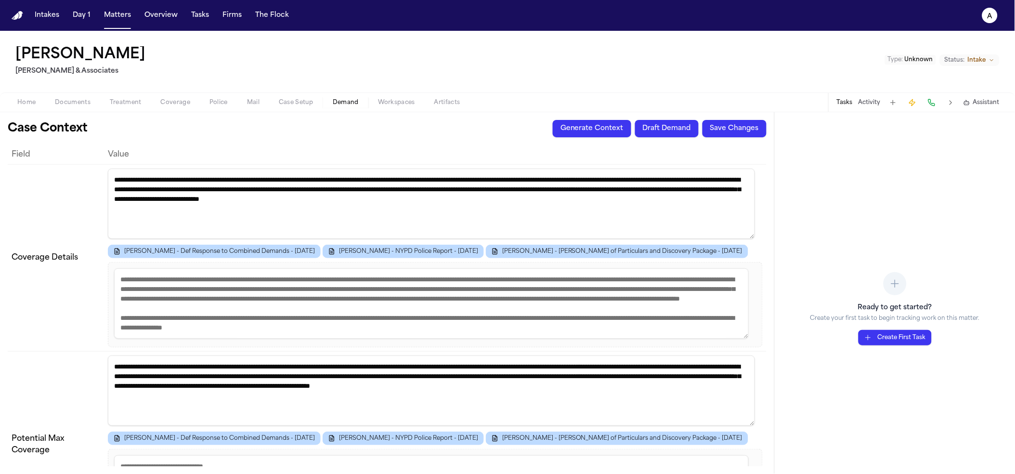
click at [390, 103] on span "Workspaces" at bounding box center [396, 103] width 37 height 8
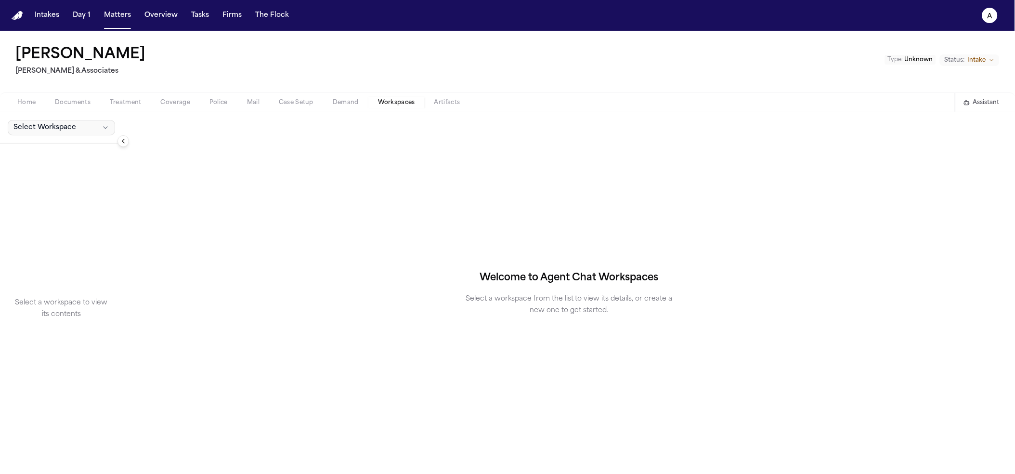
click at [30, 127] on span "Select Workspace" at bounding box center [44, 128] width 63 height 10
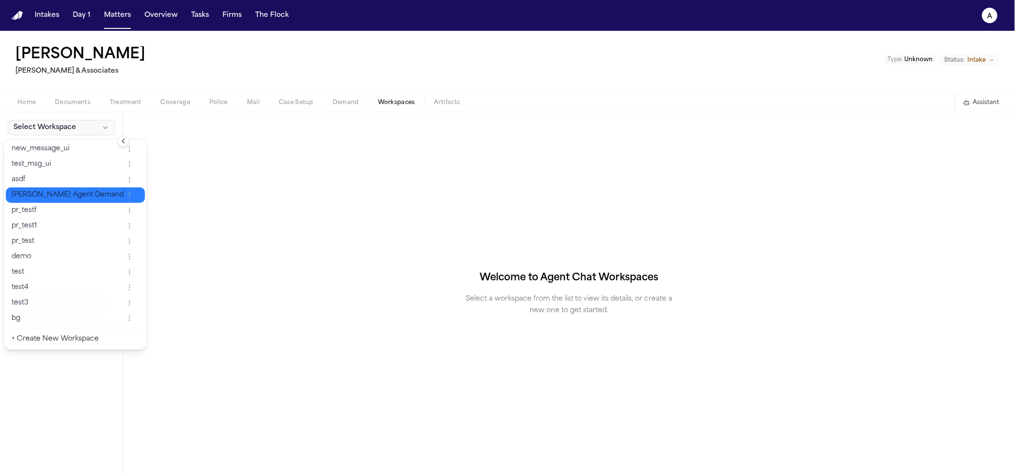
click at [54, 190] on span "Finch Agent Demand" at bounding box center [68, 195] width 112 height 10
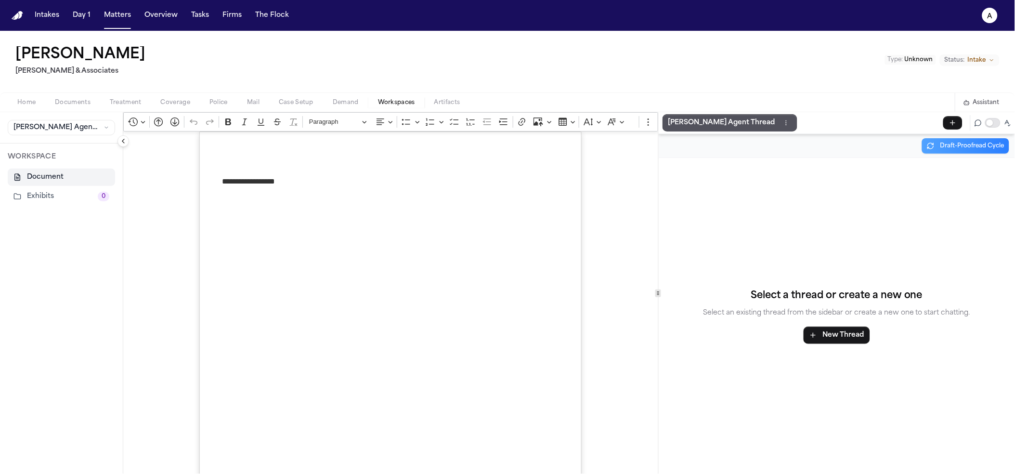
drag, startPoint x: 649, startPoint y: 125, endPoint x: 684, endPoint y: 122, distance: 35.3
click at [650, 125] on div "Revision history Save current revision Open revision history Go to previous pag…" at bounding box center [390, 121] width 535 height 19
click at [687, 122] on p "Finch Agent Thread" at bounding box center [721, 123] width 107 height 12
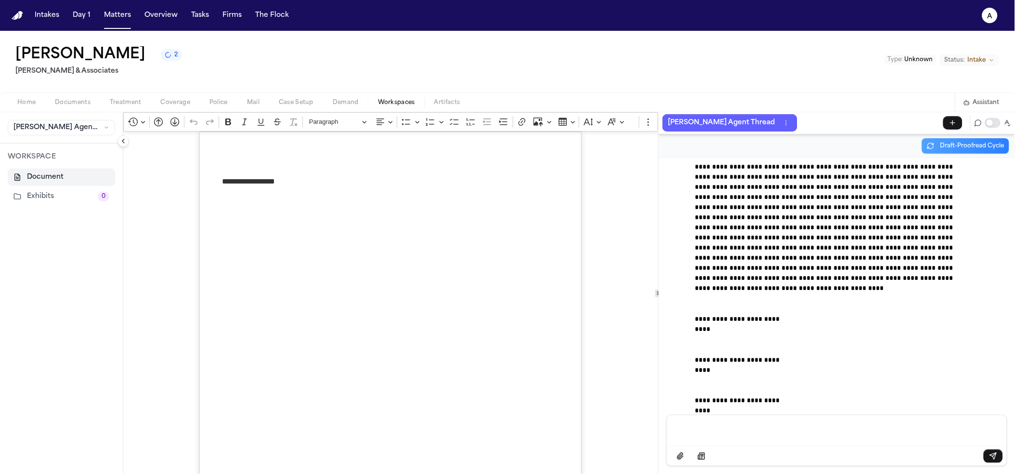
scroll to position [10302, 0]
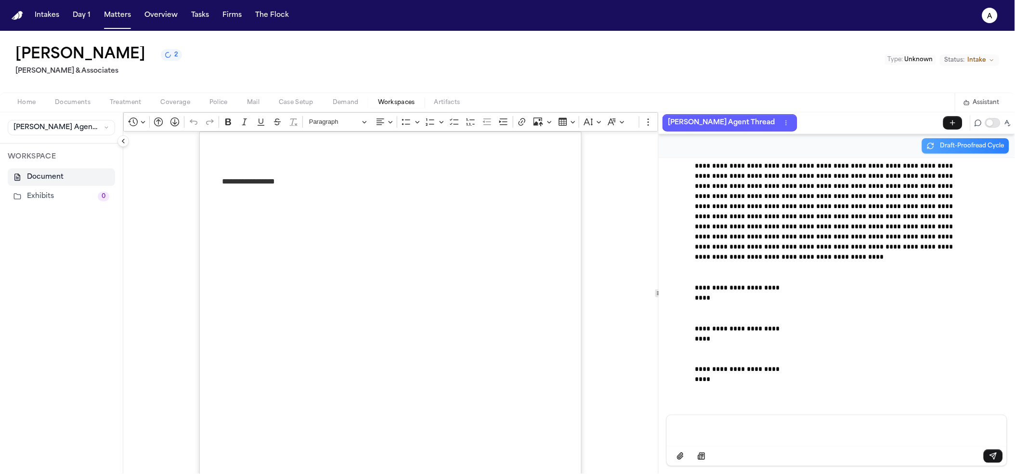
click at [338, 90] on div "Yunior Batista 2 Baker & Associates Type : Unknown Status: Intake" at bounding box center [507, 62] width 1015 height 62
click at [341, 96] on div "Home Documents Treatment Coverage Police Mail Case Setup Demand Workspaces Arti…" at bounding box center [507, 101] width 1015 height 19
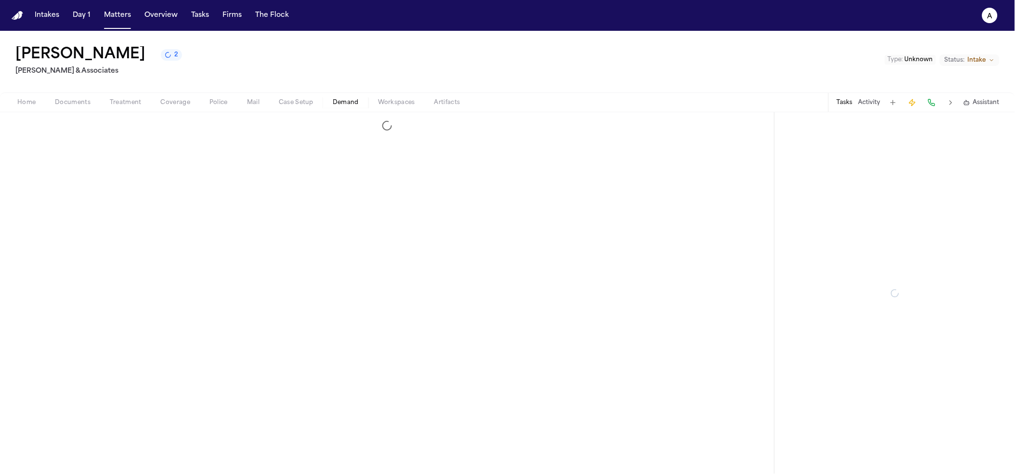
click at [344, 100] on span "Demand" at bounding box center [346, 103] width 26 height 8
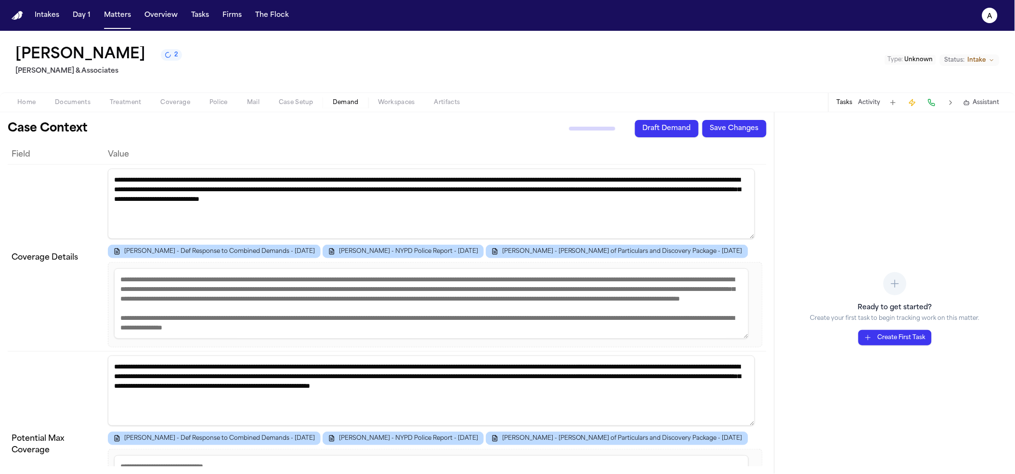
click at [972, 104] on button "Assistant" at bounding box center [982, 103] width 36 height 8
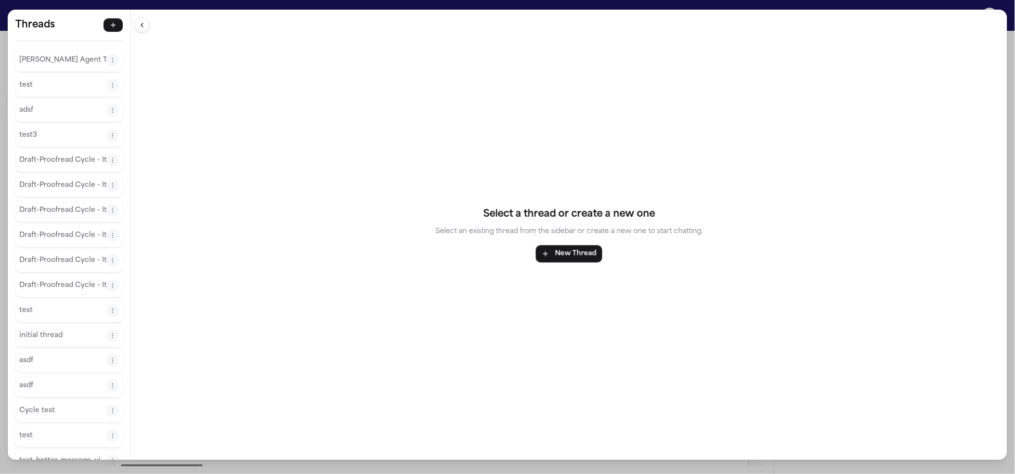
click at [57, 64] on p "[PERSON_NAME] Agent Thread" at bounding box center [62, 60] width 87 height 12
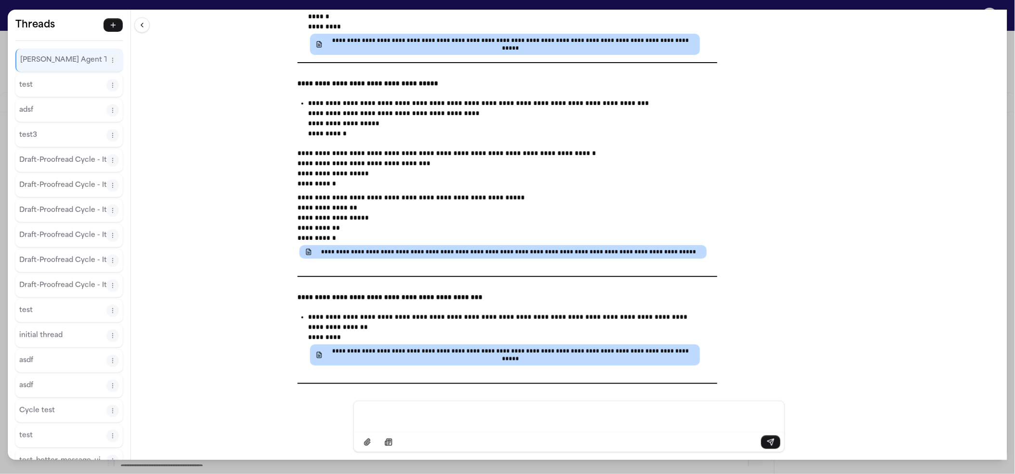
scroll to position [3767, 0]
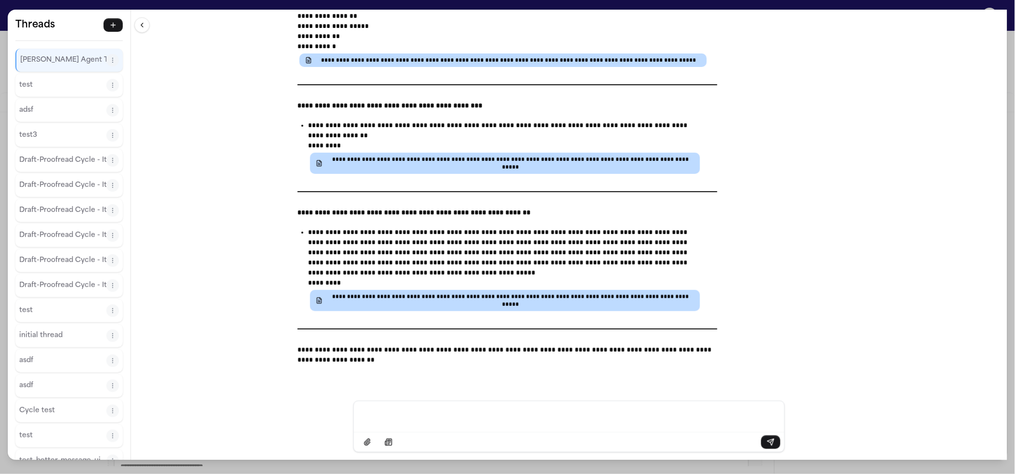
click at [823, 236] on div "**********" at bounding box center [569, 31] width 555 height 687
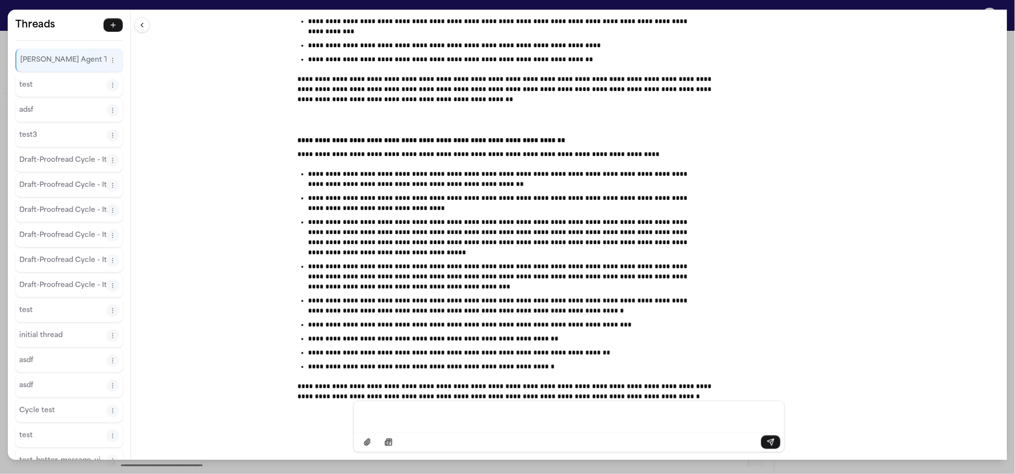
scroll to position [5613, 0]
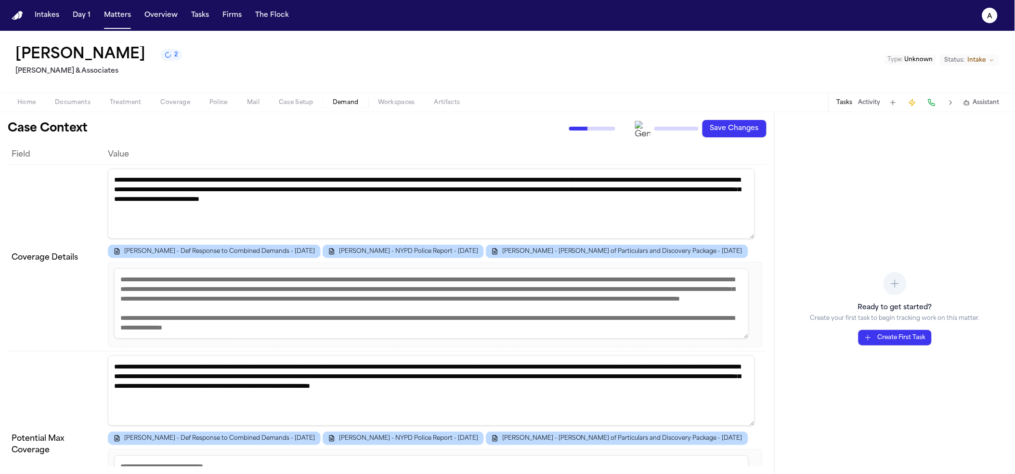
click at [389, 101] on span "Workspaces" at bounding box center [396, 103] width 37 height 8
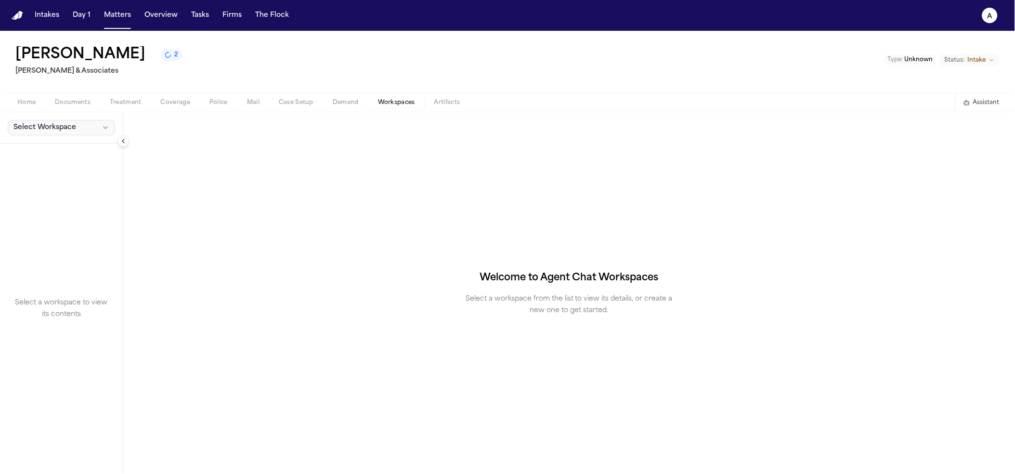
click at [89, 125] on button "Select Workspace" at bounding box center [61, 127] width 107 height 15
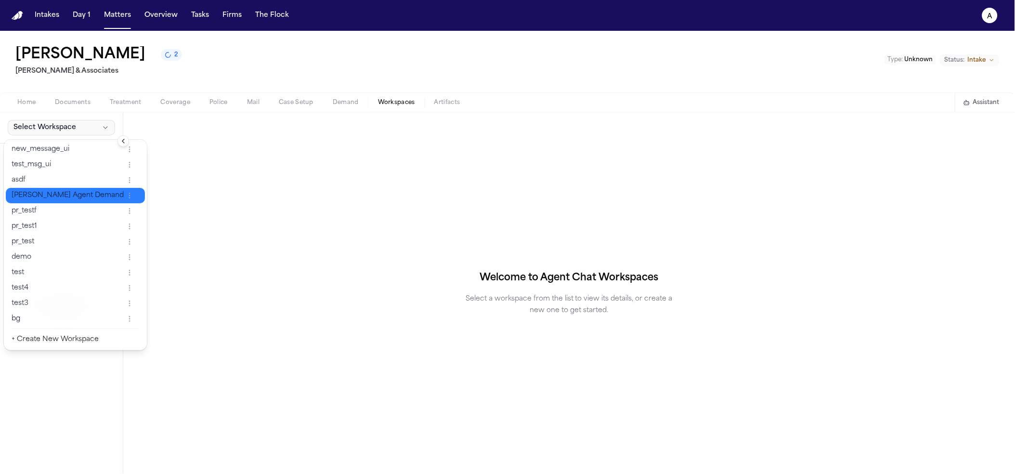
click at [78, 191] on span "Finch Agent Demand" at bounding box center [68, 196] width 112 height 10
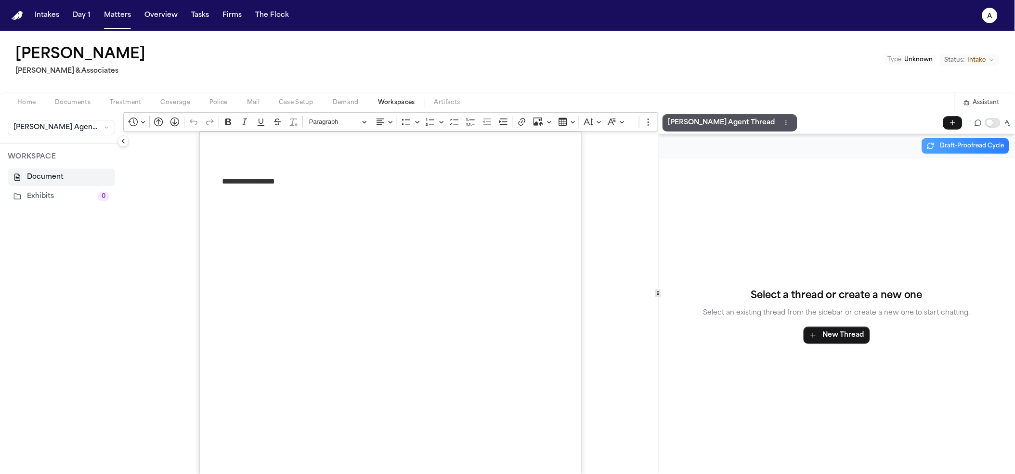
click at [383, 101] on span "Workspaces" at bounding box center [396, 103] width 37 height 8
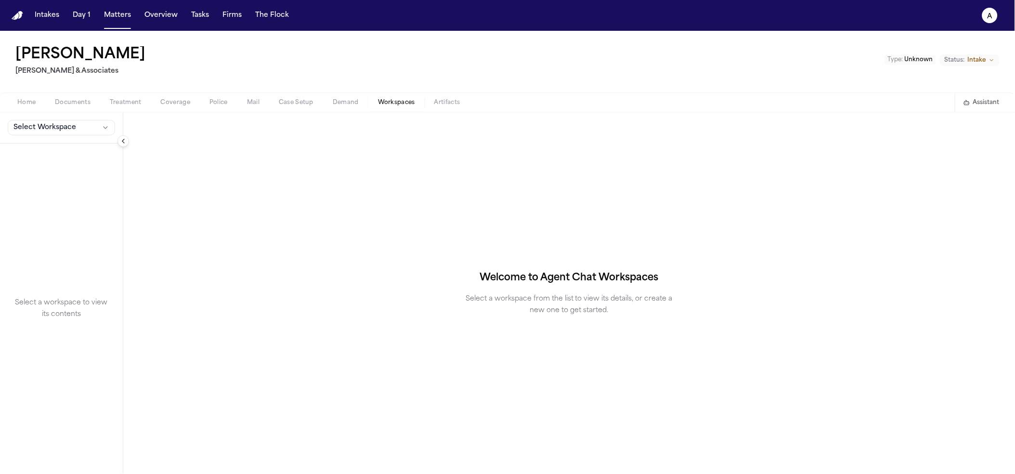
click at [88, 134] on button "Select Workspace" at bounding box center [61, 127] width 107 height 15
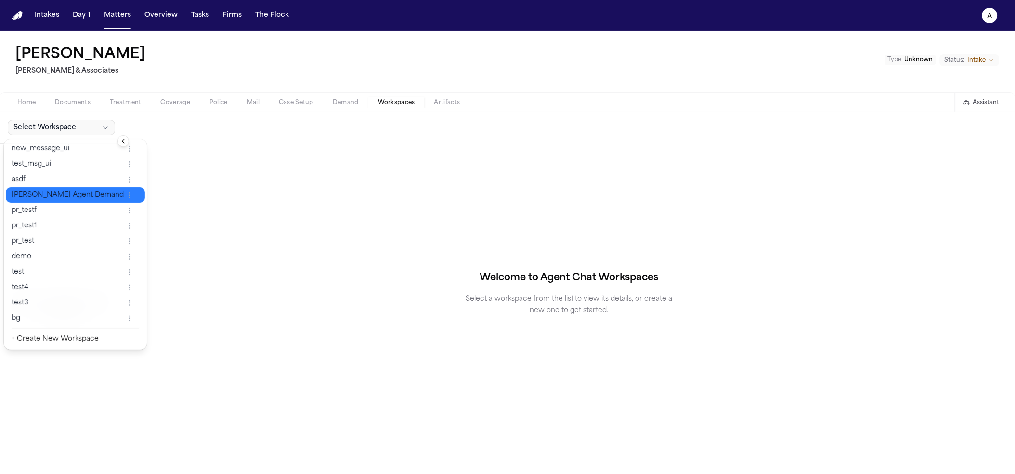
click at [68, 198] on span "[PERSON_NAME] Agent Demand" at bounding box center [68, 195] width 112 height 10
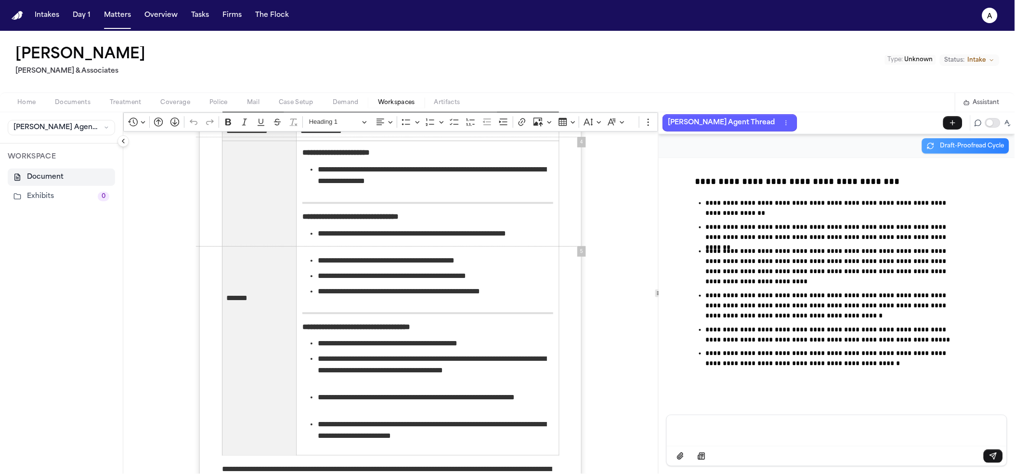
scroll to position [3145, 0]
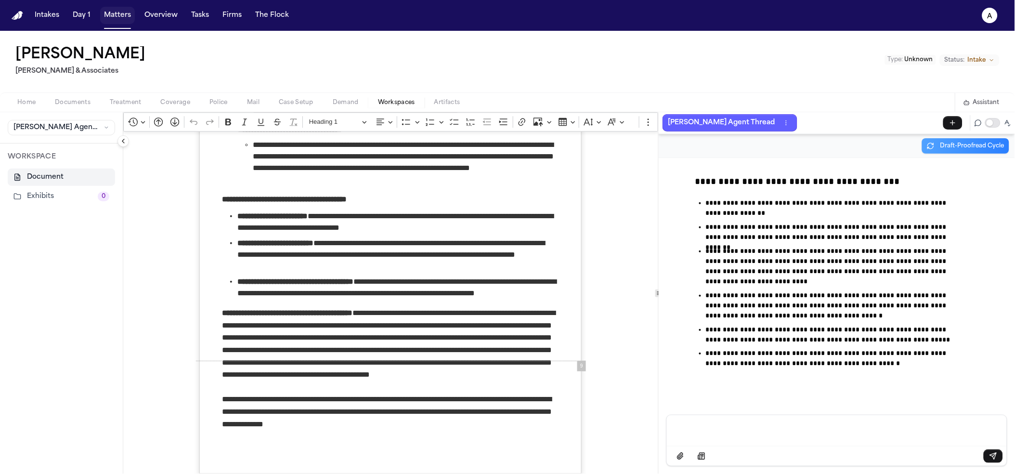
click at [114, 11] on button "Matters" at bounding box center [117, 15] width 35 height 17
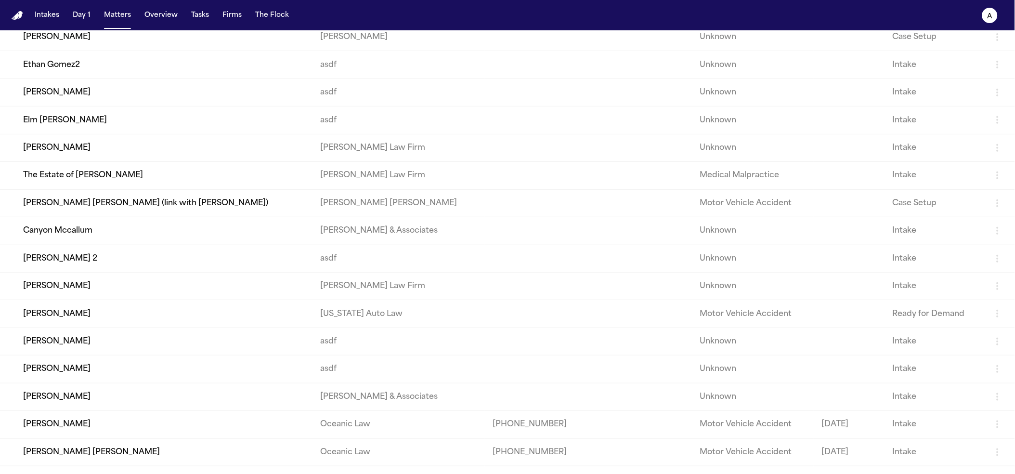
scroll to position [71, 0]
click at [98, 346] on td "[PERSON_NAME]" at bounding box center [156, 340] width 313 height 27
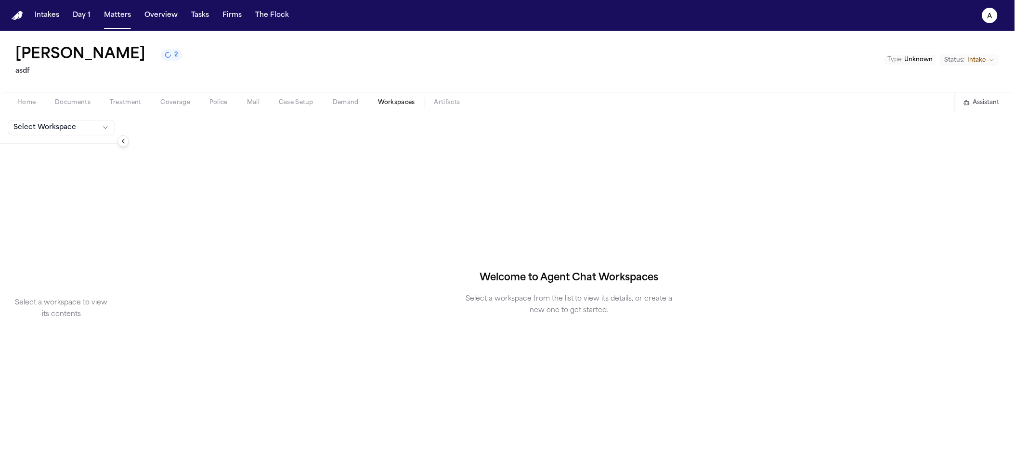
click at [378, 106] on span "Workspaces" at bounding box center [396, 103] width 37 height 8
click at [345, 106] on span "Demand" at bounding box center [346, 103] width 26 height 8
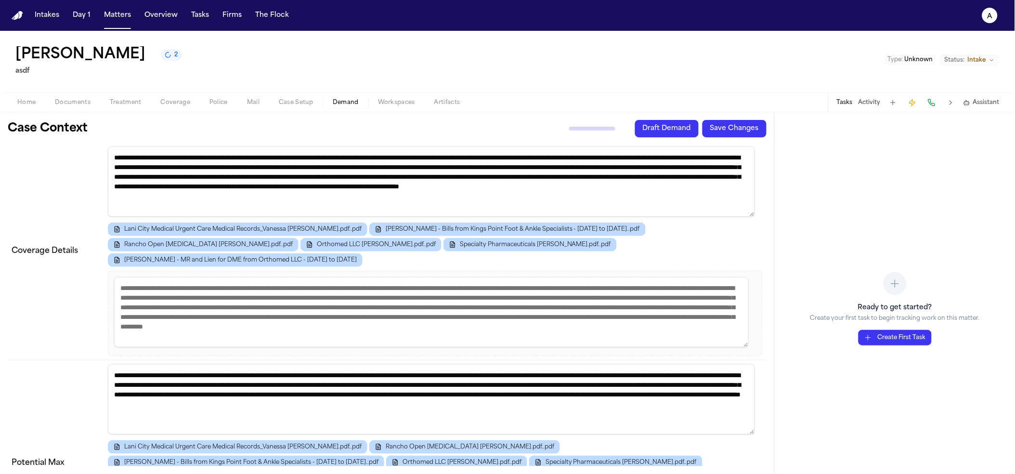
scroll to position [89, 0]
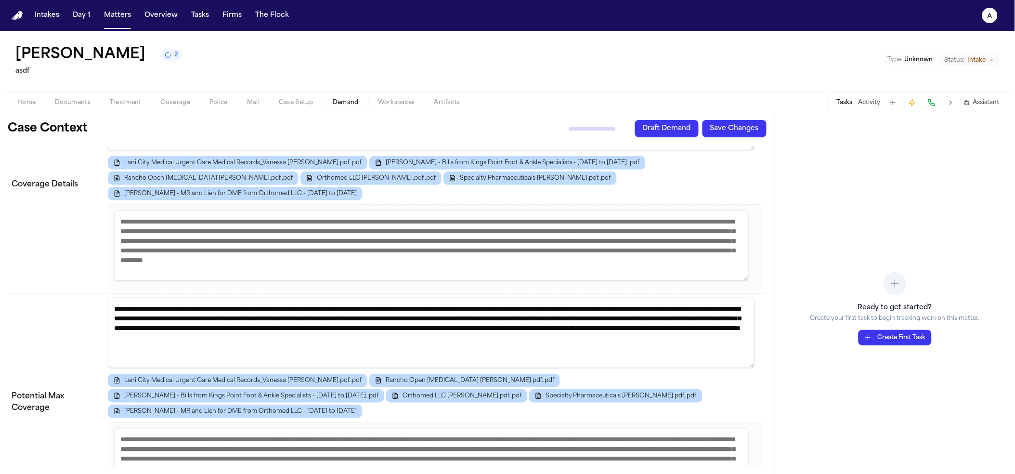
click at [976, 105] on span "Assistant" at bounding box center [986, 103] width 26 height 8
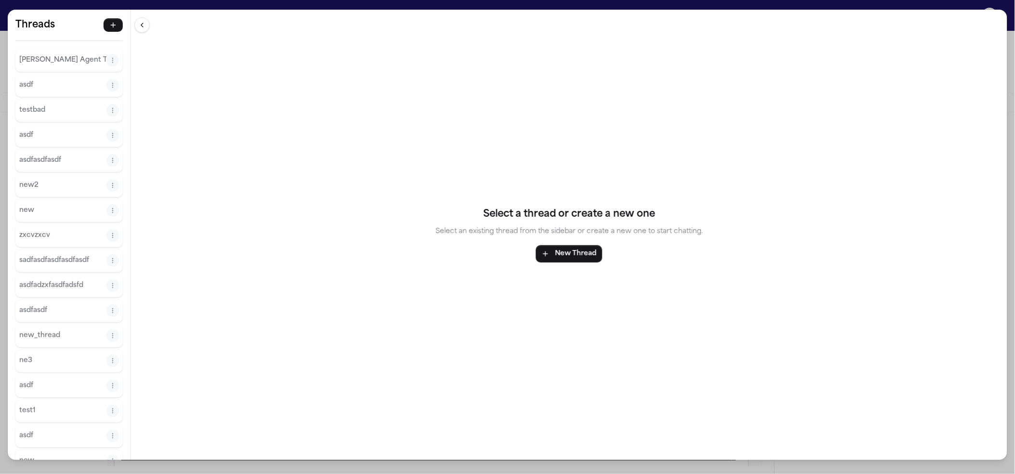
click at [61, 49] on div "[PERSON_NAME] Agent Thread" at bounding box center [68, 60] width 107 height 23
click at [60, 52] on button "[PERSON_NAME] Agent Thread" at bounding box center [62, 59] width 87 height 15
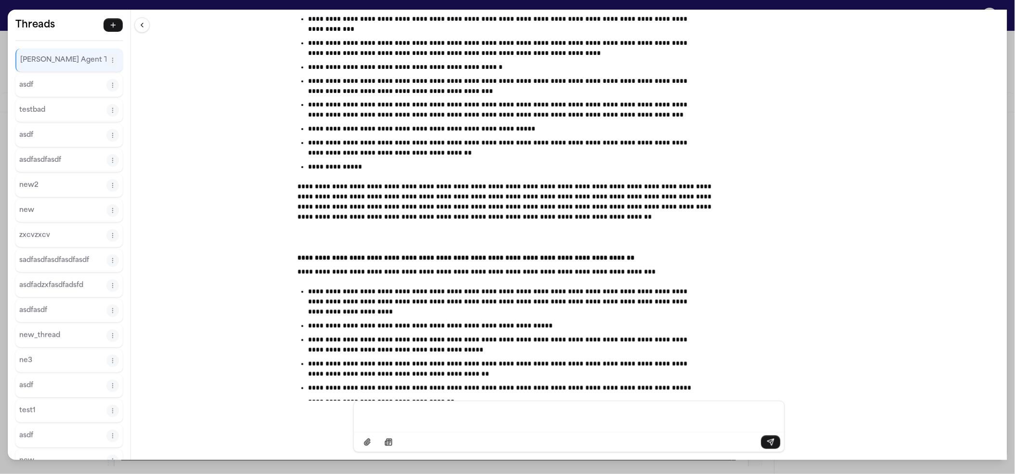
scroll to position [8395, 0]
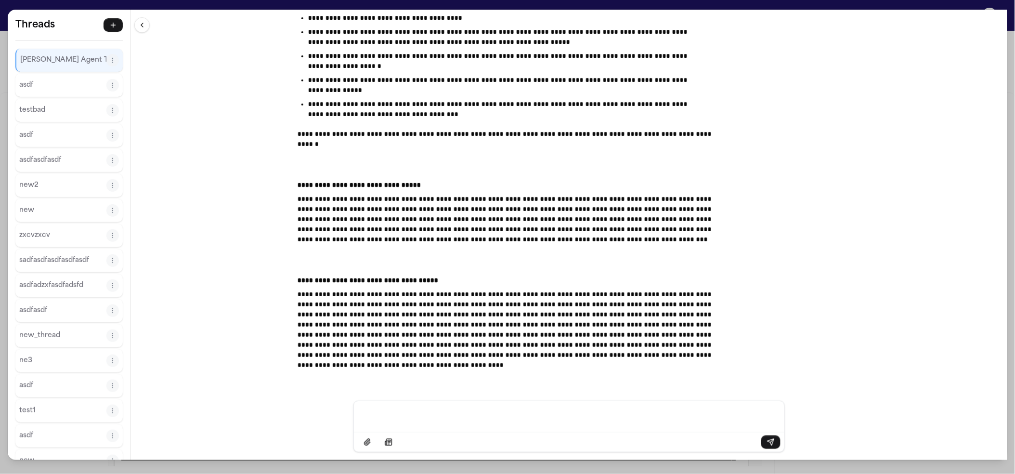
click at [610, 4] on div "**********" at bounding box center [507, 237] width 1015 height 474
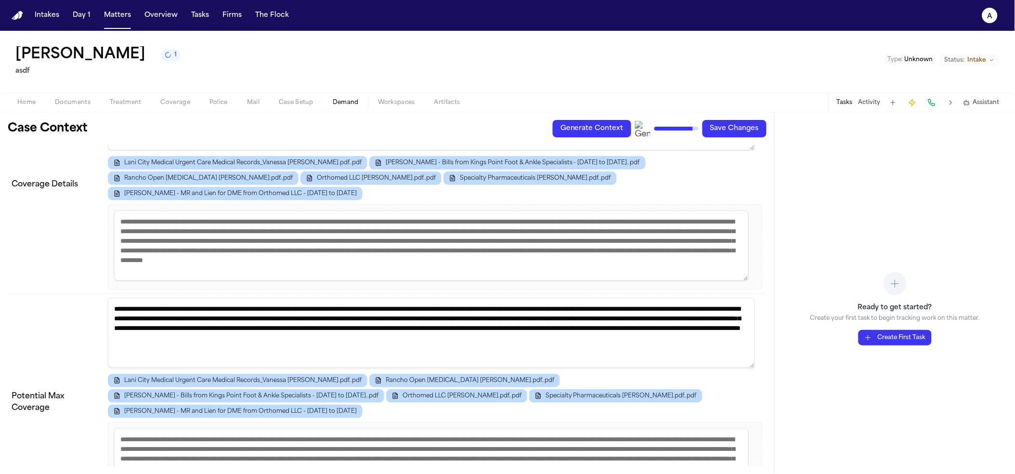
click at [399, 99] on span "Workspaces" at bounding box center [396, 103] width 37 height 8
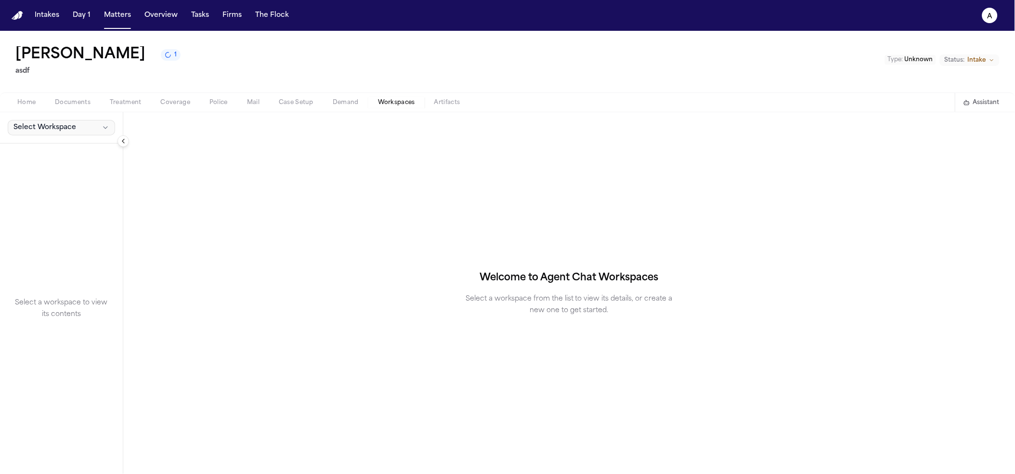
click at [50, 129] on span "Select Workspace" at bounding box center [44, 128] width 63 height 10
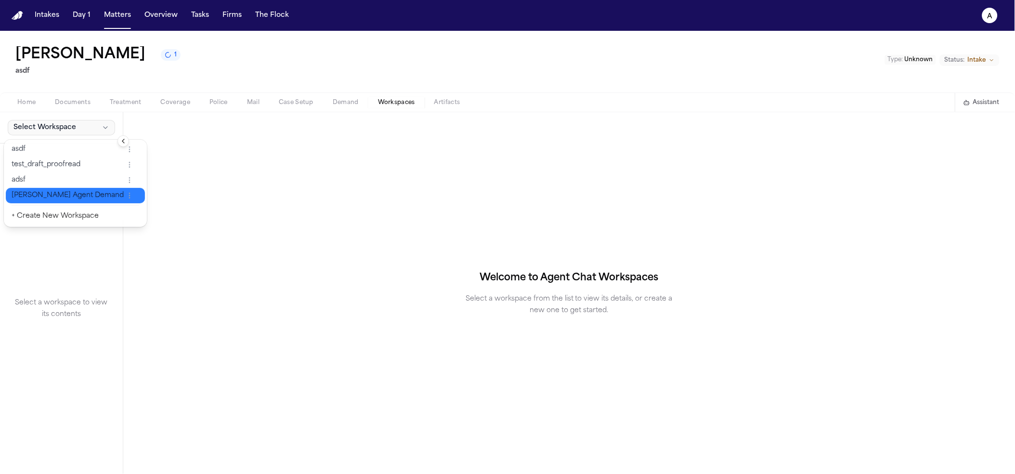
click at [52, 198] on span "[PERSON_NAME] Agent Demand" at bounding box center [68, 196] width 112 height 10
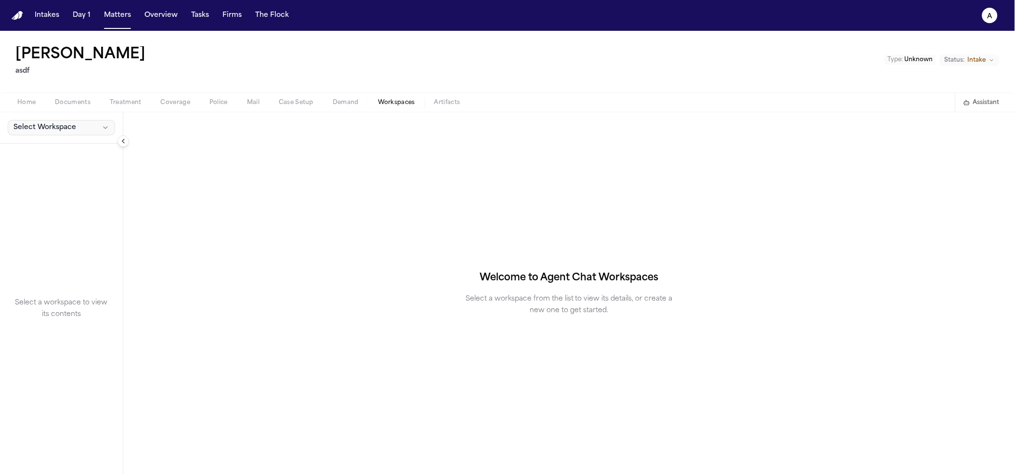
click at [71, 129] on span "Select Workspace" at bounding box center [44, 128] width 63 height 10
click at [77, 191] on span "[PERSON_NAME] Agent Demand" at bounding box center [68, 195] width 112 height 10
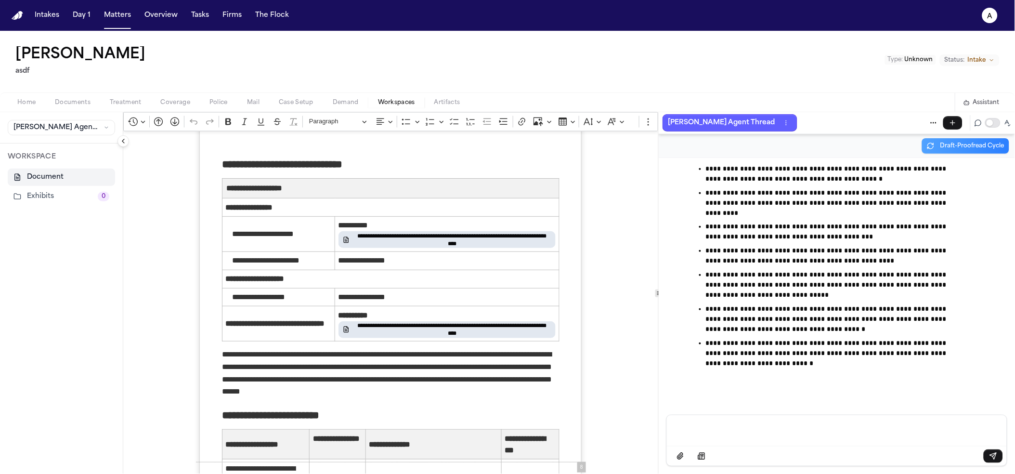
scroll to position [2885, 0]
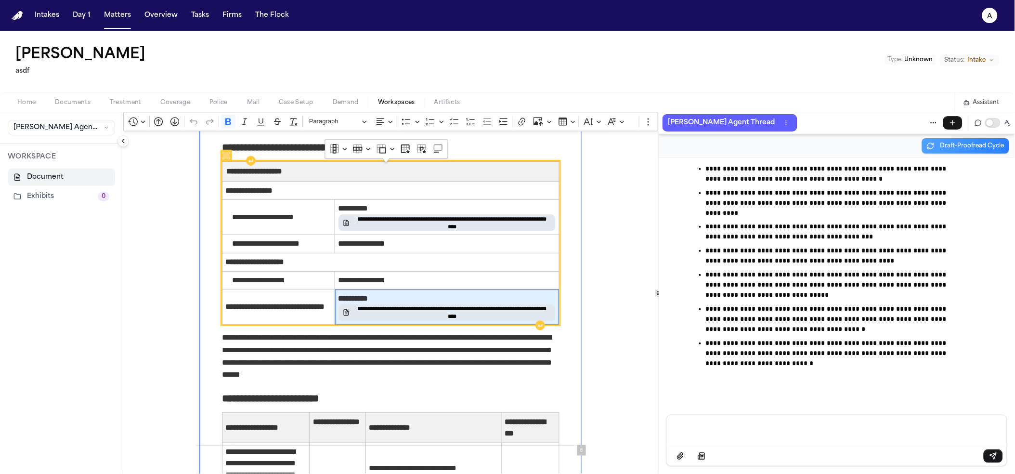
click at [438, 310] on span "**********" at bounding box center [452, 312] width 198 height 15
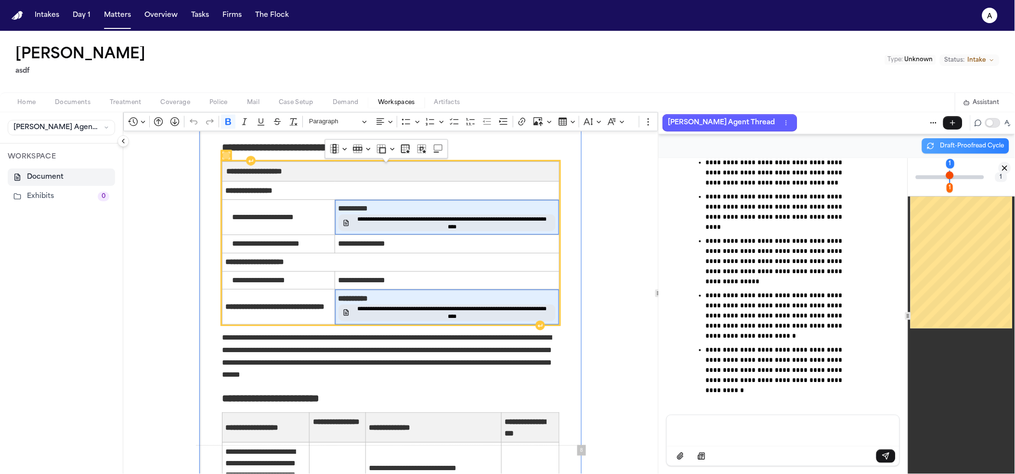
click at [456, 231] on span "**********" at bounding box center [452, 222] width 198 height 15
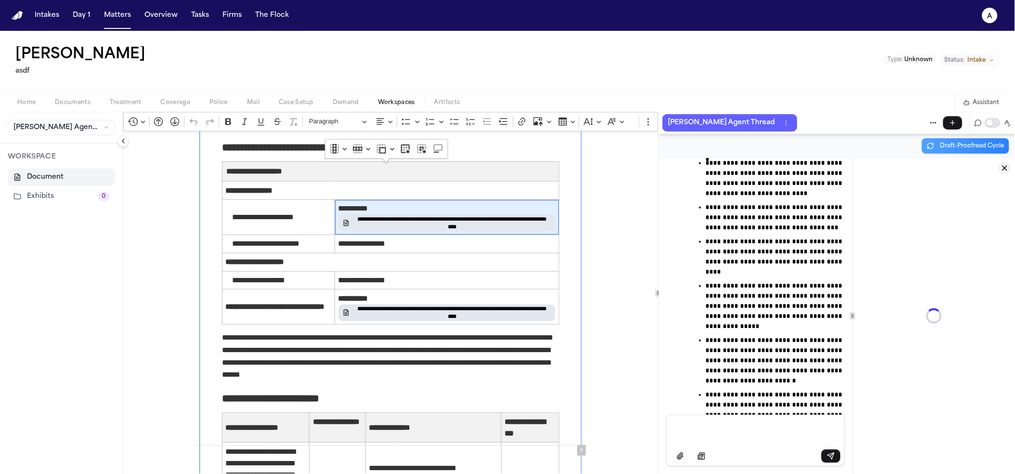
scroll to position [43946, 0]
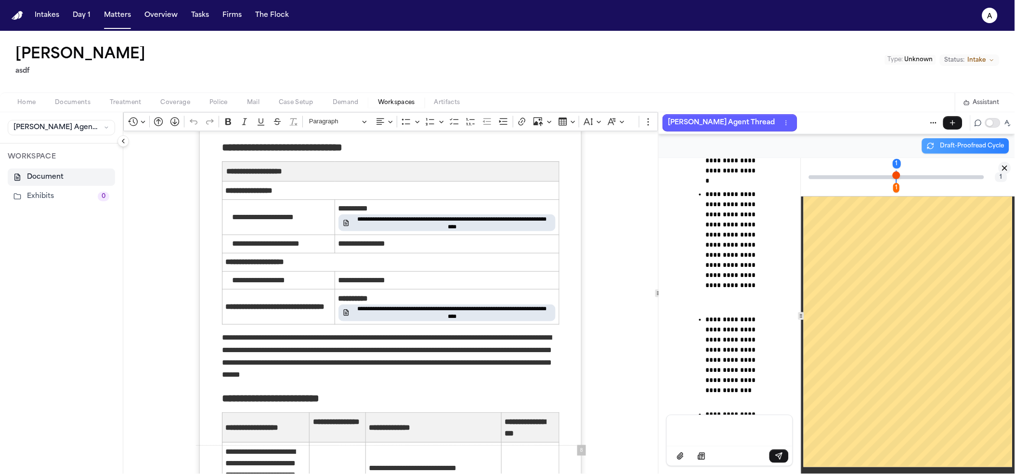
click at [1005, 167] on icon "Close citation panel" at bounding box center [1005, 168] width 9 height 9
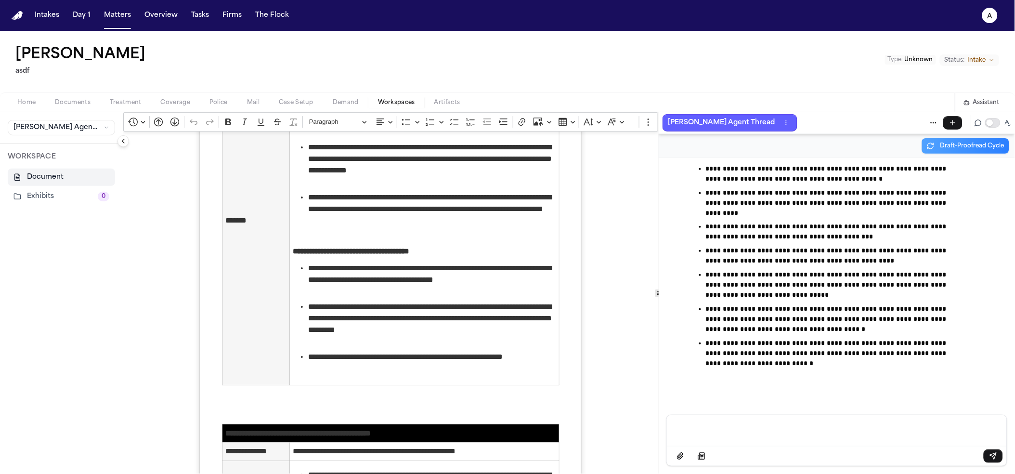
scroll to position [2132, 0]
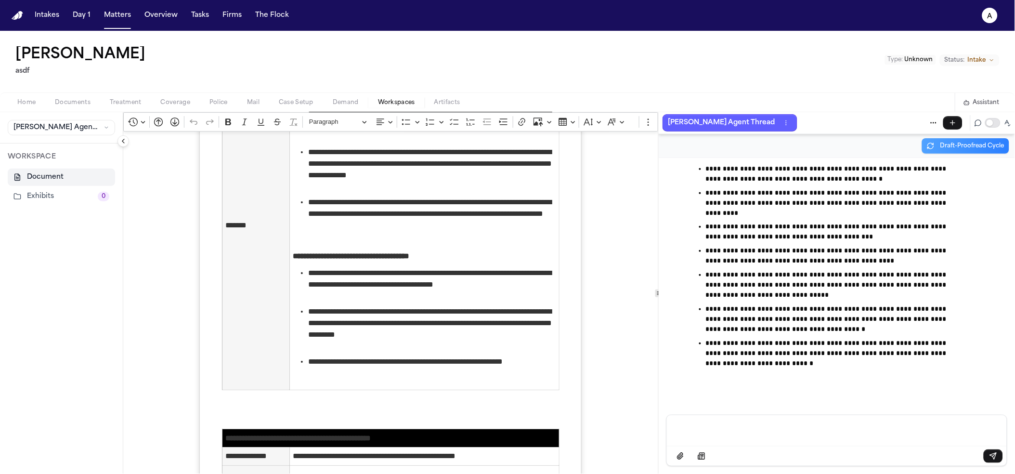
click at [119, 143] on button "Collapse sidebar" at bounding box center [123, 141] width 12 height 12
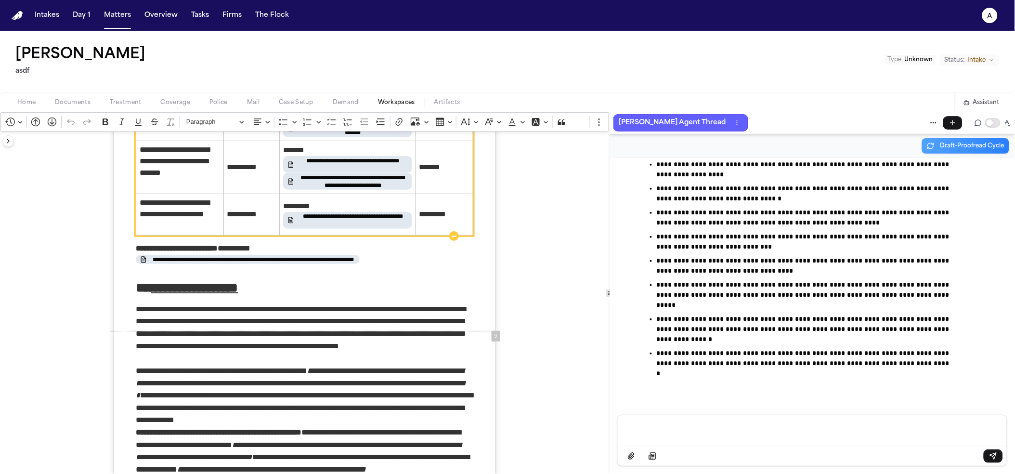
scroll to position [3465, 0]
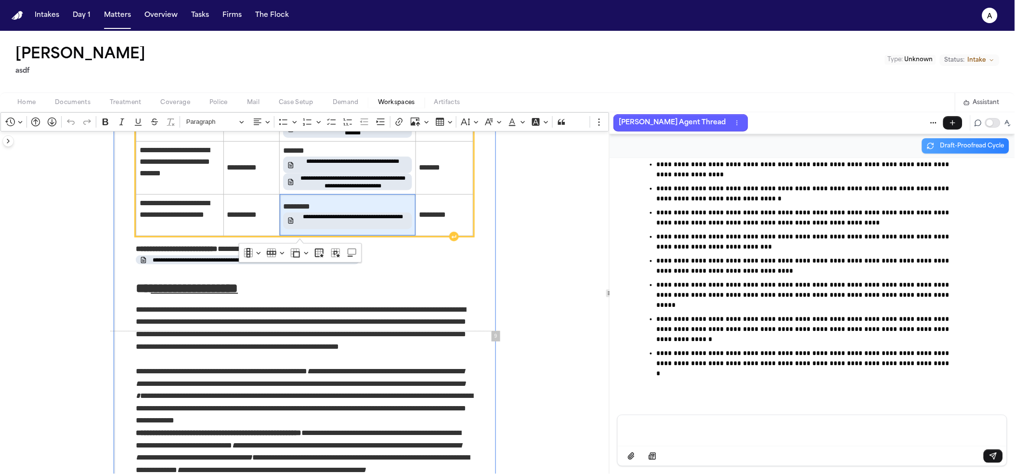
click at [318, 220] on span "**********" at bounding box center [353, 220] width 110 height 15
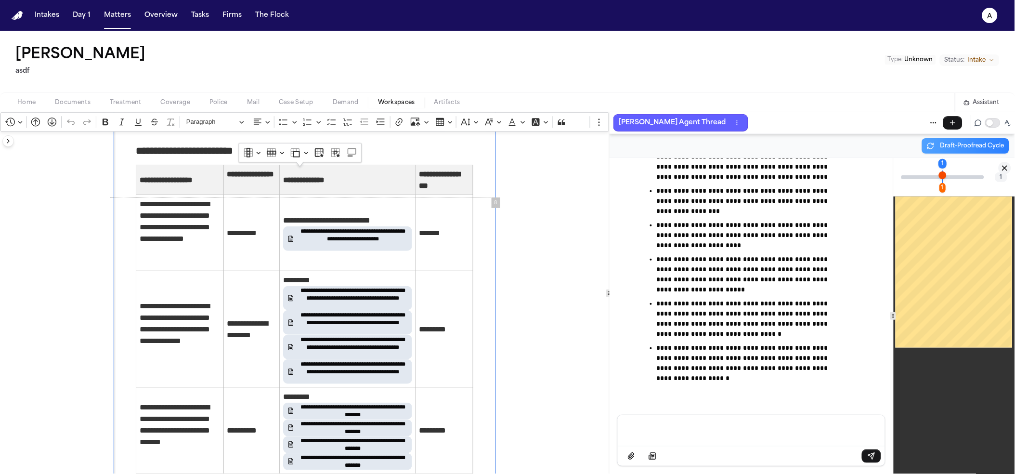
scroll to position [16834, 0]
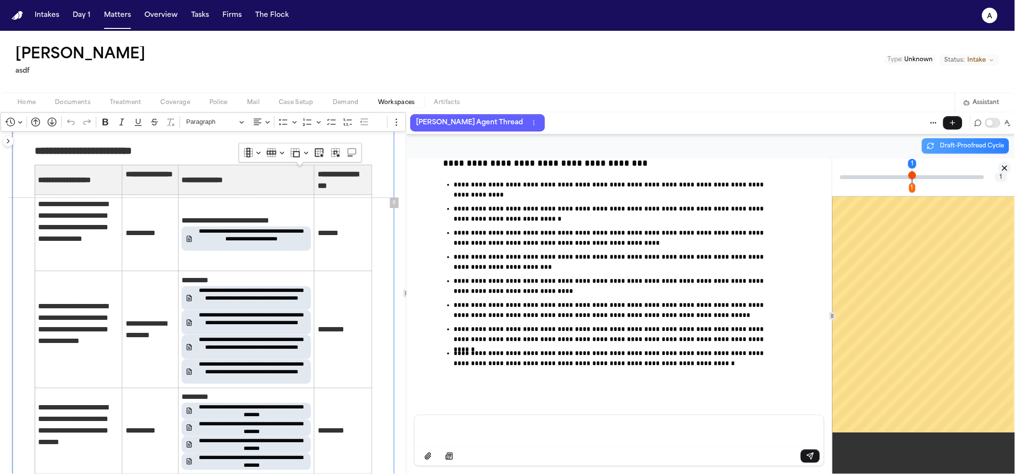
click at [347, 229] on div "**********" at bounding box center [507, 293] width 1015 height 362
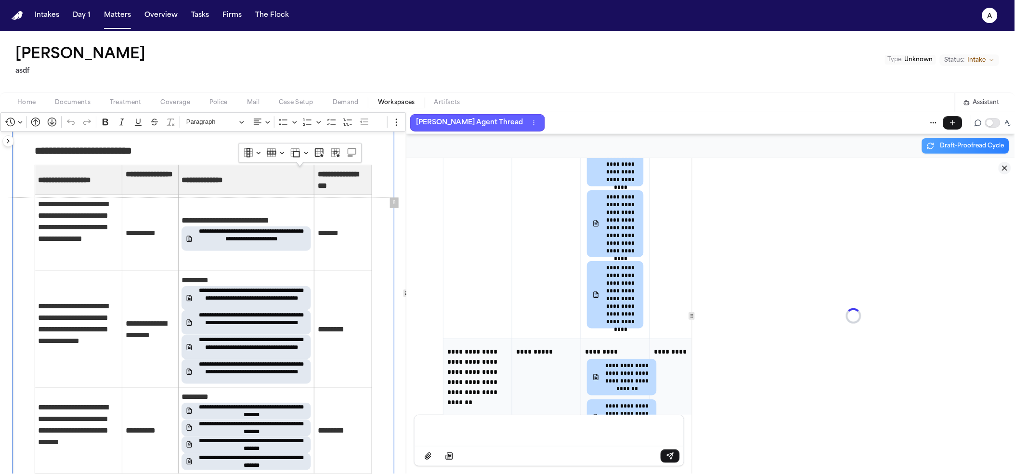
scroll to position [27242, 0]
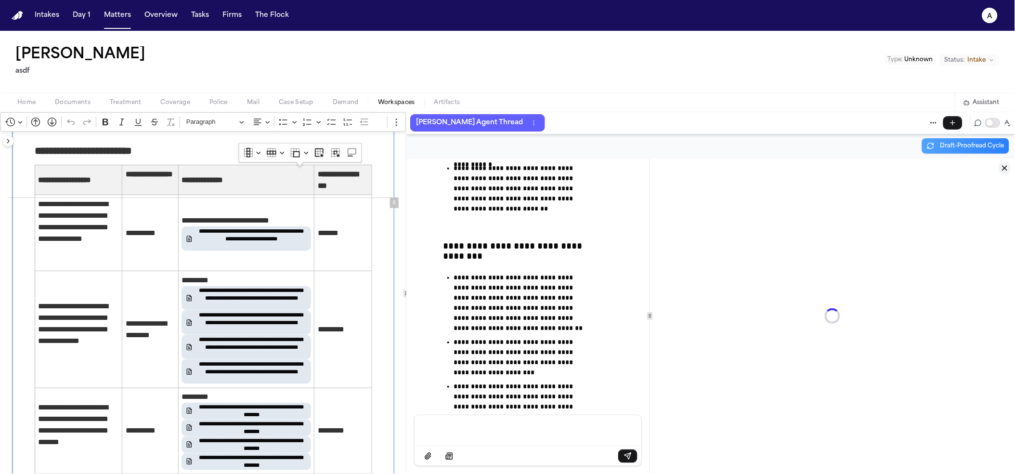
click at [476, 233] on div "**********" at bounding box center [710, 316] width 609 height 316
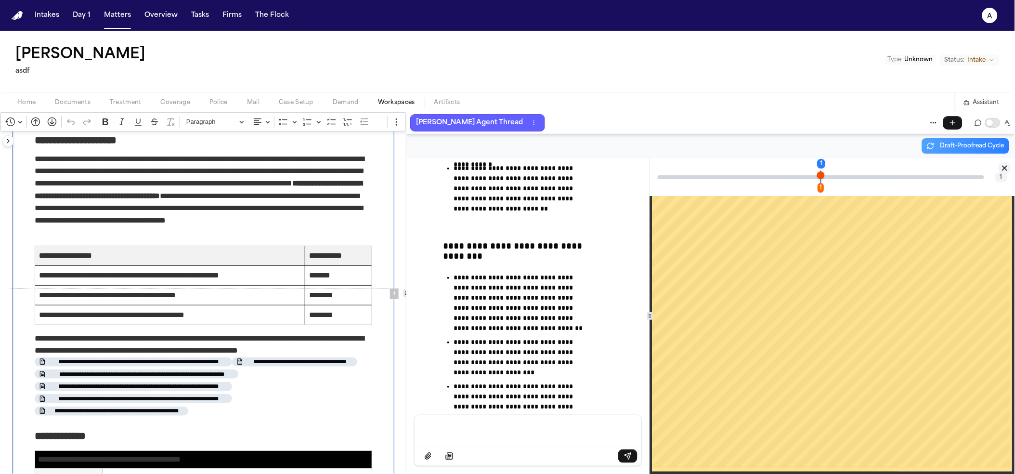
scroll to position [0, 0]
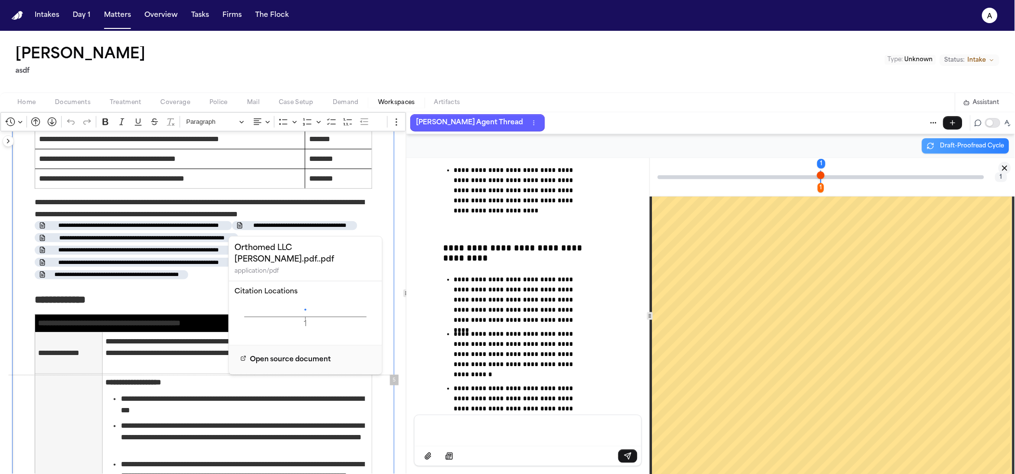
click at [239, 223] on button "**********" at bounding box center [294, 225] width 125 height 9
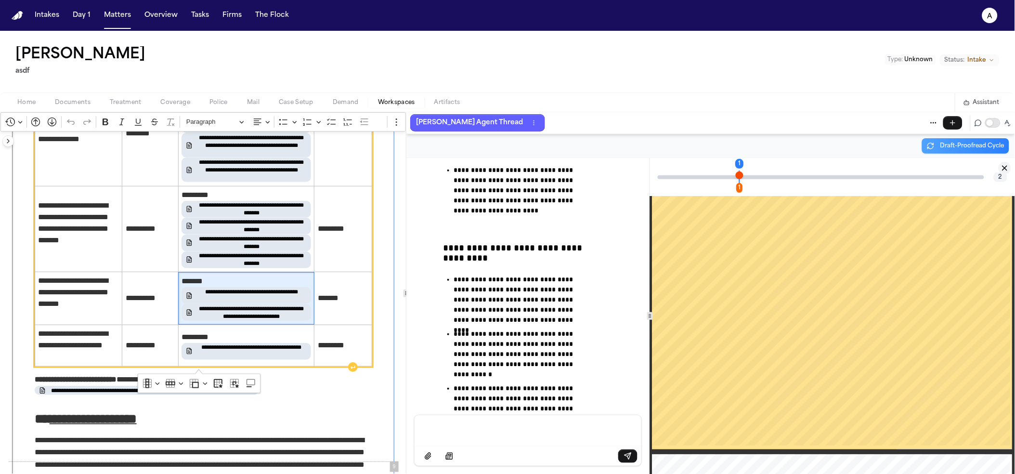
click at [250, 303] on span "**********" at bounding box center [251, 295] width 110 height 15
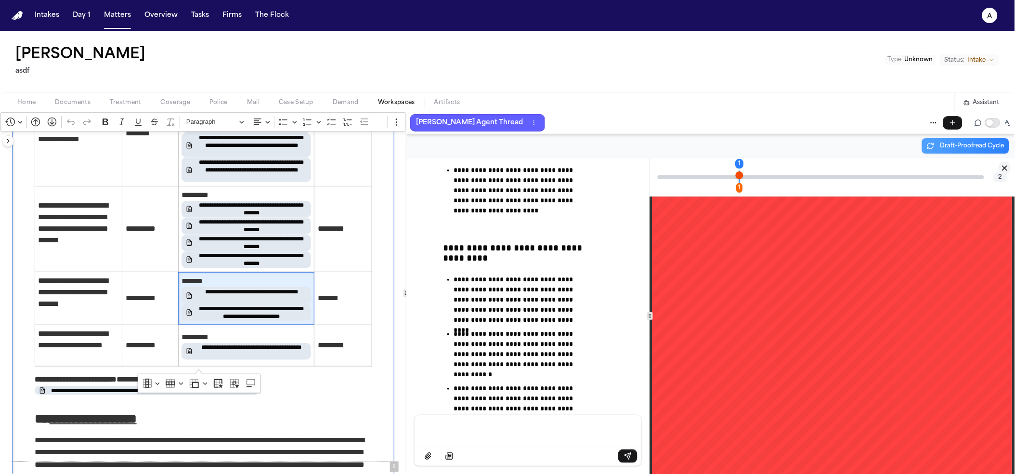
click at [713, 261] on div "Page ⁨1⁩" at bounding box center [832, 429] width 360 height 466
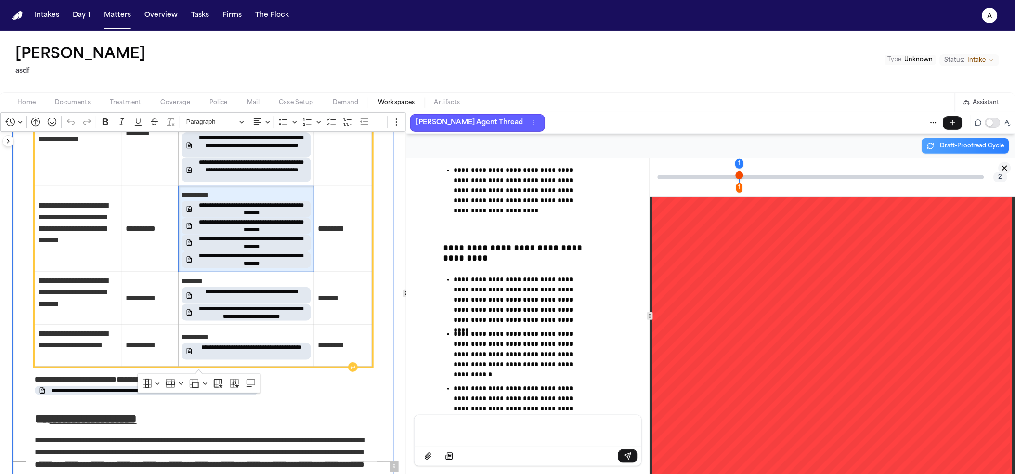
click at [243, 228] on span "**********" at bounding box center [251, 225] width 110 height 15
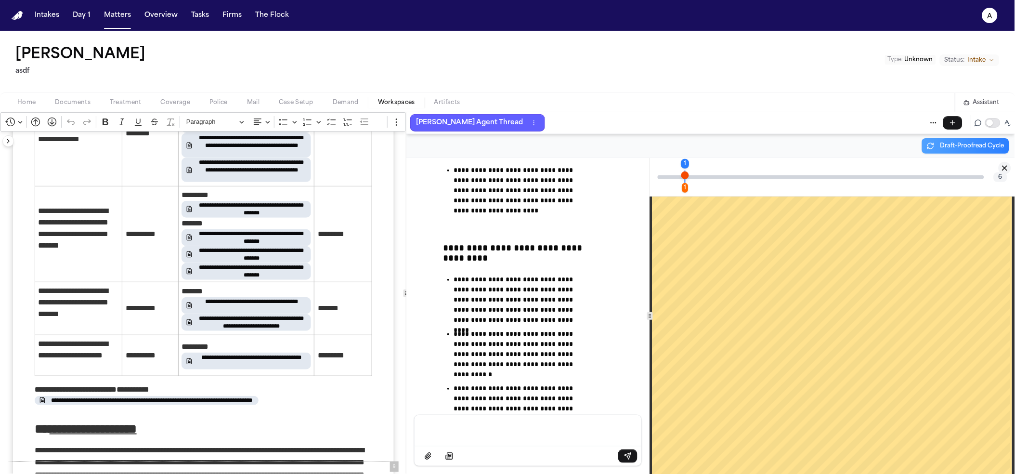
click at [1007, 170] on icon "Close citation panel" at bounding box center [1005, 168] width 4 height 4
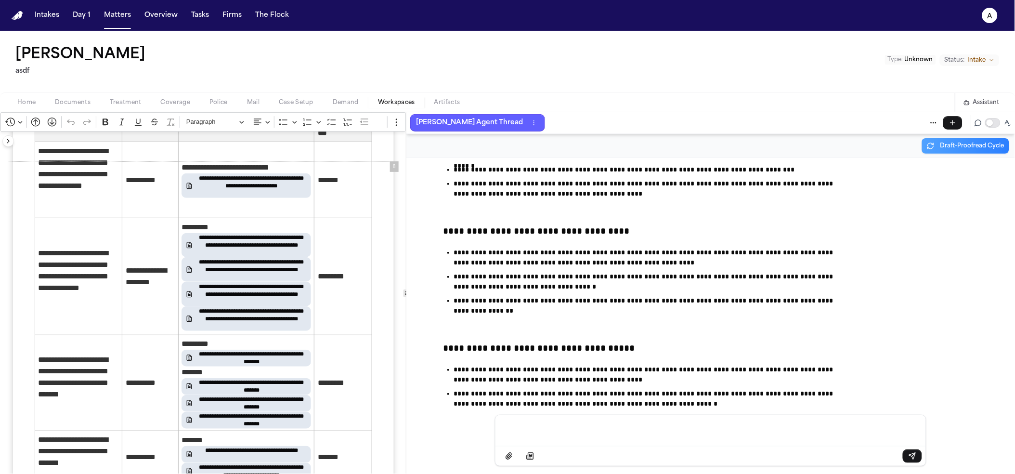
scroll to position [3092, 0]
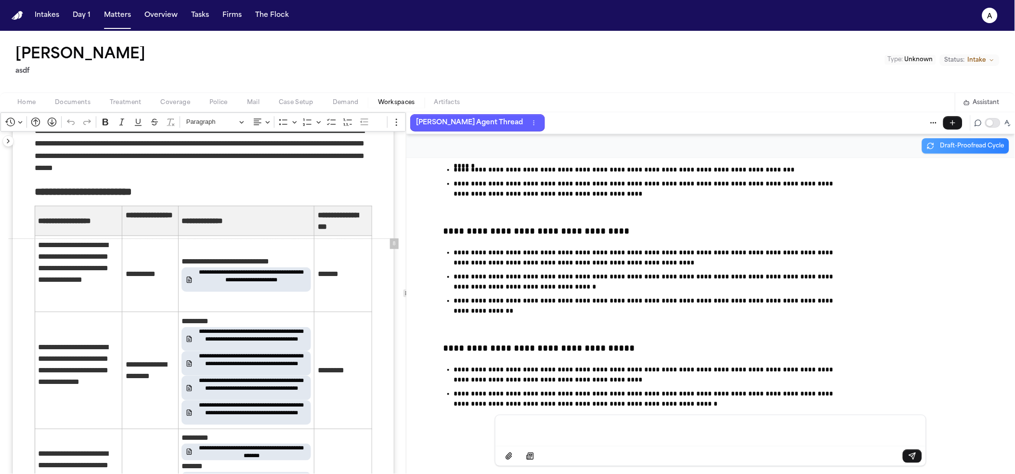
click at [347, 99] on span "Demand" at bounding box center [346, 103] width 26 height 8
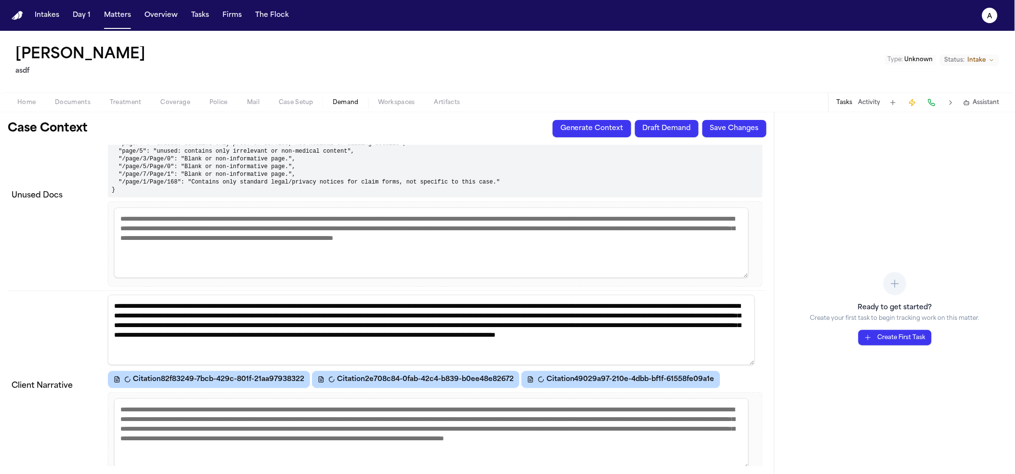
scroll to position [1799, 0]
